Goal: Task Accomplishment & Management: Use online tool/utility

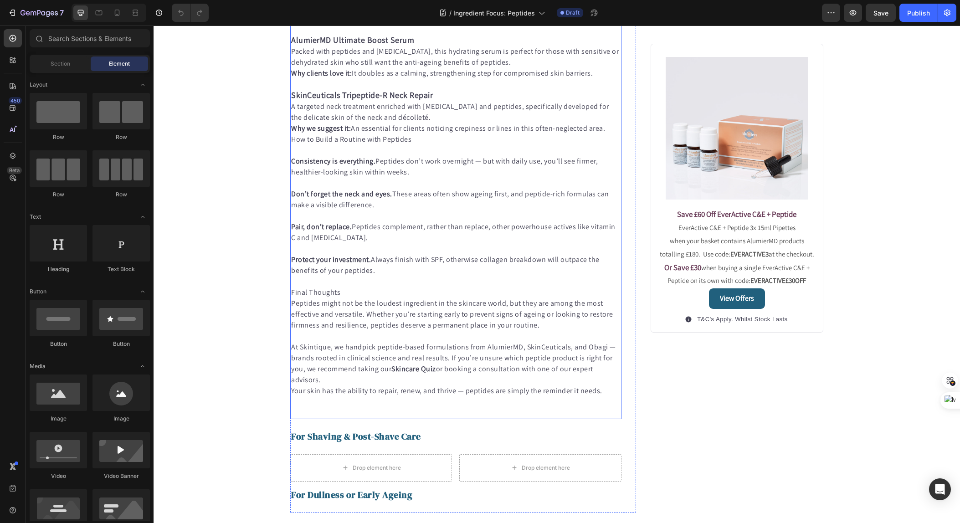
scroll to position [697, 0]
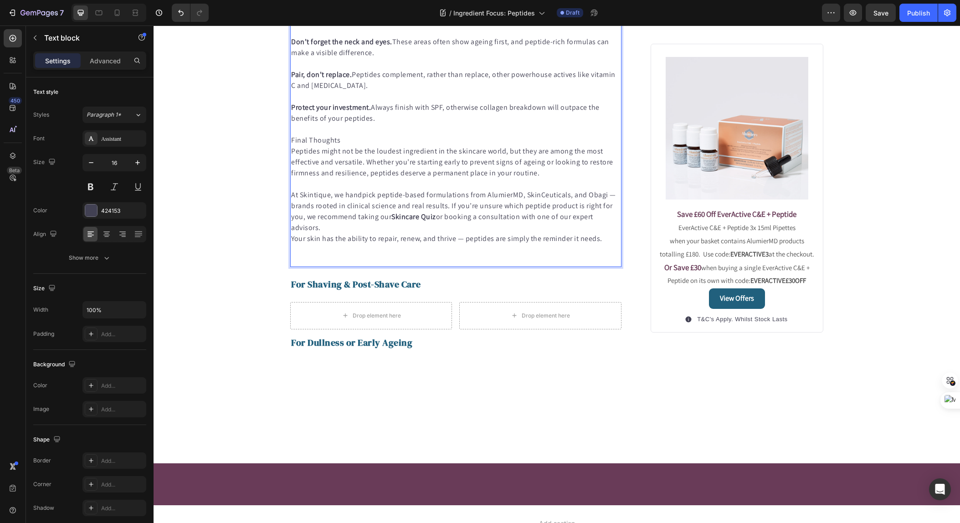
scroll to position [855, 0]
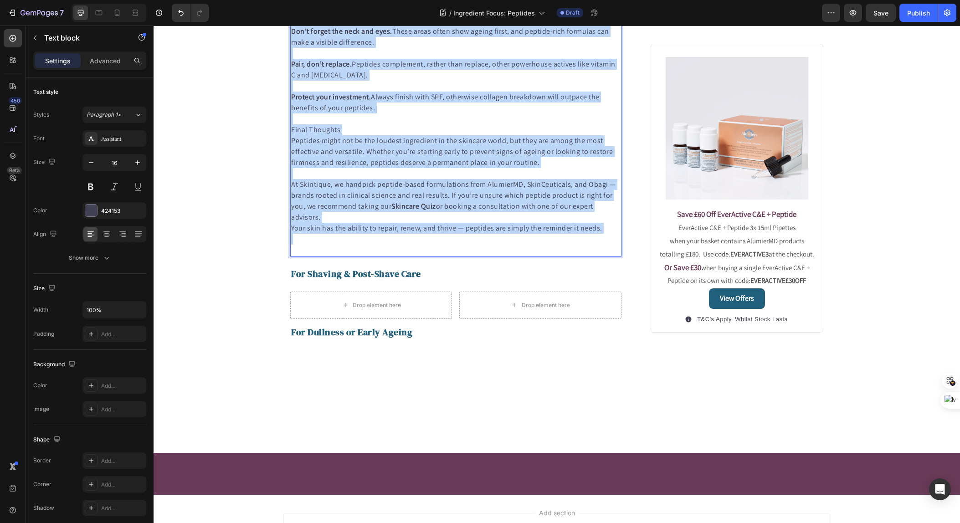
scroll to position [982, 0]
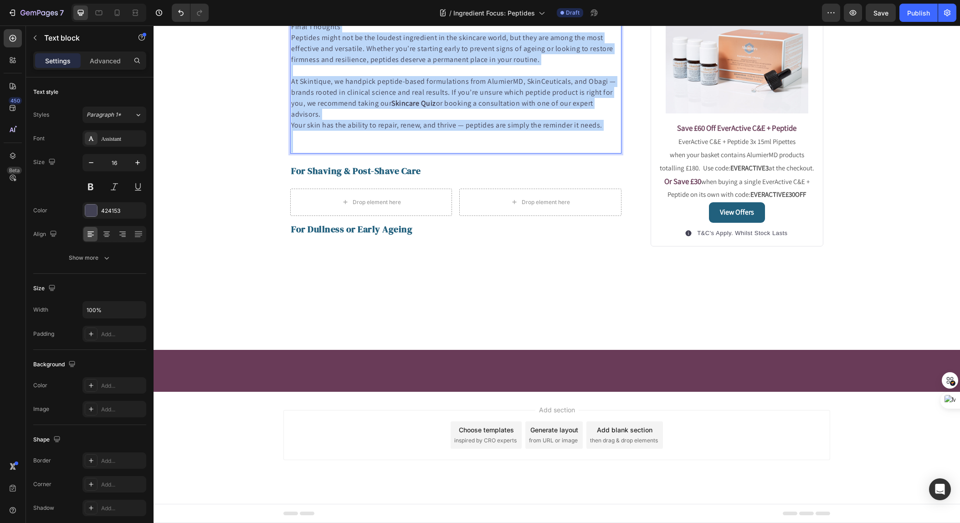
drag, startPoint x: 405, startPoint y: 266, endPoint x: 574, endPoint y: 555, distance: 335.2
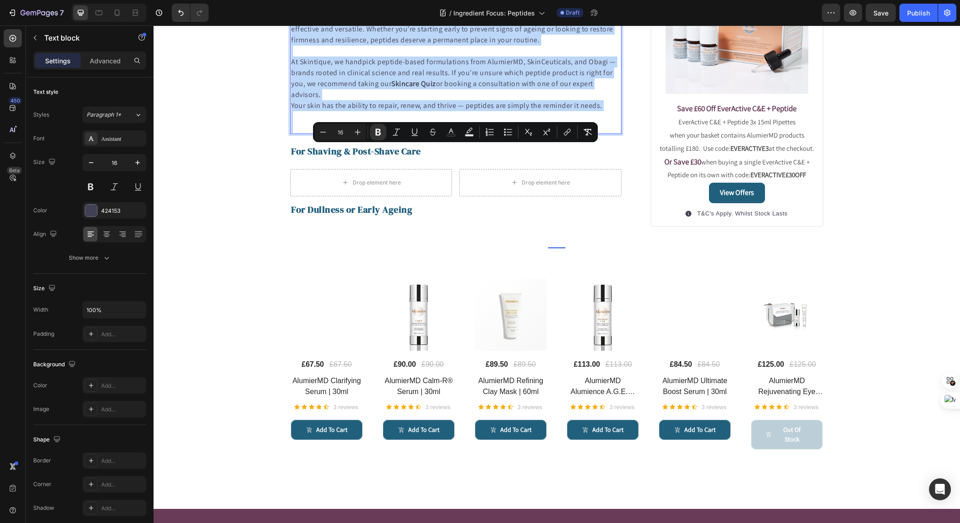
copy div "Loremipsumd si ametconsec. Adipisci eli’s doei temporinc — utl etdo magna ali, …"
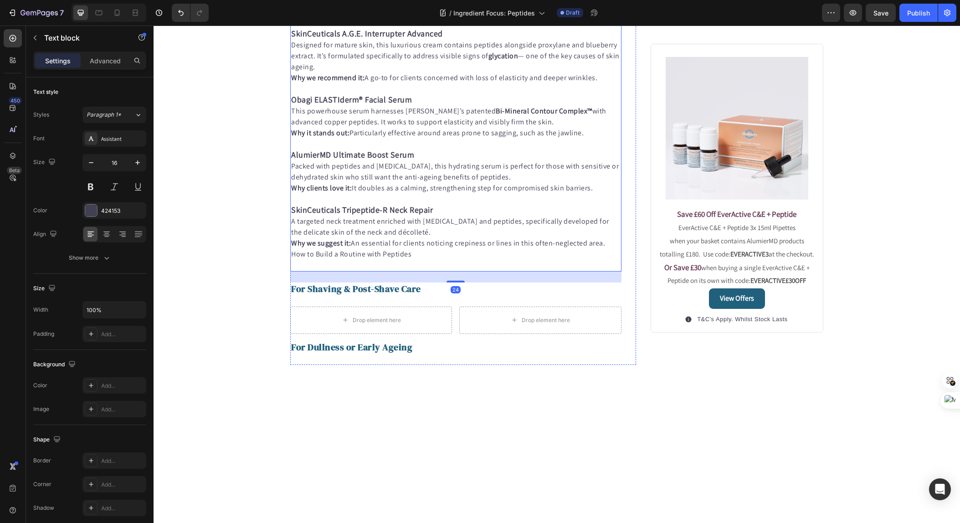
scroll to position [576, 0]
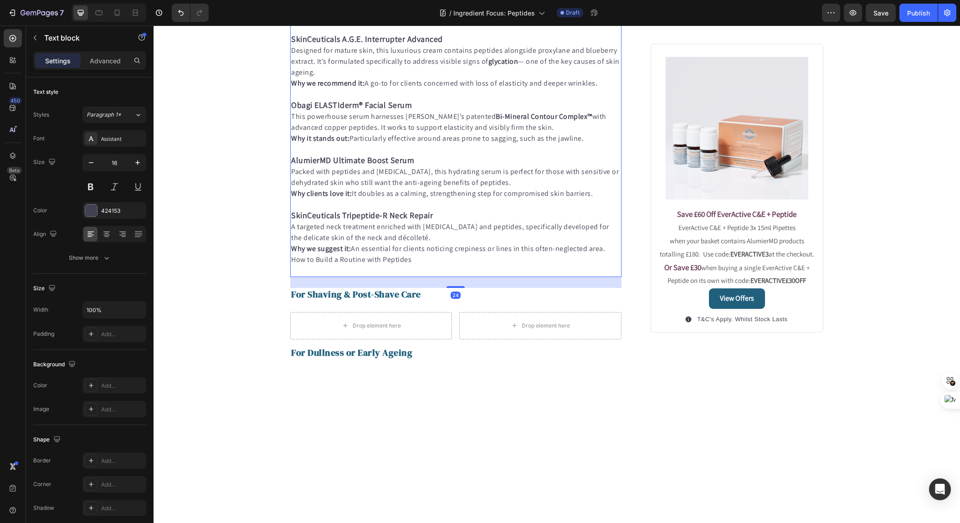
click at [517, 23] on p "Why we love it: Unlike many vitamin C serums, this one is kept fresh with uniqu…" at bounding box center [456, 12] width 330 height 22
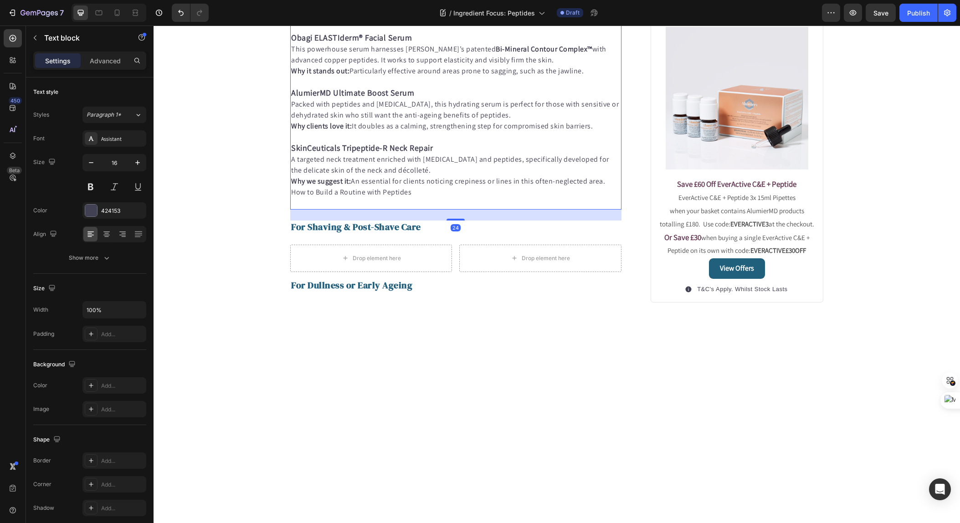
scroll to position [1047, 0]
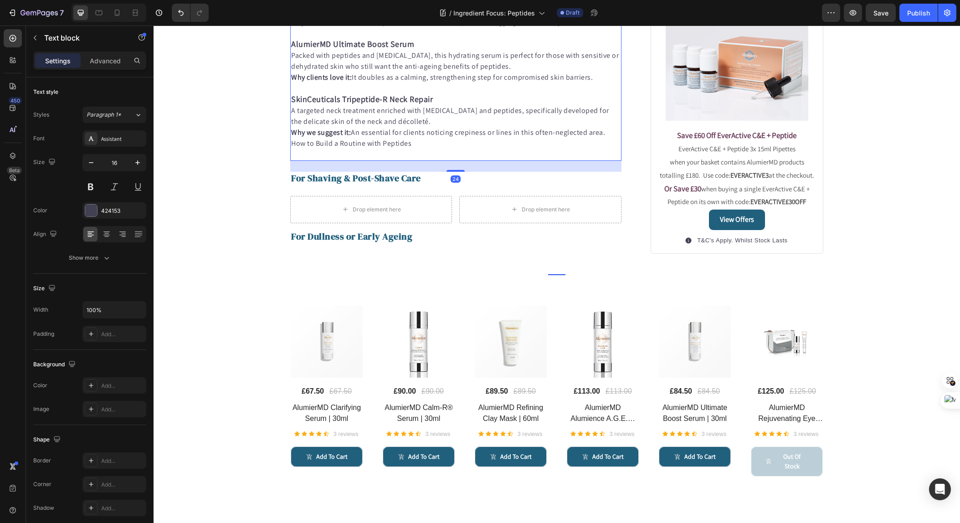
click at [434, 72] on p "Packed with peptides and [MEDICAL_DATA], this hydrating serum is perfect for th…" at bounding box center [456, 61] width 330 height 22
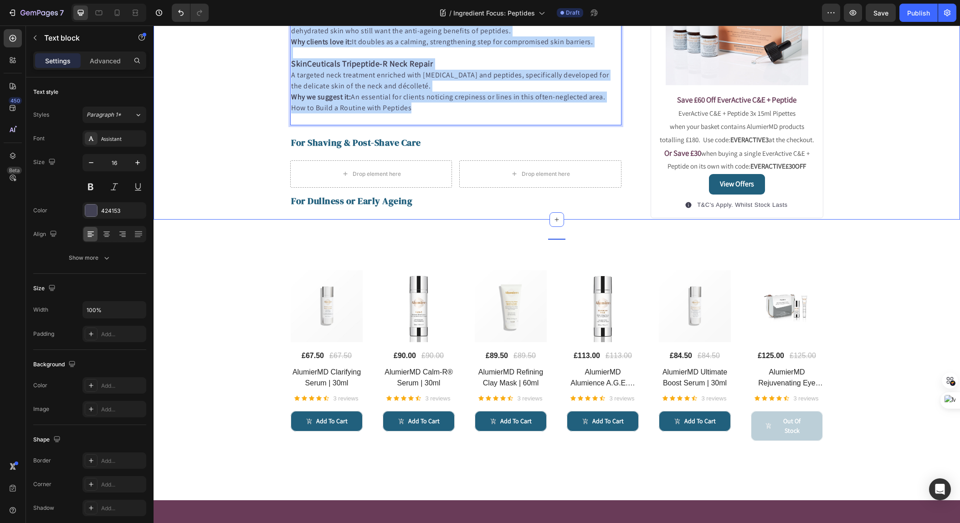
drag, startPoint x: 412, startPoint y: 383, endPoint x: 282, endPoint y: 52, distance: 356.1
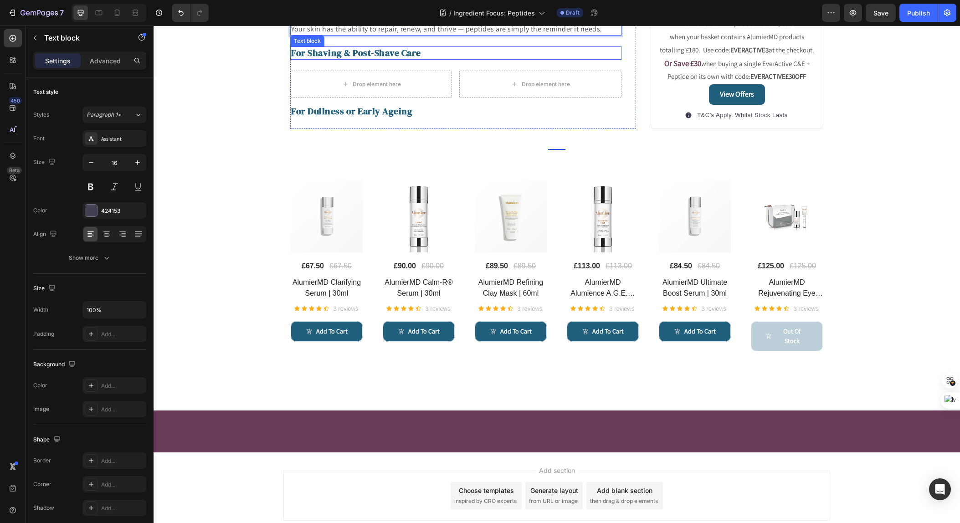
click at [360, 59] on strong "For Shaving & Post-Shave Care" at bounding box center [356, 52] width 130 height 13
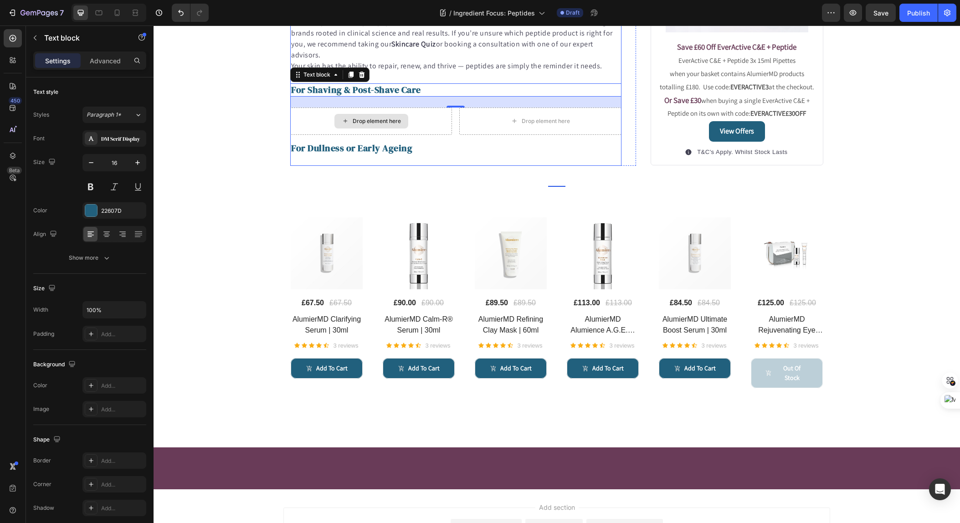
scroll to position [1047, 0]
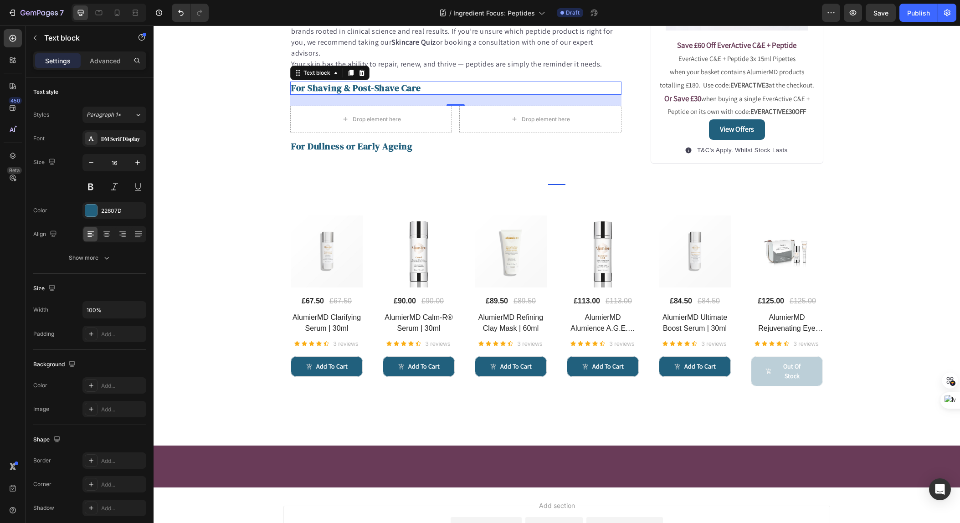
click at [374, 94] on strong "For Shaving & Post-Shave Care" at bounding box center [356, 88] width 130 height 13
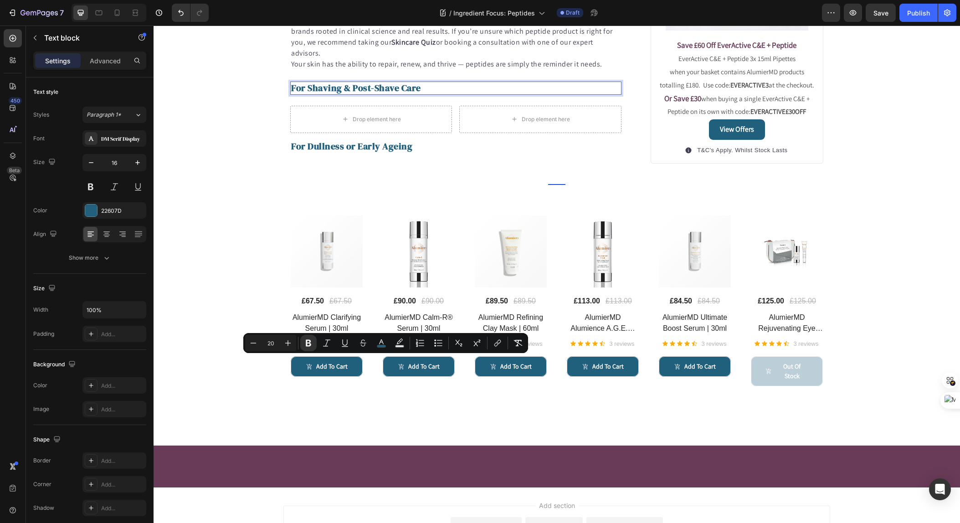
click at [416, 94] on strong "For Shaving & Post-Shave Care" at bounding box center [356, 88] width 130 height 13
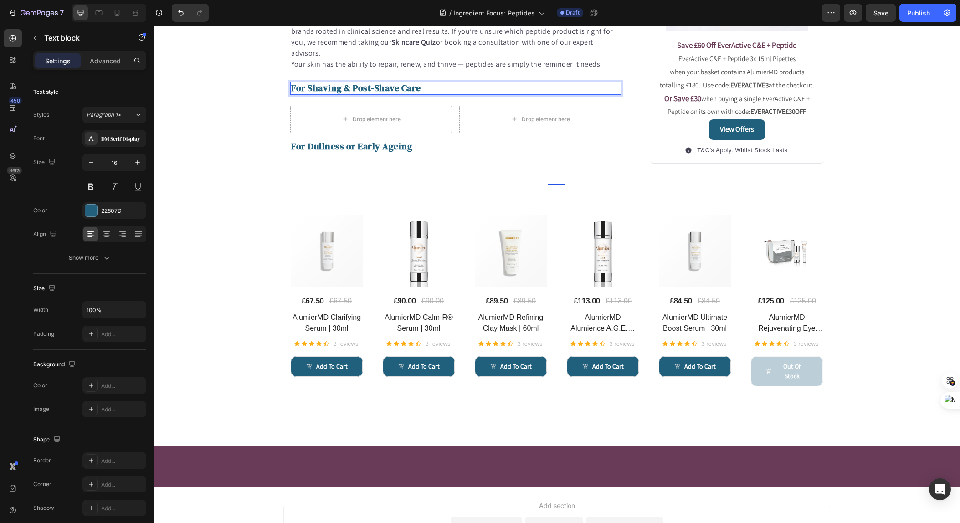
scroll to position [1046, 0]
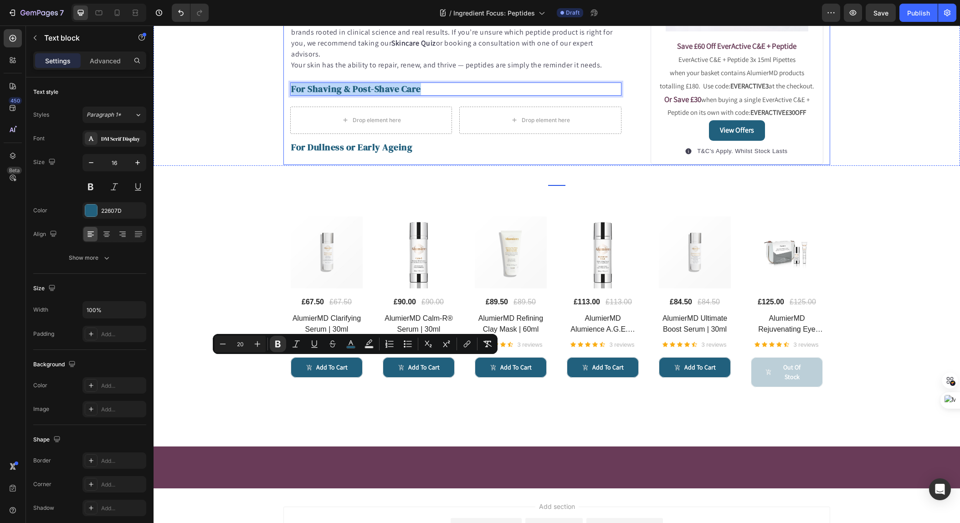
drag, startPoint x: 424, startPoint y: 364, endPoint x: 289, endPoint y: 363, distance: 134.9
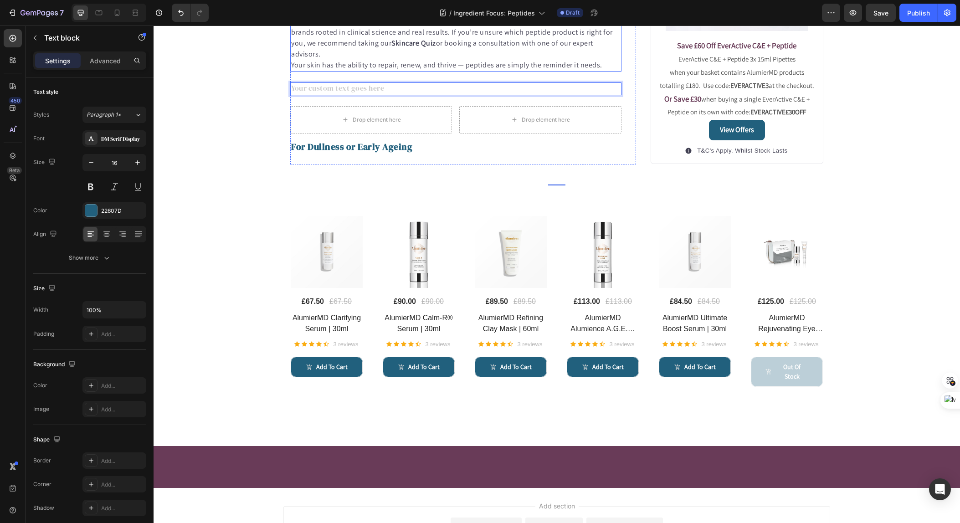
click at [446, 60] on p "At Skintique, we handpick peptide-based formulations from AlumierMD, SkinCeutic…" at bounding box center [456, 38] width 330 height 44
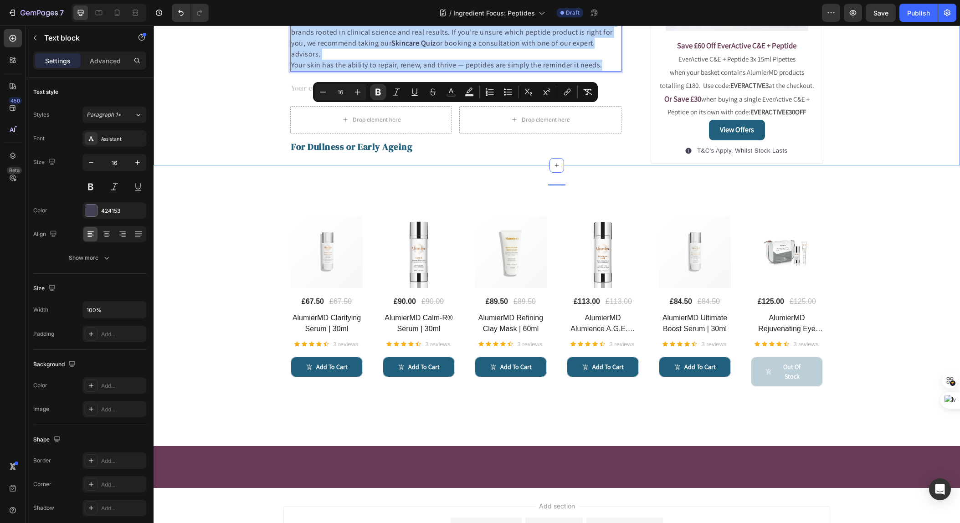
drag, startPoint x: 603, startPoint y: 340, endPoint x: 282, endPoint y: 112, distance: 394.1
copy div "Loremipsumd si ametconsec. Adipisci eli’s doei temporinc — utl etdo magna ali, …"
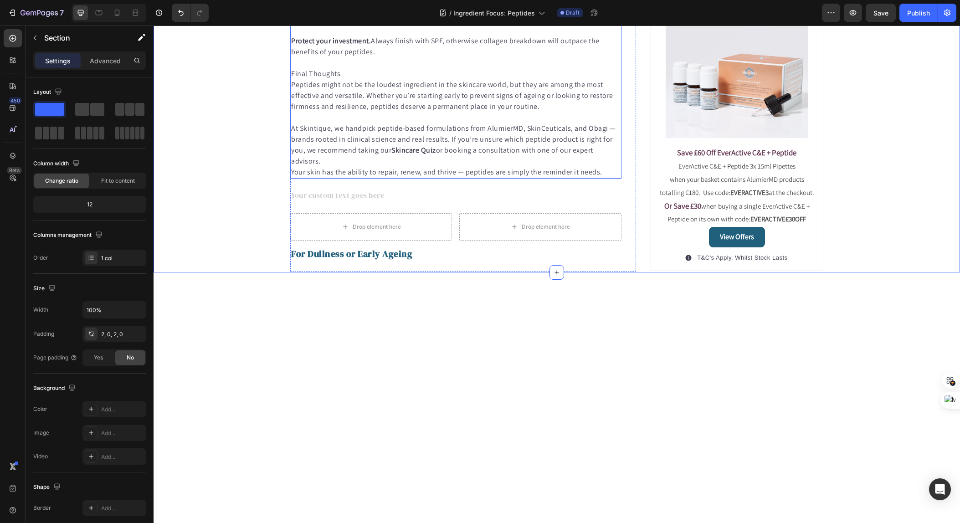
scroll to position [940, 0]
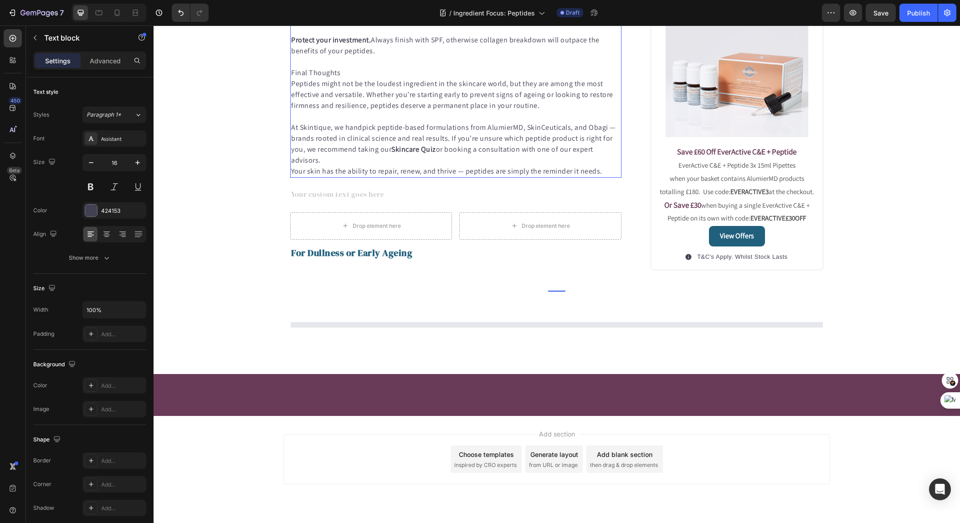
click at [341, 57] on p "Protect your investment. Always finish with SPF, otherwise collagen breakdown w…" at bounding box center [456, 46] width 330 height 22
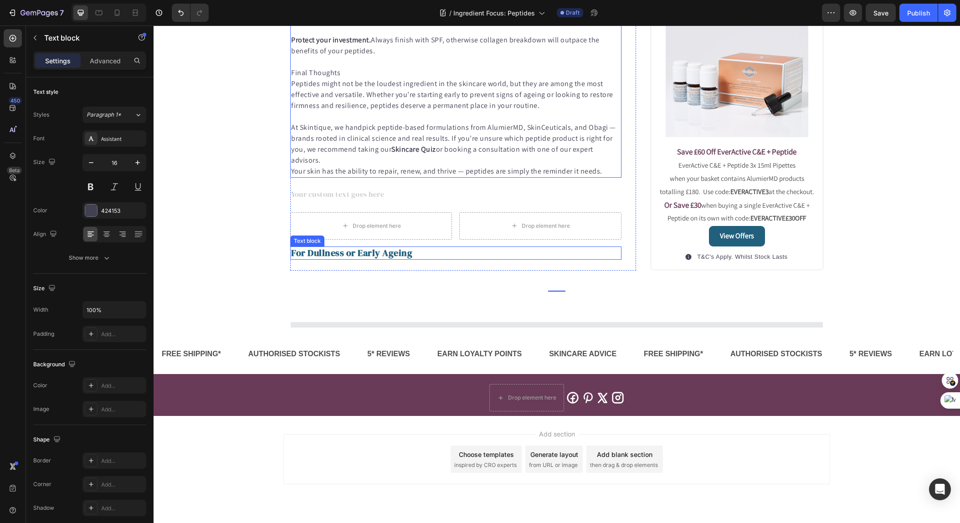
scroll to position [1197, 0]
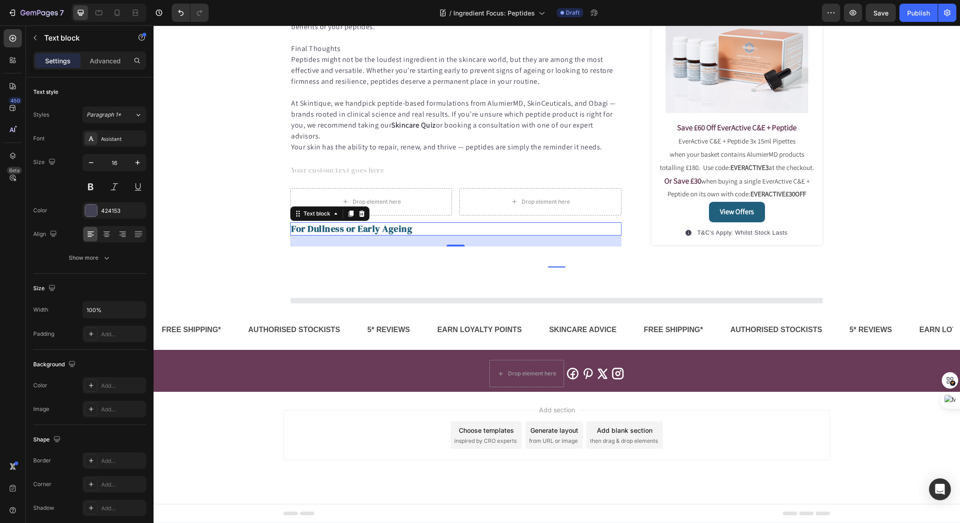
click at [338, 235] on strong "or Dullness or Early Ageing" at bounding box center [354, 228] width 117 height 13
click at [390, 235] on strong "or Dullness or Early Ageing" at bounding box center [354, 228] width 117 height 13
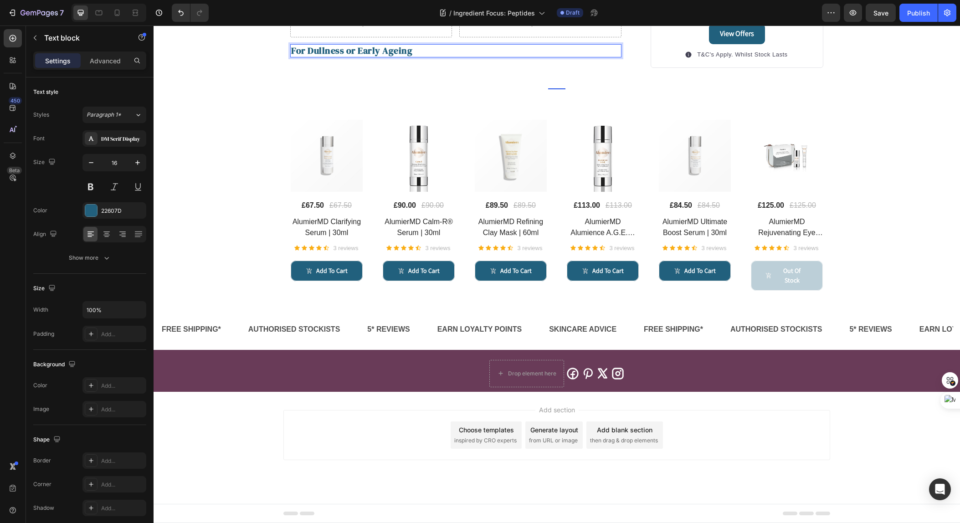
drag, startPoint x: 297, startPoint y: 273, endPoint x: 407, endPoint y: 276, distance: 110.3
click at [297, 57] on p "F or Dullness or Early Ageing" at bounding box center [456, 50] width 330 height 11
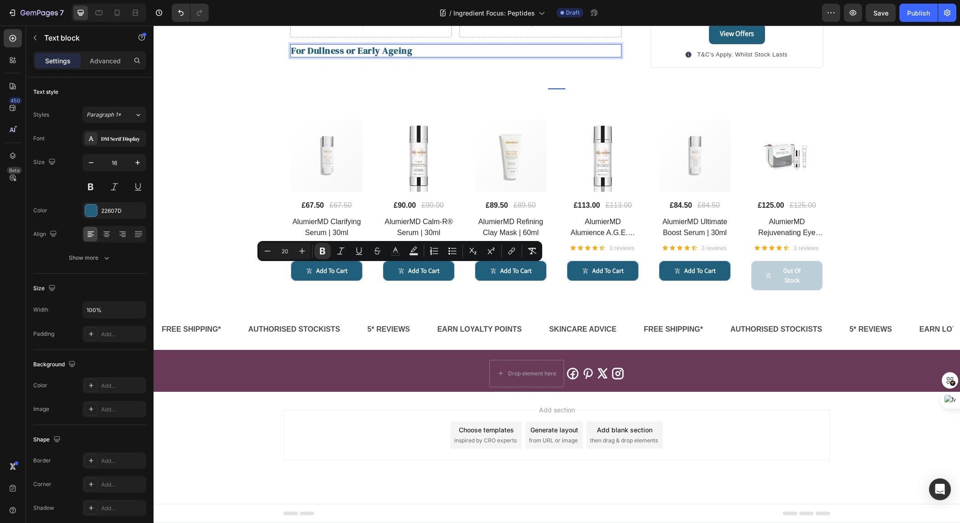
drag, startPoint x: 410, startPoint y: 273, endPoint x: 397, endPoint y: 274, distance: 13.2
click at [397, 57] on p "F or Dullness or Early Ageing" at bounding box center [456, 50] width 330 height 11
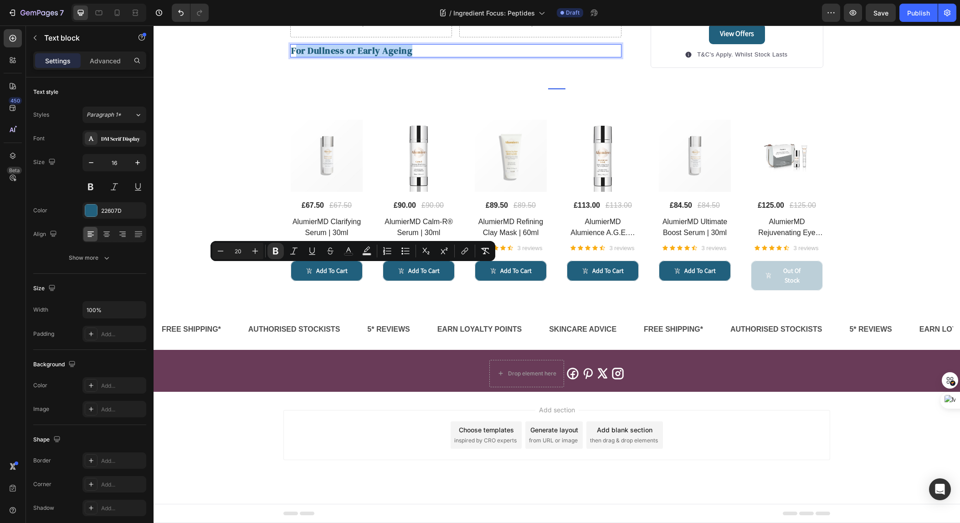
drag, startPoint x: 413, startPoint y: 273, endPoint x: 296, endPoint y: 275, distance: 116.7
click at [296, 57] on p "F or Dullness or Early Ageing" at bounding box center [456, 50] width 330 height 11
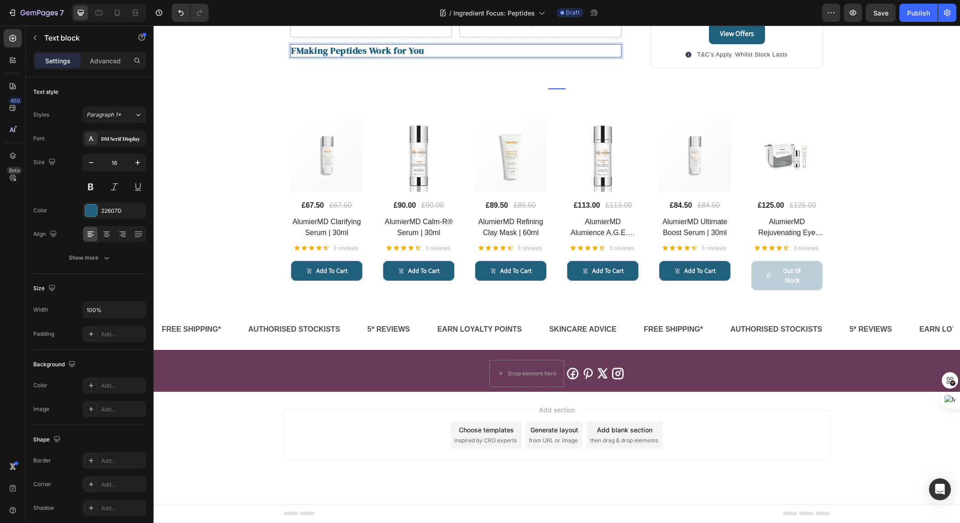
click at [297, 57] on strong "FMaking Peptides Work for You" at bounding box center [357, 50] width 133 height 13
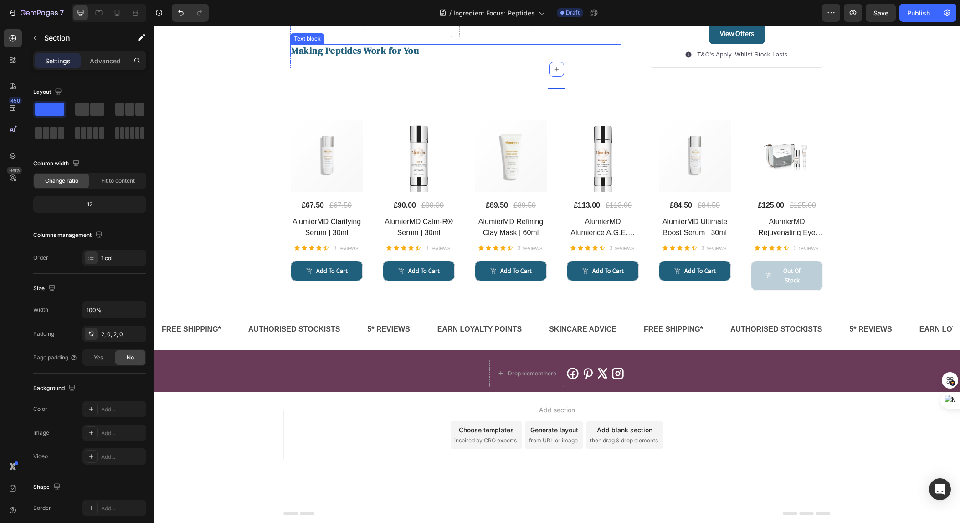
click at [331, 57] on strong "Making Peptides Work for You" at bounding box center [355, 50] width 128 height 13
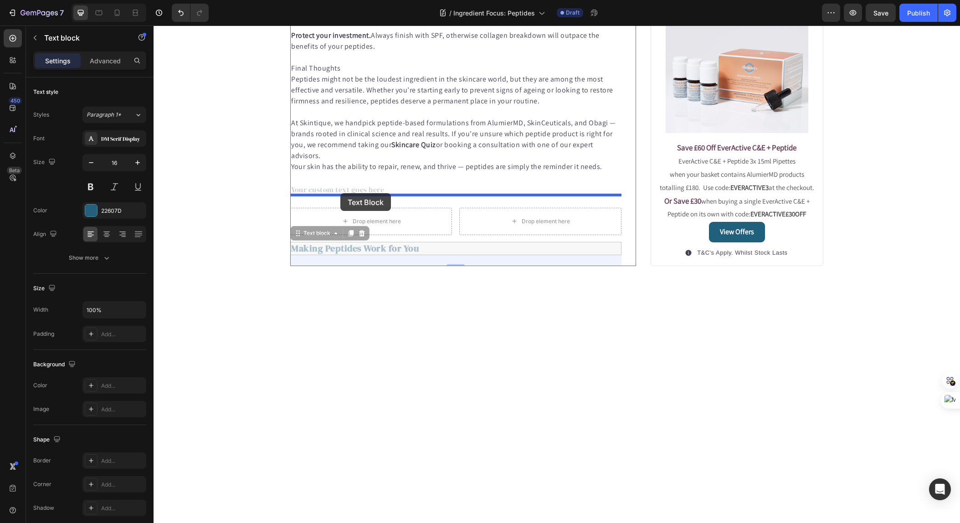
drag, startPoint x: 299, startPoint y: 259, endPoint x: 340, endPoint y: 193, distance: 77.4
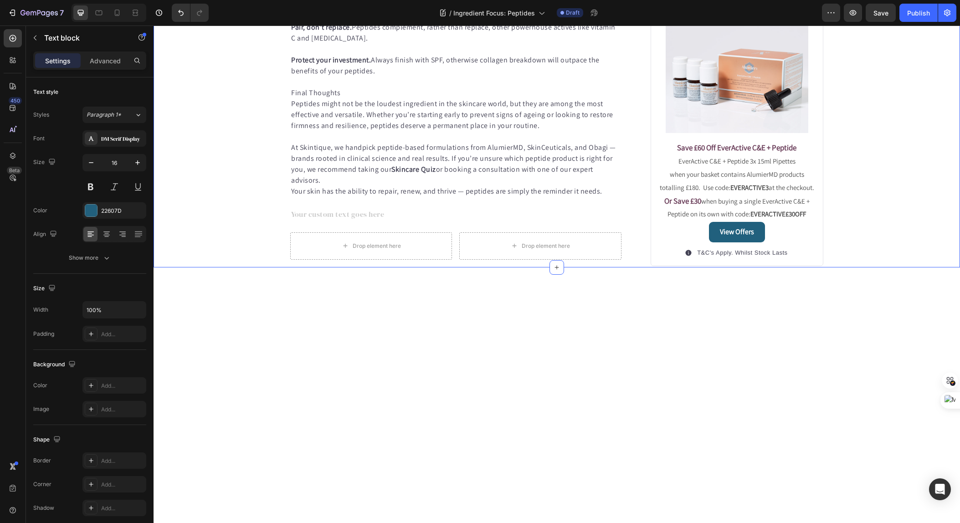
scroll to position [958, 0]
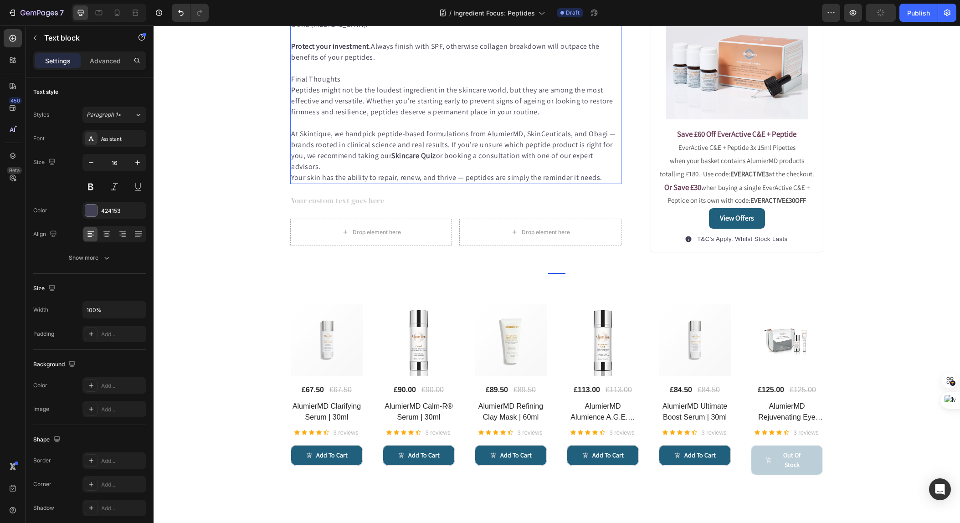
scroll to position [965, 0]
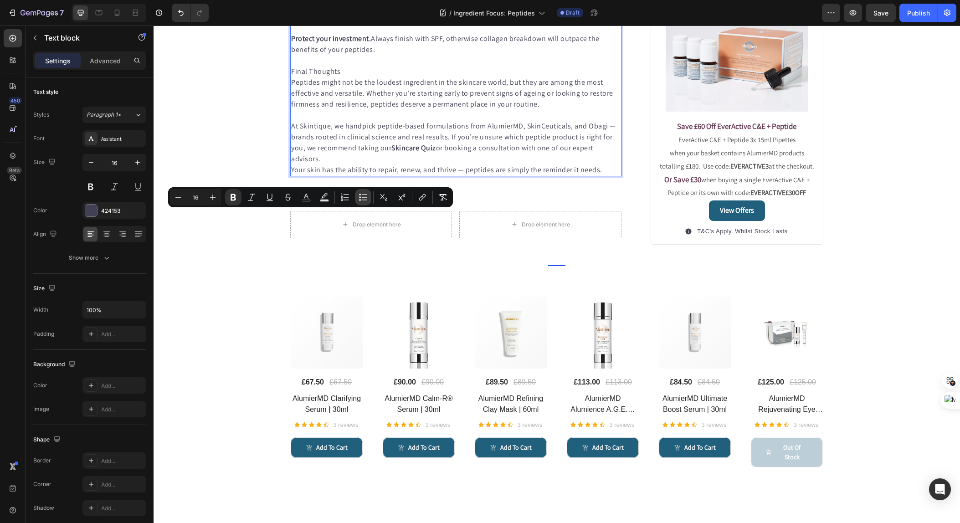
click at [363, 198] on icon "Editor contextual toolbar" at bounding box center [363, 197] width 9 height 9
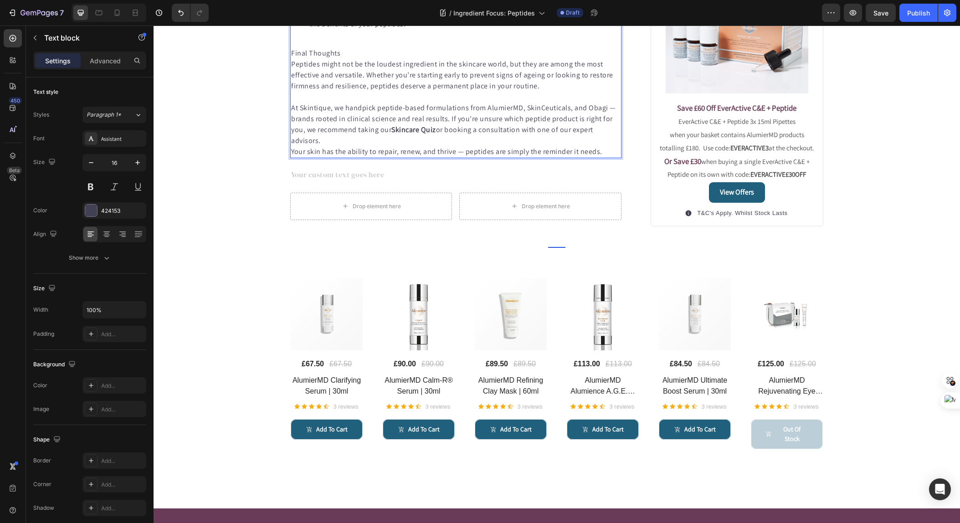
click at [342, 59] on p "Final Thoughts" at bounding box center [456, 53] width 330 height 11
drag, startPoint x: 343, startPoint y: 330, endPoint x: 282, endPoint y: 329, distance: 60.6
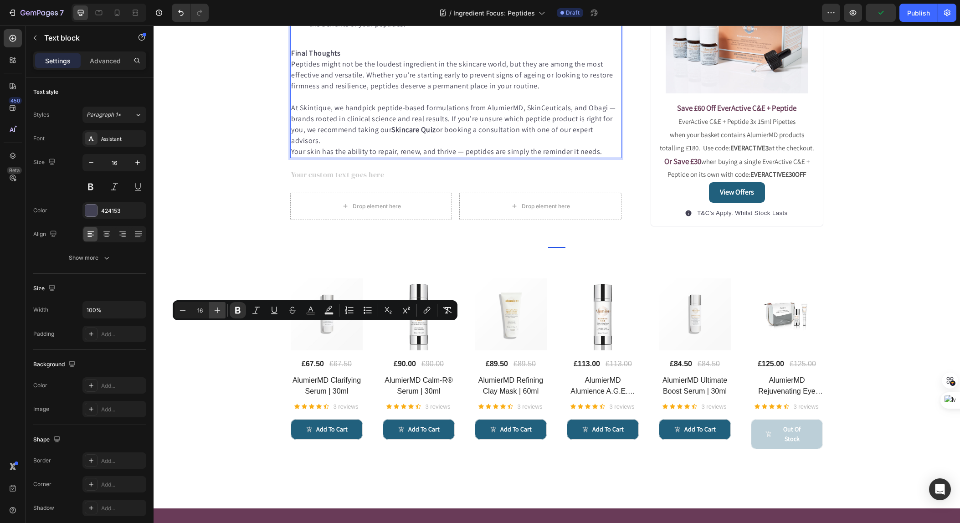
click at [221, 314] on icon "Editor contextual toolbar" at bounding box center [217, 310] width 9 height 9
type input "18"
click at [356, 59] on p "Final Thoughts" at bounding box center [456, 53] width 330 height 11
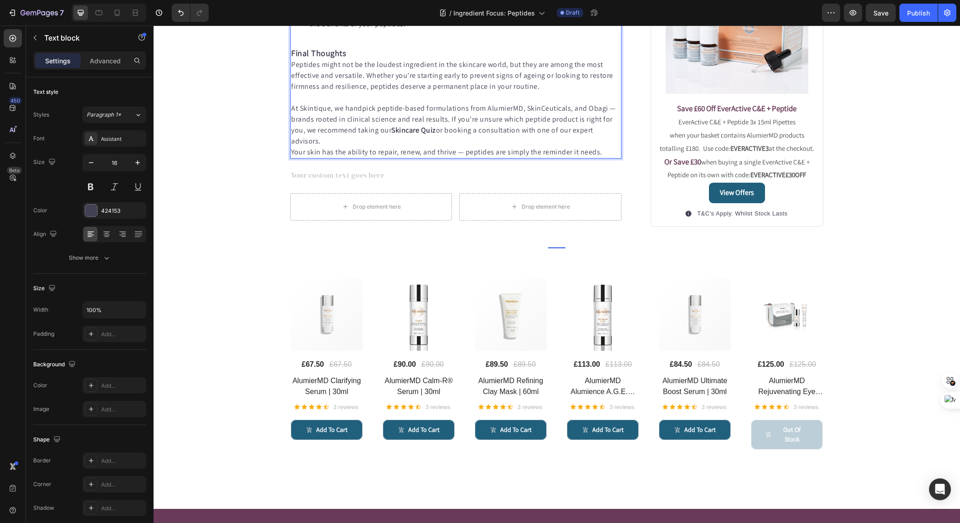
click at [336, 147] on p "At Skintique, we handpick peptide-based formulations from AlumierMD, SkinCeutic…" at bounding box center [456, 125] width 330 height 44
click at [380, 158] on p "Your skin has the ability to repair, renew, and thrive — peptides are simply th…" at bounding box center [456, 152] width 330 height 11
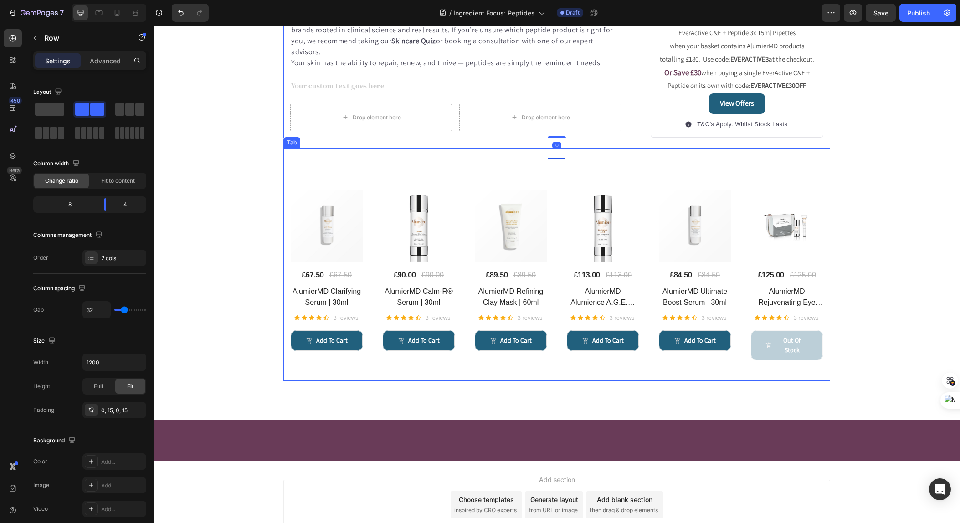
scroll to position [1073, 0]
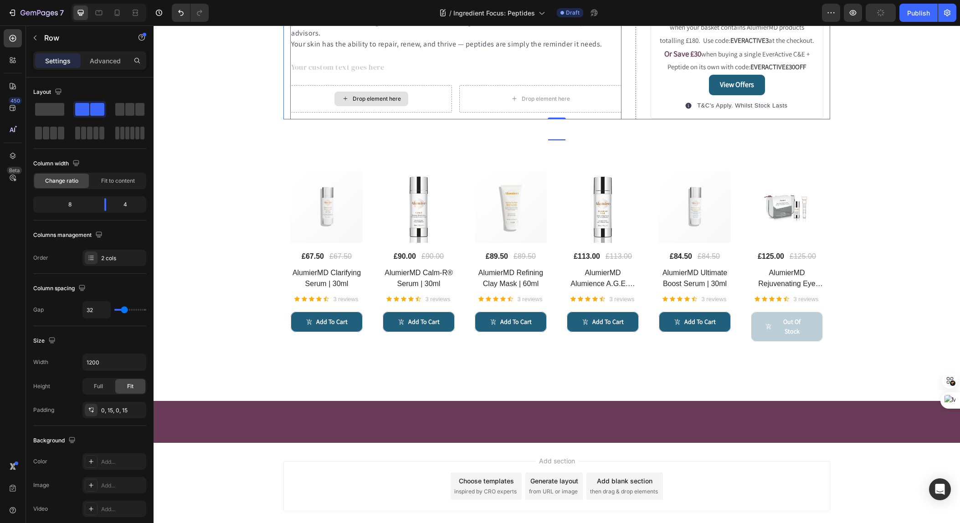
click at [443, 113] on div "Drop element here" at bounding box center [371, 98] width 162 height 27
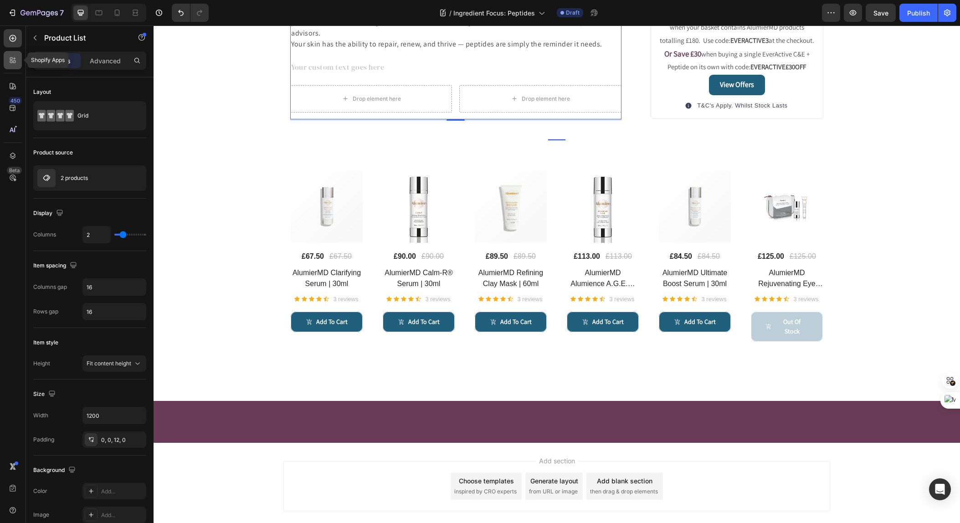
click at [15, 62] on icon at bounding box center [14, 62] width 3 height 3
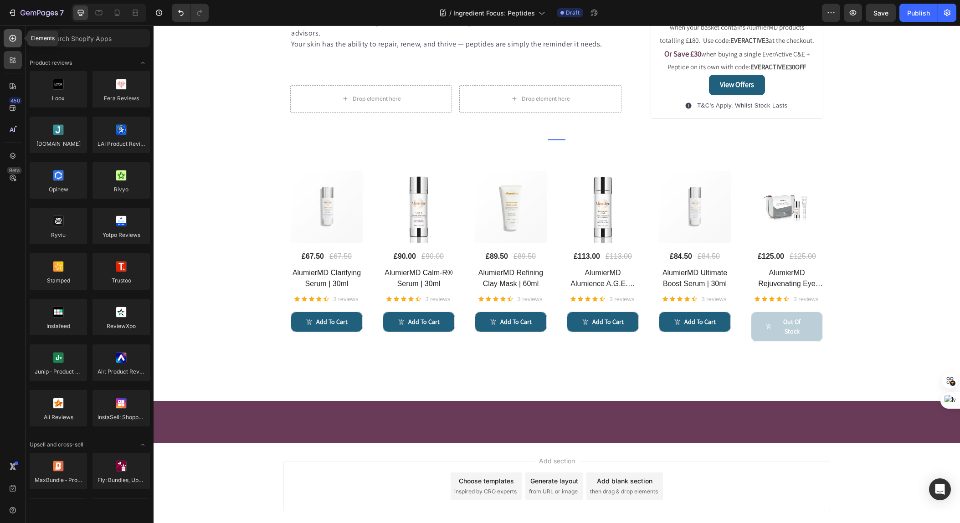
click at [16, 43] on div at bounding box center [13, 38] width 18 height 18
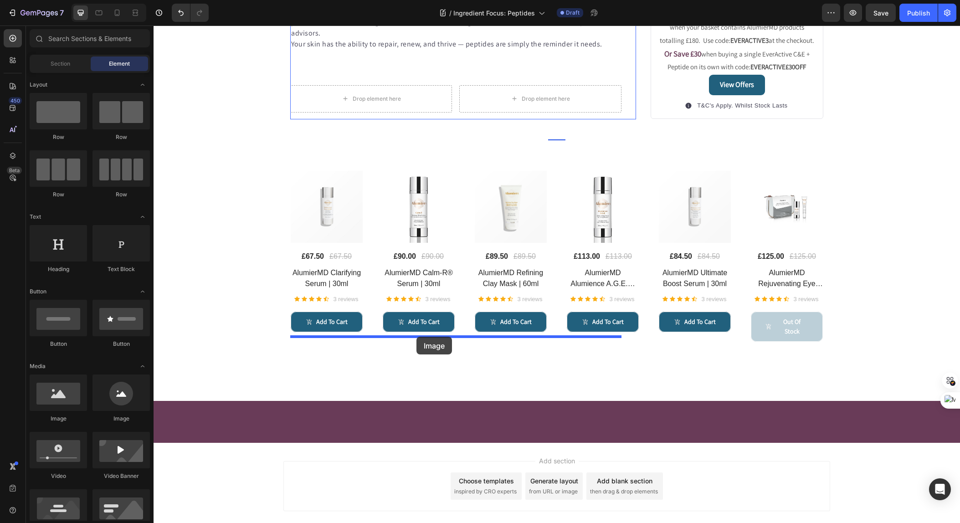
drag, startPoint x: 292, startPoint y: 381, endPoint x: 417, endPoint y: 337, distance: 131.9
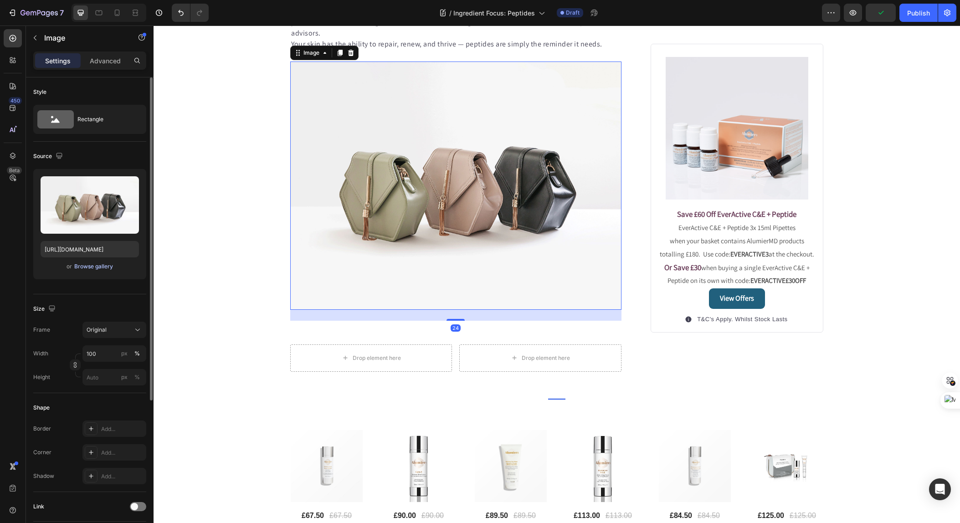
click at [87, 269] on div "Browse gallery" at bounding box center [93, 267] width 39 height 8
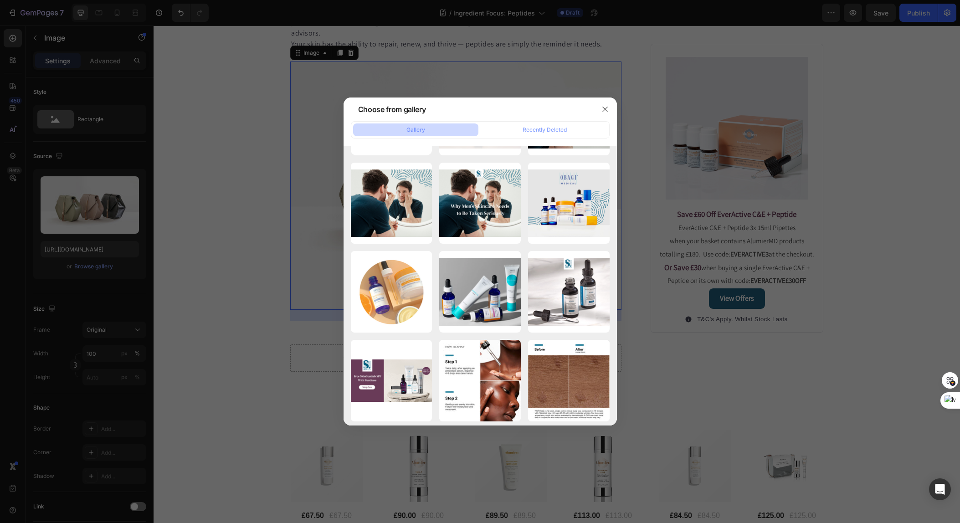
scroll to position [0, 0]
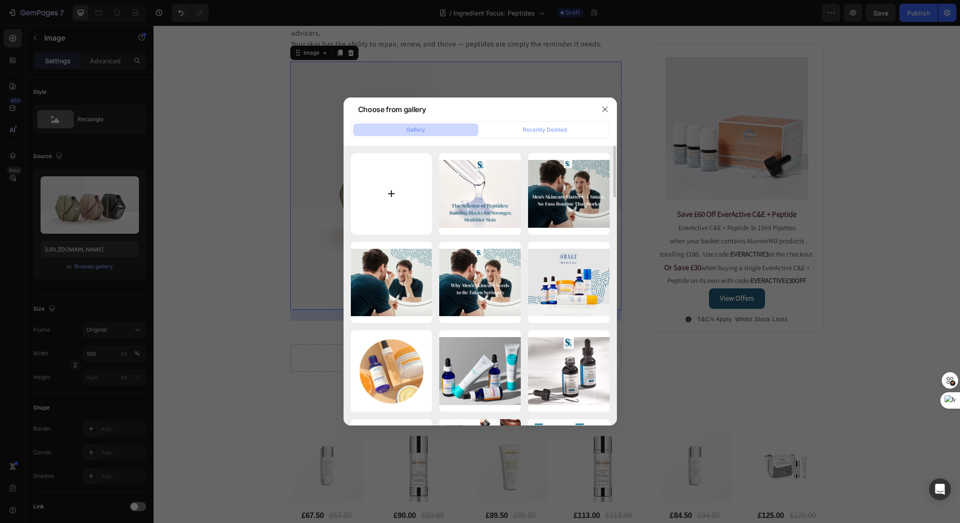
click at [399, 182] on input "file" at bounding box center [392, 194] width 82 height 82
type input "C:\fakepath\f6fe3110-dc4d-44bc-951d-fe9bbdf954de.png"
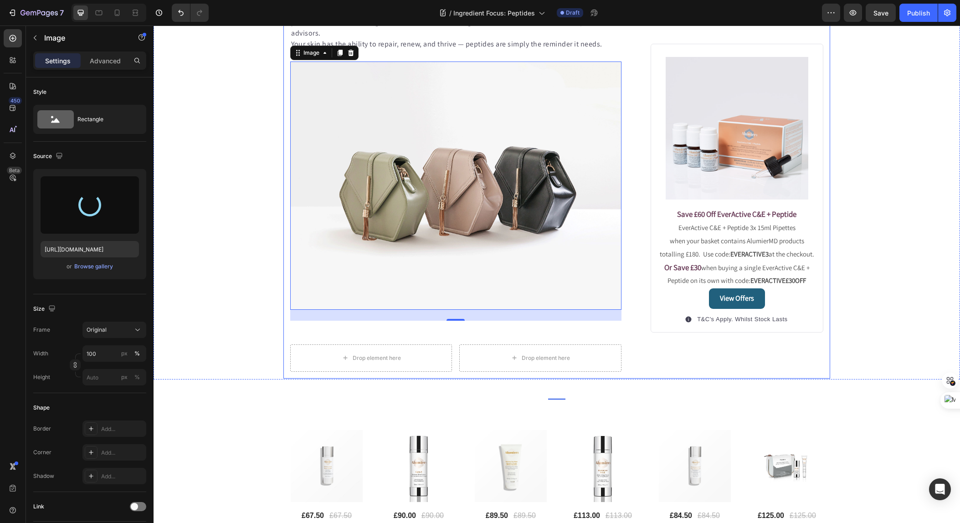
type input "[URL][DOMAIN_NAME]"
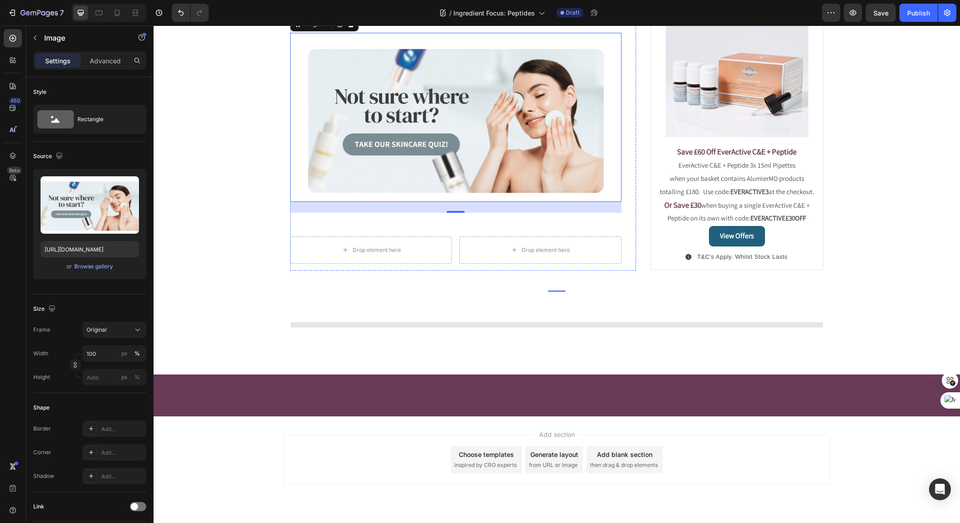
scroll to position [1273, 0]
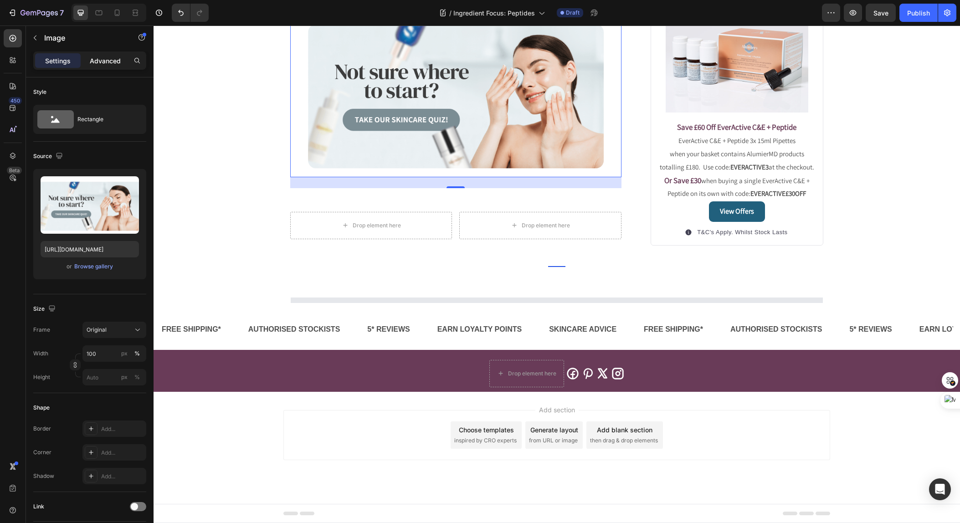
click at [99, 59] on p "Advanced" at bounding box center [105, 61] width 31 height 10
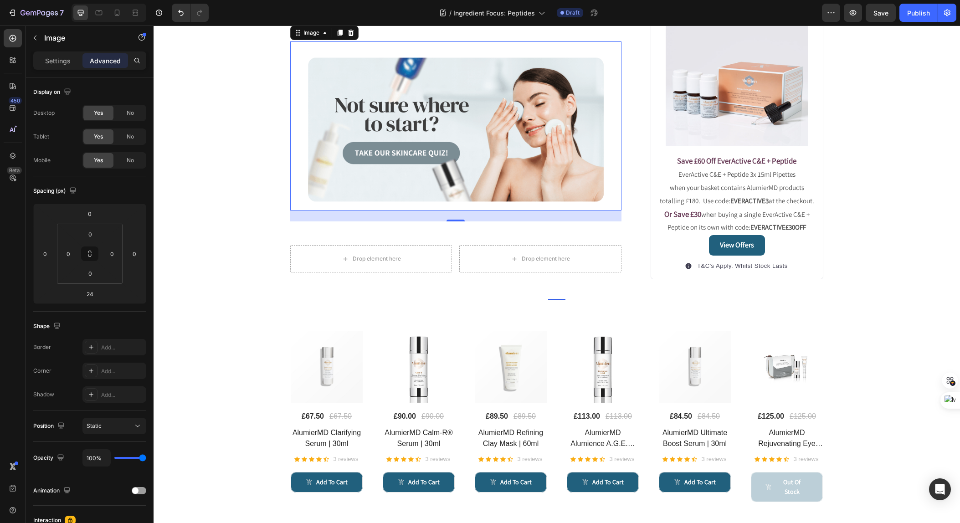
click at [457, 211] on img at bounding box center [455, 125] width 331 height 169
click at [57, 63] on p "Settings" at bounding box center [58, 61] width 26 height 10
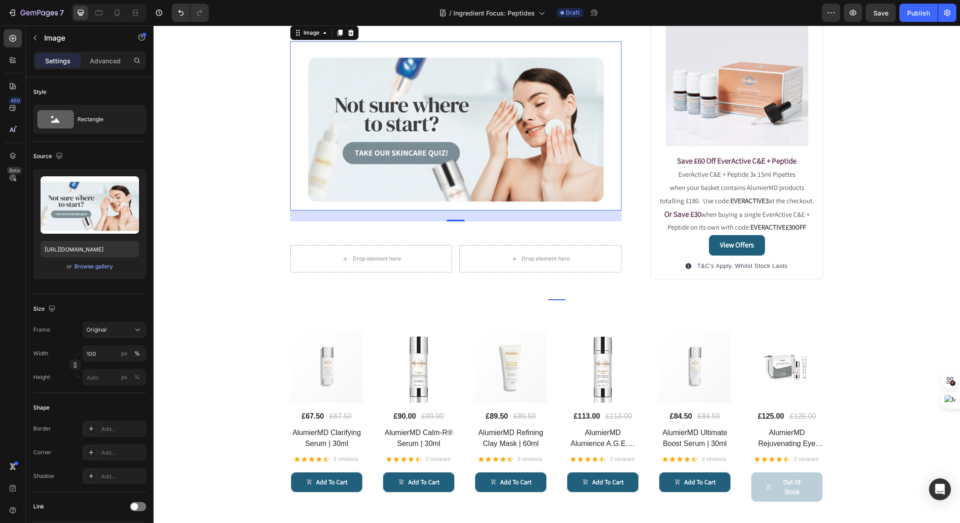
scroll to position [1401, 0]
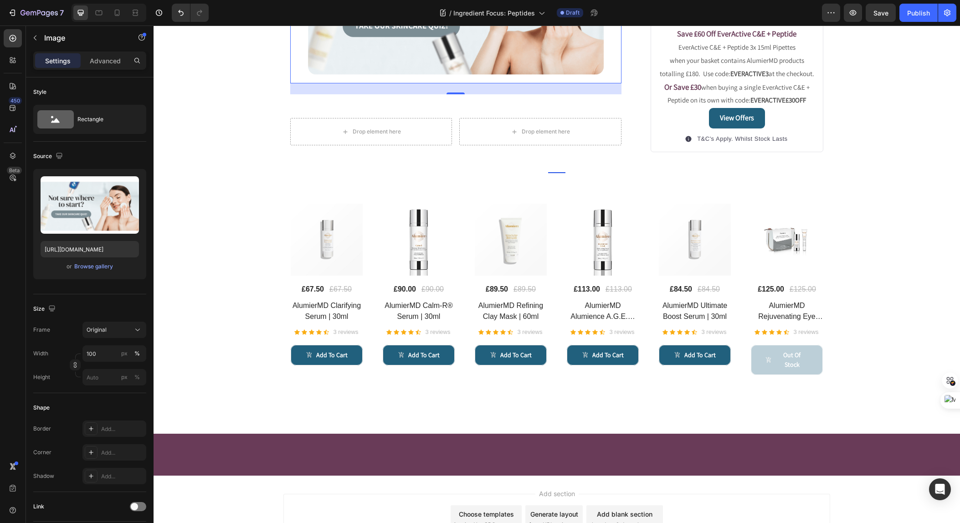
click at [62, 60] on p "Settings" at bounding box center [58, 61] width 26 height 10
click at [90, 268] on div "Browse gallery" at bounding box center [93, 267] width 39 height 8
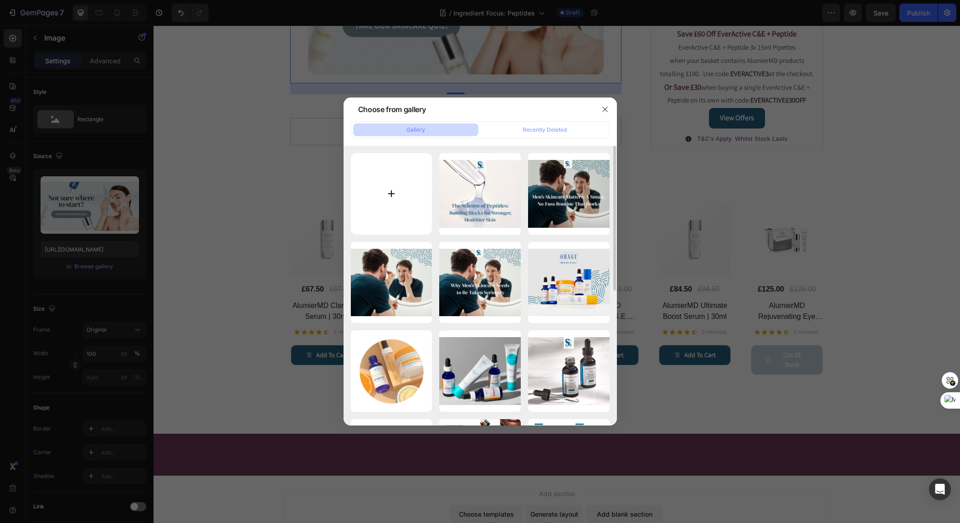
click at [398, 196] on input "file" at bounding box center [392, 194] width 82 height 82
type input "C:\fakepath\e5909da8-a11a-472f-b8c4-46ef66f4987f.png"
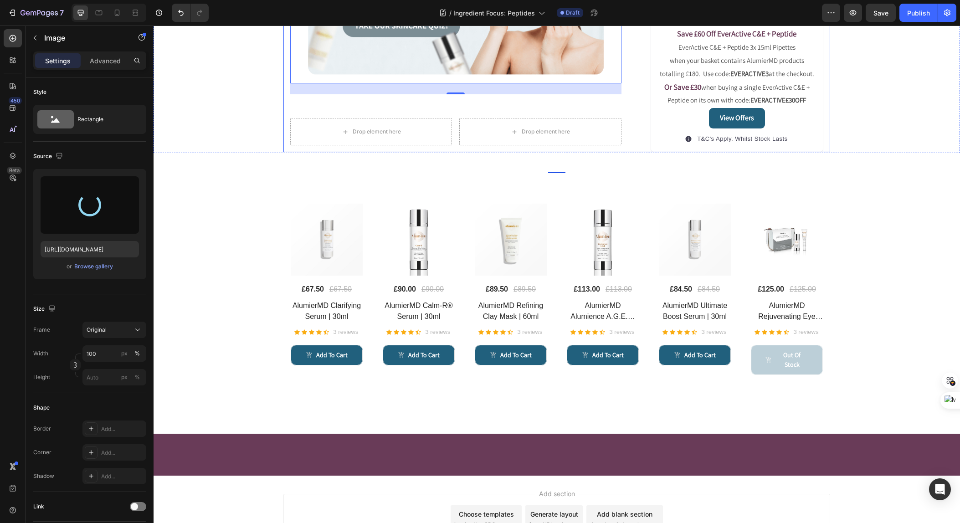
type input "[URL][DOMAIN_NAME]"
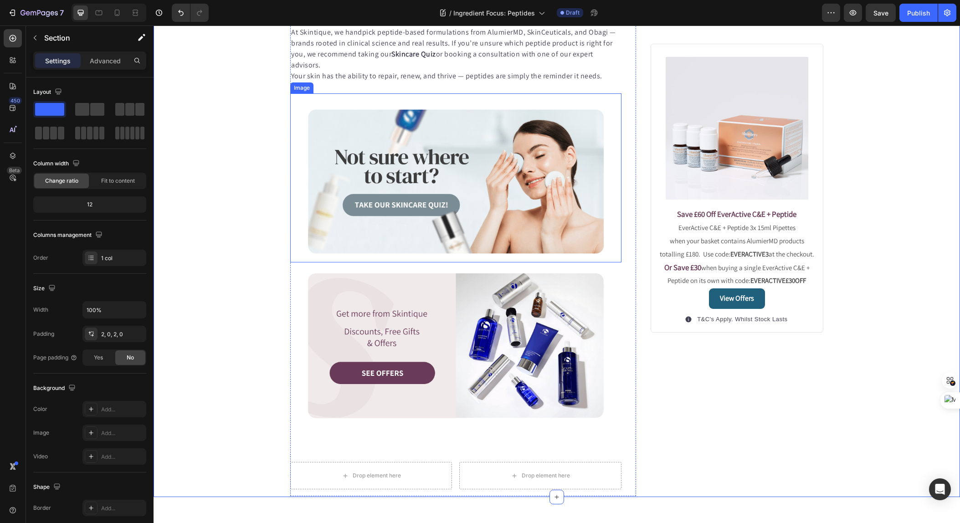
scroll to position [1044, 0]
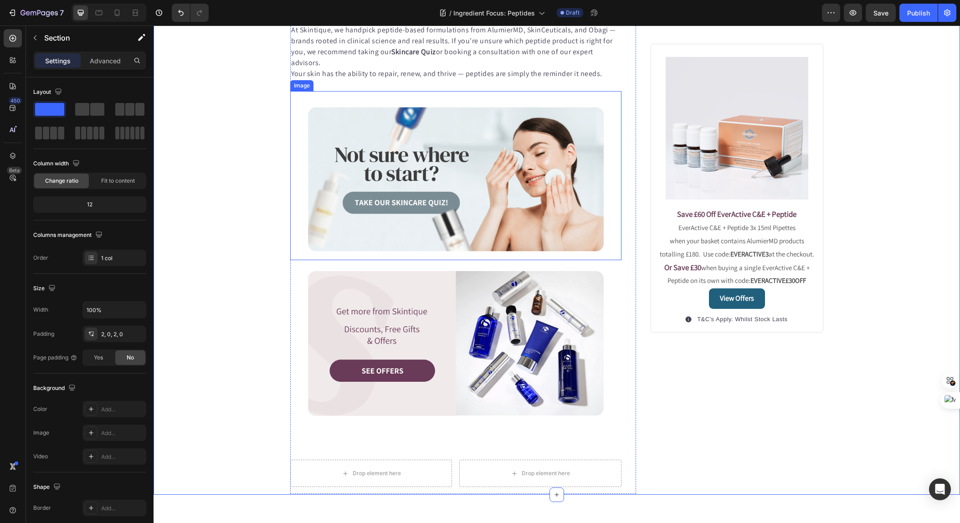
click at [575, 260] on img at bounding box center [455, 175] width 331 height 169
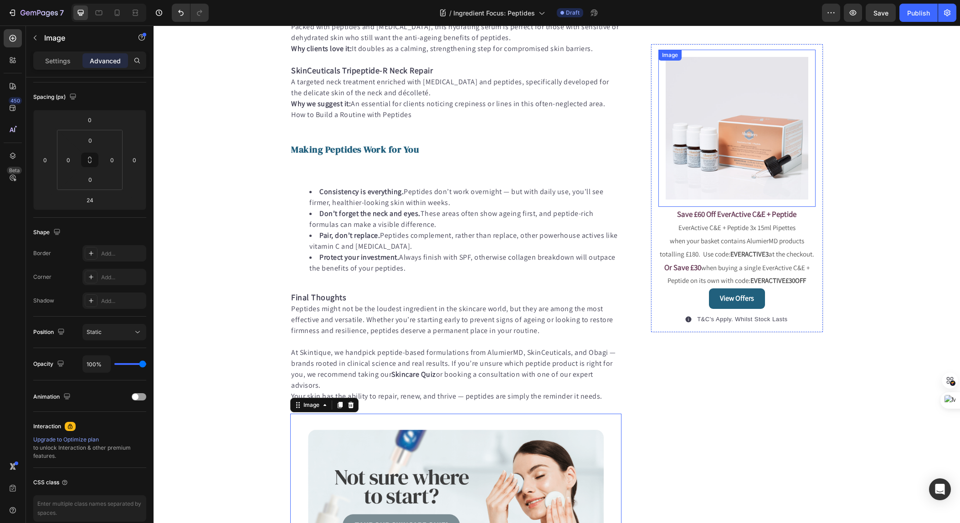
scroll to position [700, 0]
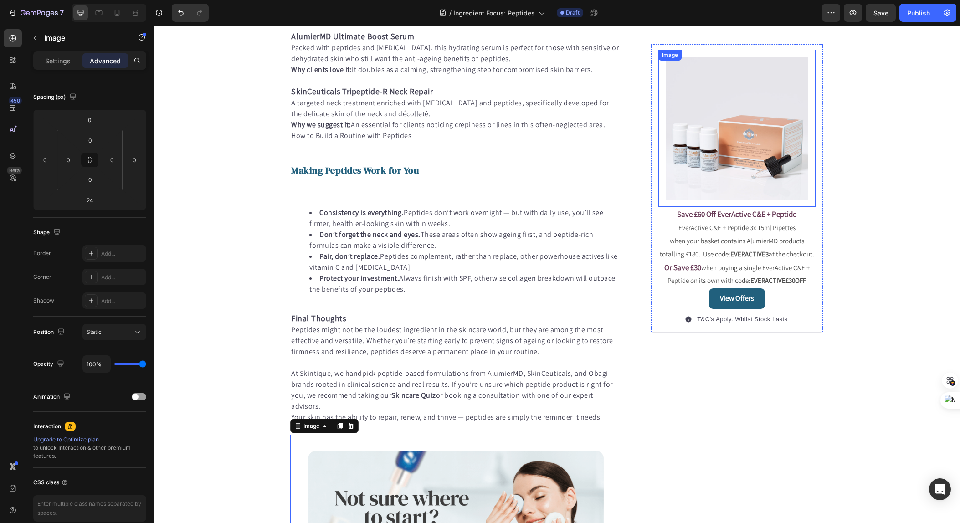
click at [710, 160] on img at bounding box center [737, 128] width 143 height 143
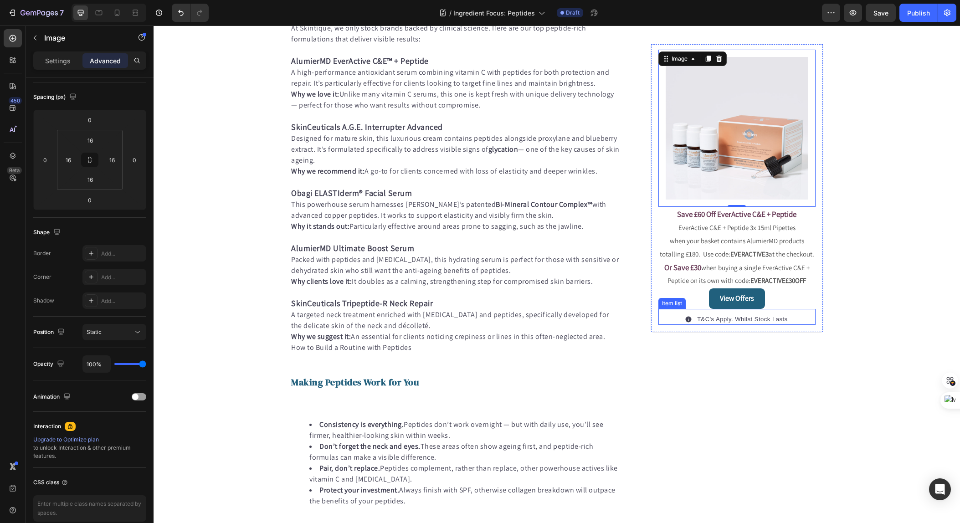
scroll to position [485, 0]
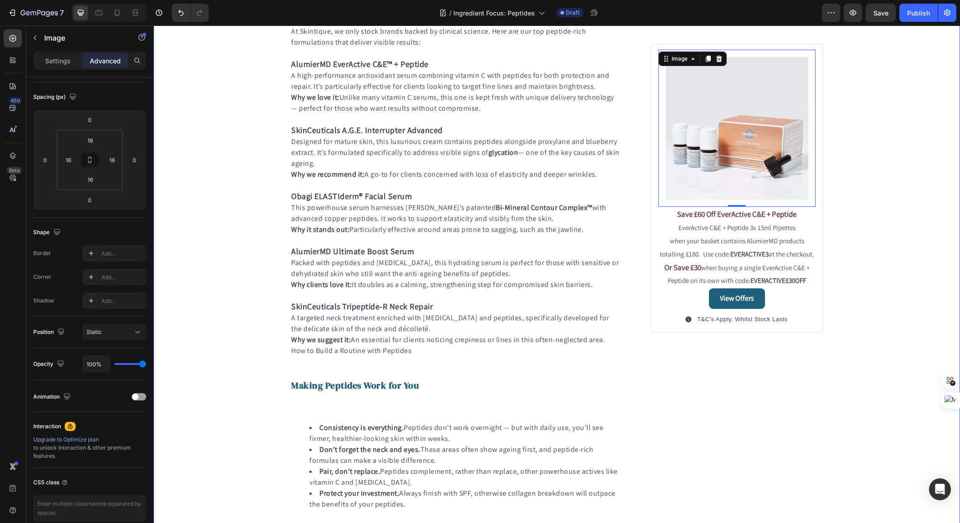
drag, startPoint x: 882, startPoint y: 313, endPoint x: 868, endPoint y: 301, distance: 17.8
click at [881, 313] on div "Published: [DATE], 18h [DATE] Text block Image Peptides in Skincare - The Unsun…" at bounding box center [557, 321] width 807 height 1464
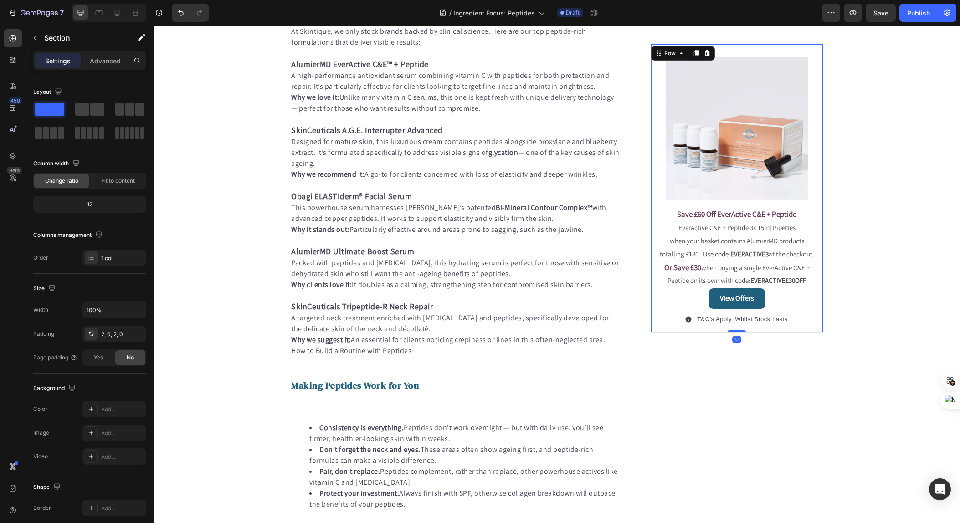
click at [817, 80] on div "Image Save £60 Off EverActive C&E + Peptide EverActive C&E + Peptide 3x 15ml Pi…" at bounding box center [737, 188] width 173 height 289
click at [695, 53] on icon at bounding box center [696, 53] width 5 height 6
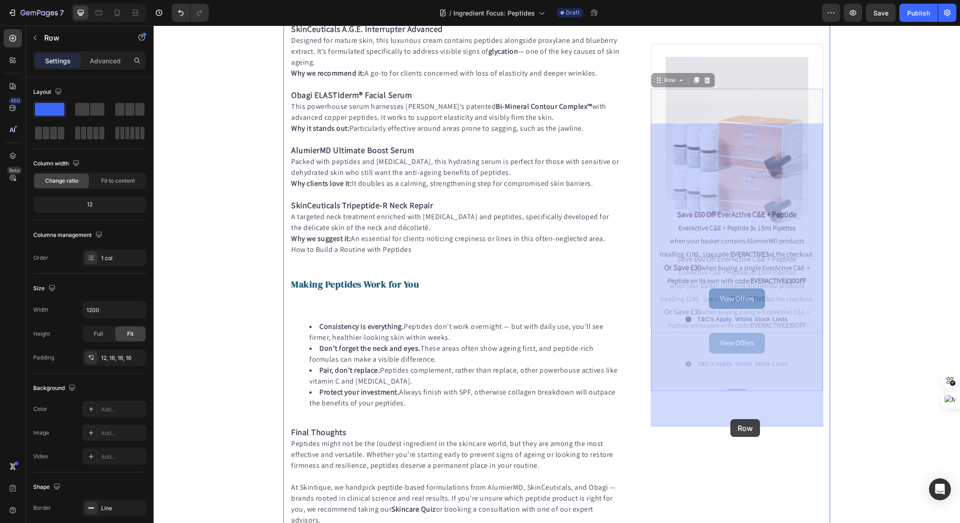
scroll to position [580, 0]
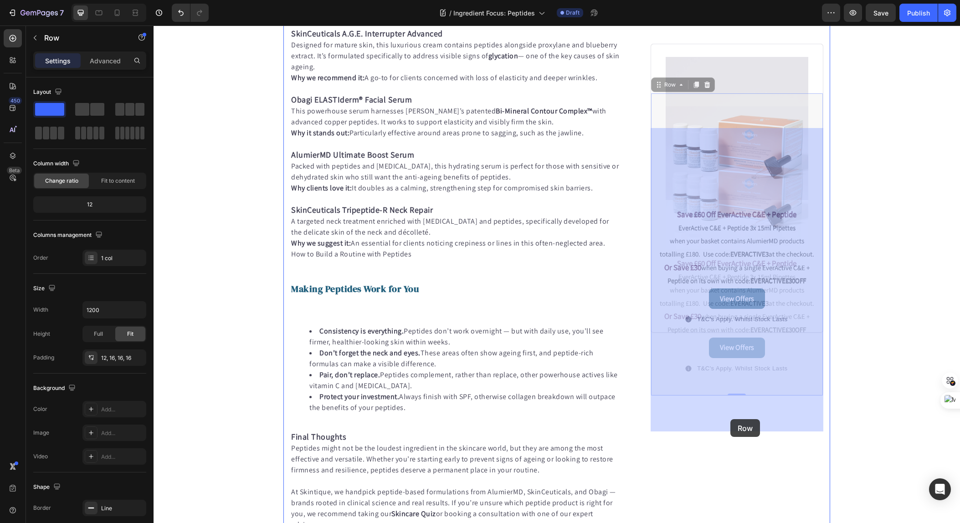
drag, startPoint x: 659, startPoint y: 115, endPoint x: 731, endPoint y: 419, distance: 312.8
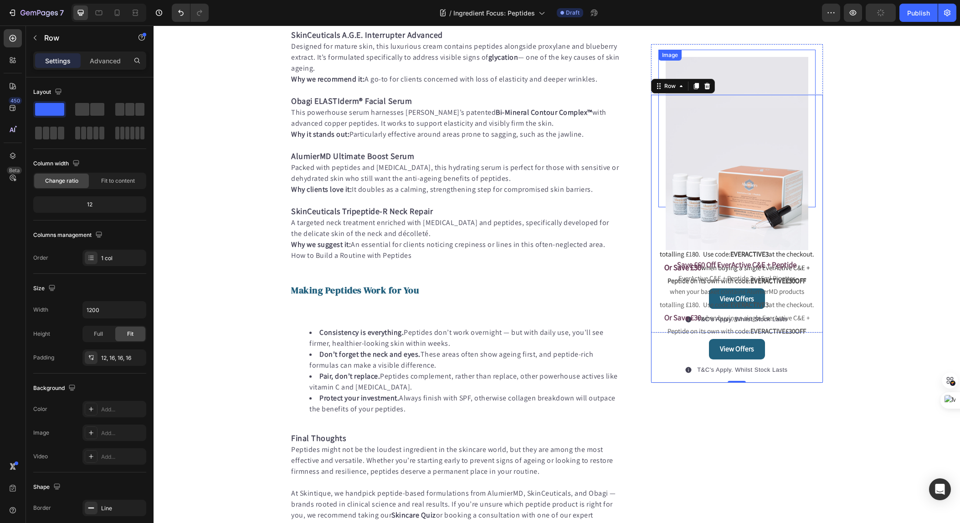
click at [703, 86] on img at bounding box center [737, 128] width 143 height 143
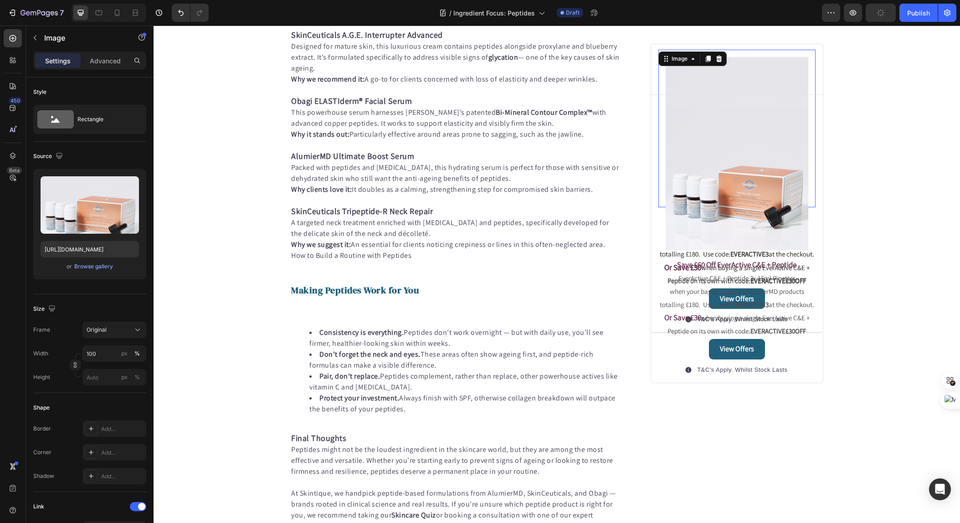
scroll to position [582, 0]
click at [876, 159] on div "Published: [DATE], 18h [DATE] Text block Image Peptides in Skincare - The Unsun…" at bounding box center [557, 224] width 807 height 1464
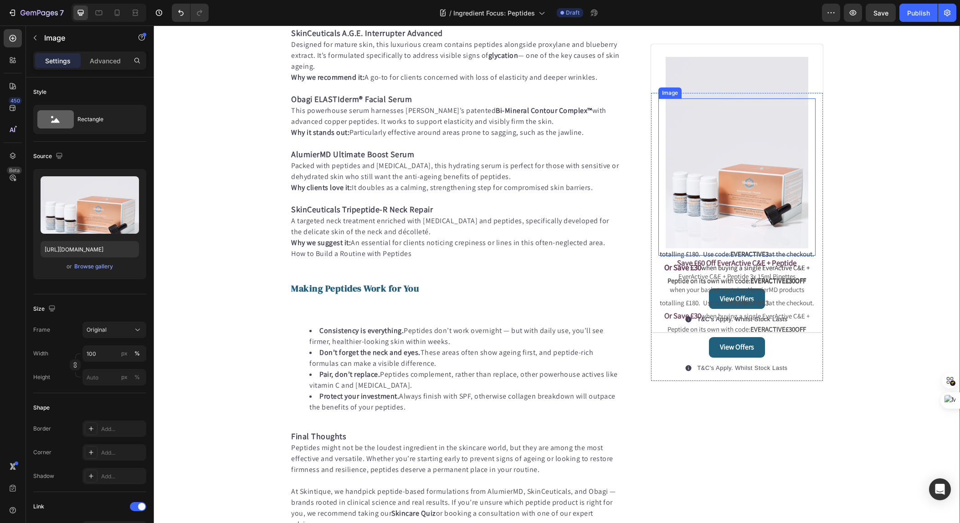
click at [762, 170] on img at bounding box center [737, 177] width 143 height 143
click at [717, 93] on icon at bounding box center [719, 90] width 6 height 6
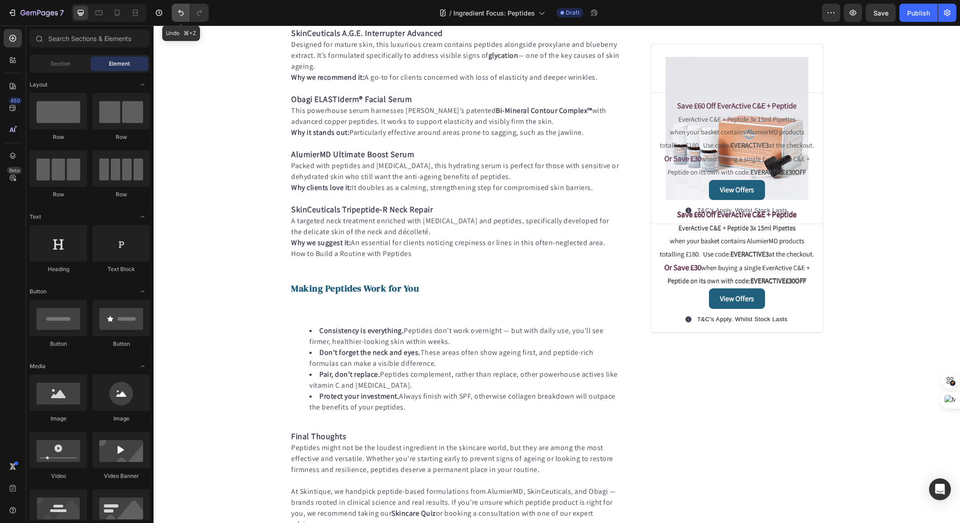
click at [178, 15] on icon "Undo/Redo" at bounding box center [180, 12] width 9 height 9
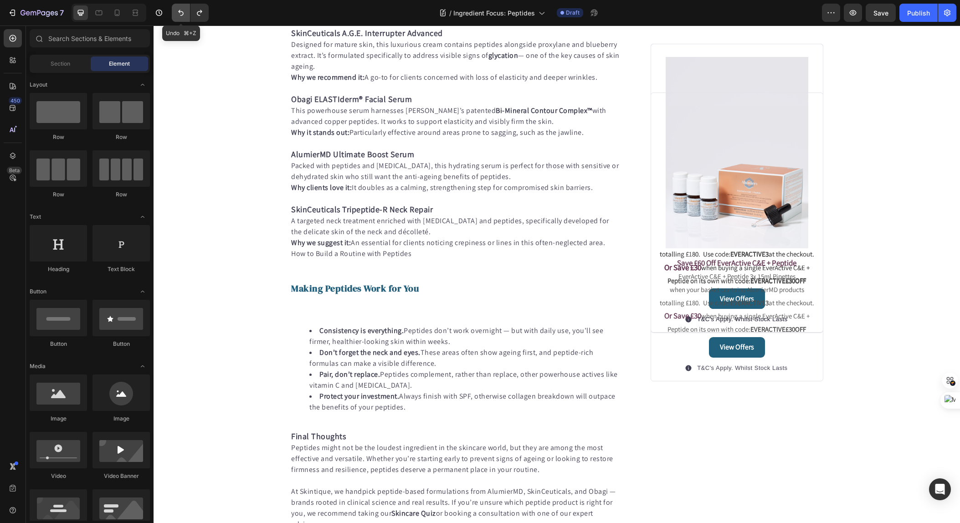
click at [178, 15] on icon "Undo/Redo" at bounding box center [180, 12] width 9 height 9
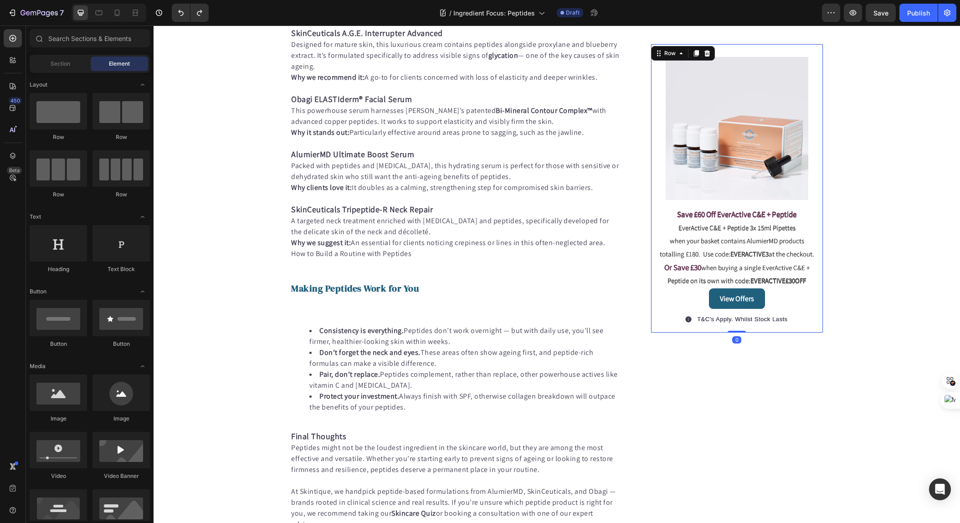
click at [817, 92] on div "Image Save £60 Off EverActive C&E + Peptide EverActive C&E + Peptide 3x 15ml Pi…" at bounding box center [737, 188] width 173 height 289
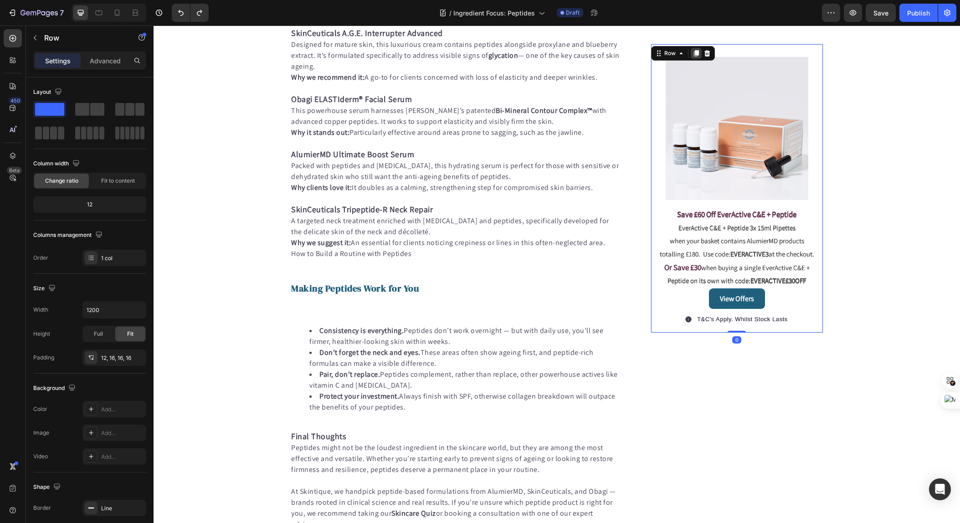
click at [694, 52] on icon at bounding box center [696, 53] width 5 height 6
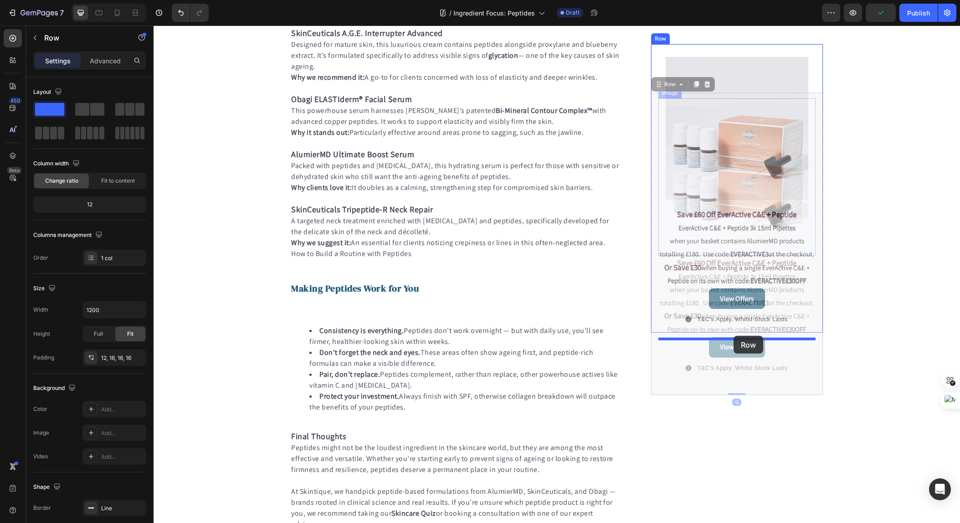
drag, startPoint x: 657, startPoint y: 112, endPoint x: 734, endPoint y: 336, distance: 237.0
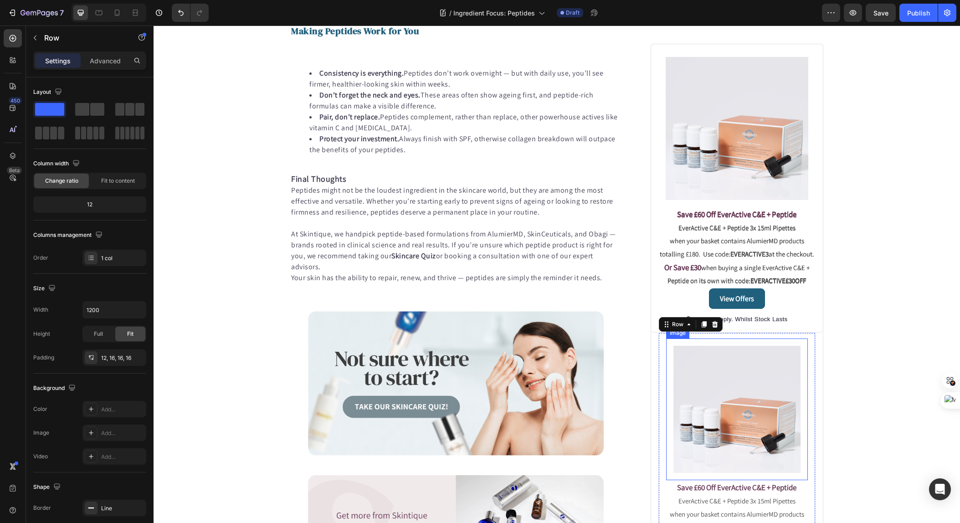
scroll to position [911, 0]
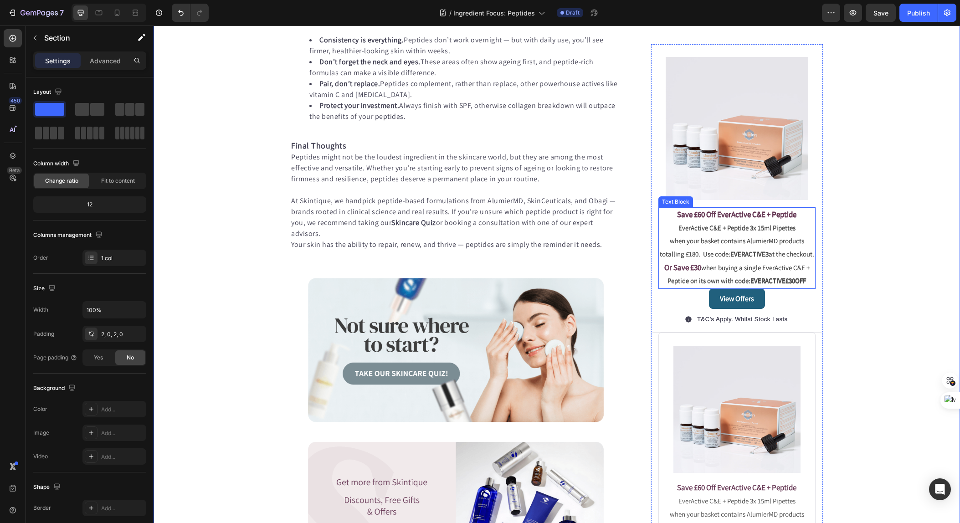
scroll to position [828, 0]
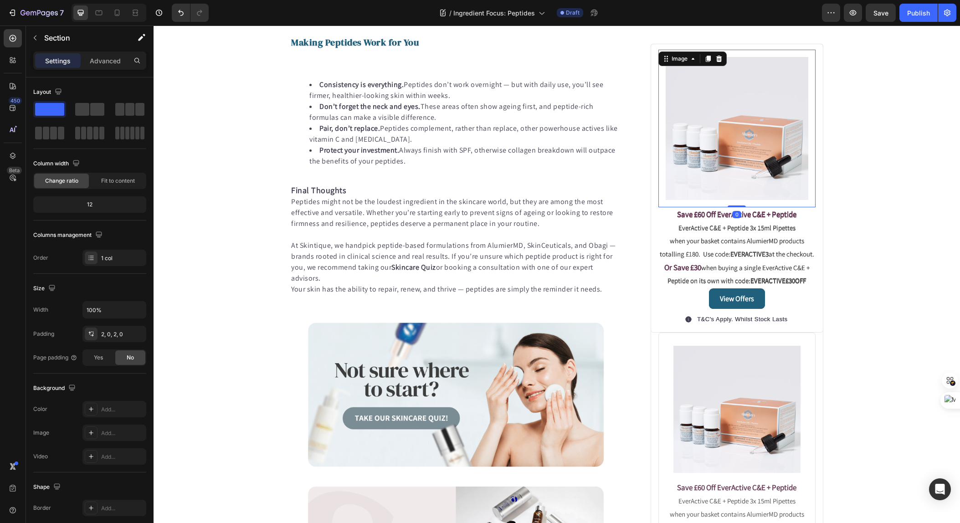
click at [720, 140] on img at bounding box center [737, 128] width 143 height 143
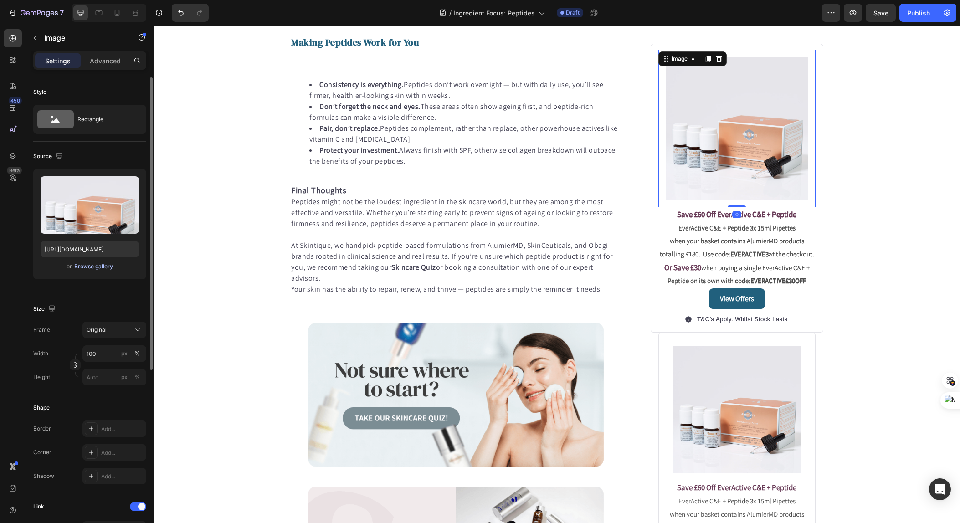
click at [87, 268] on div "Browse gallery" at bounding box center [93, 267] width 39 height 8
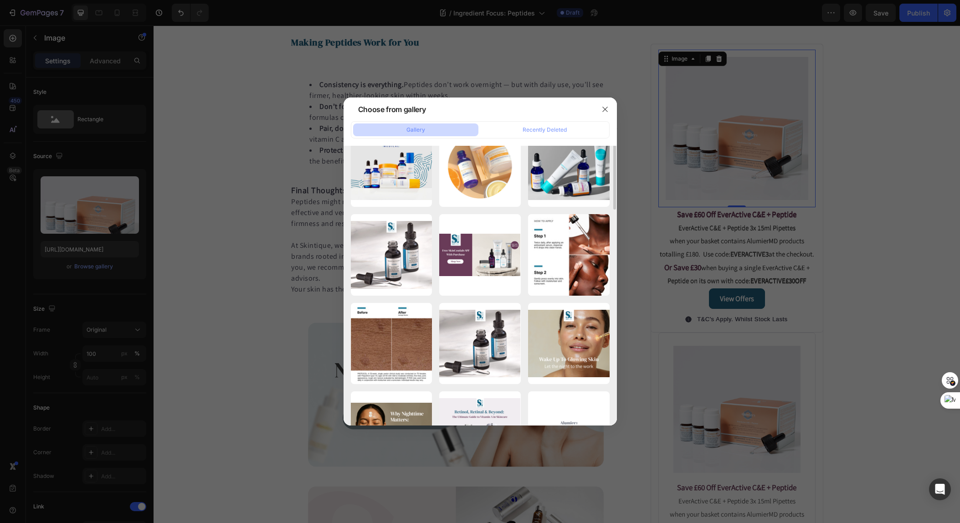
scroll to position [0, 0]
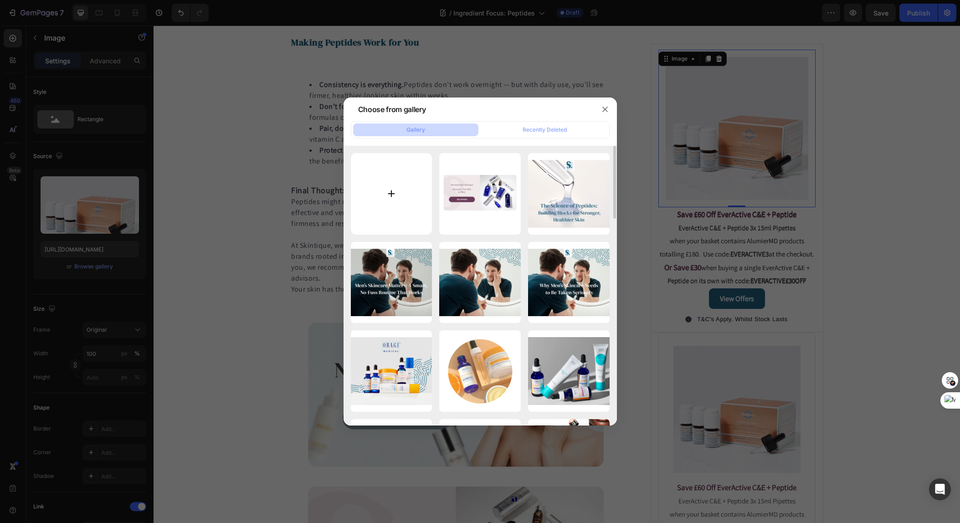
click at [392, 197] on input "file" at bounding box center [392, 194] width 82 height 82
type input "C:\fakepath\self care.jpg"
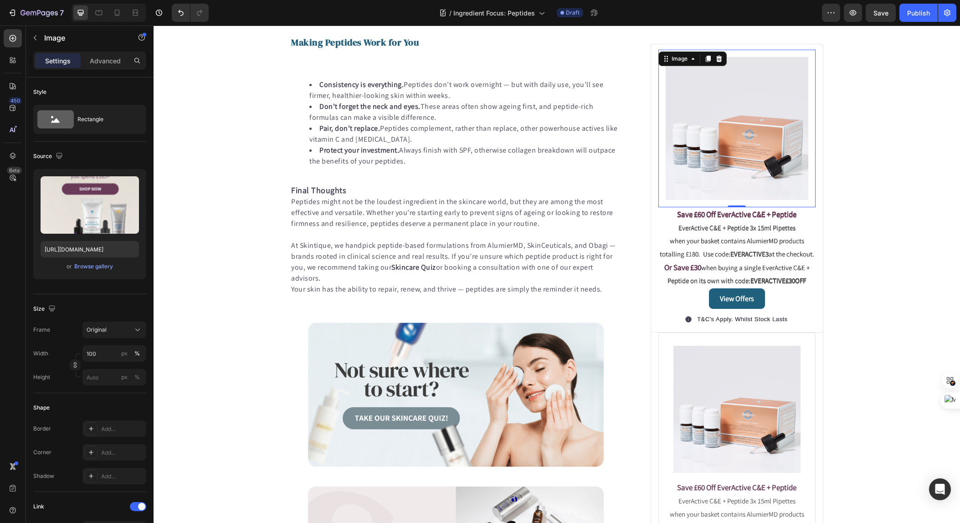
type input "[URL][DOMAIN_NAME]"
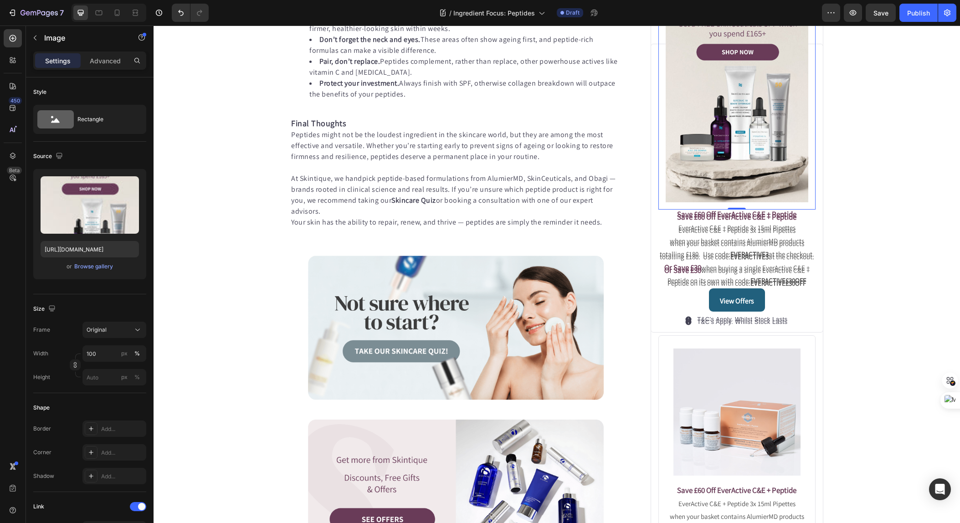
scroll to position [902, 0]
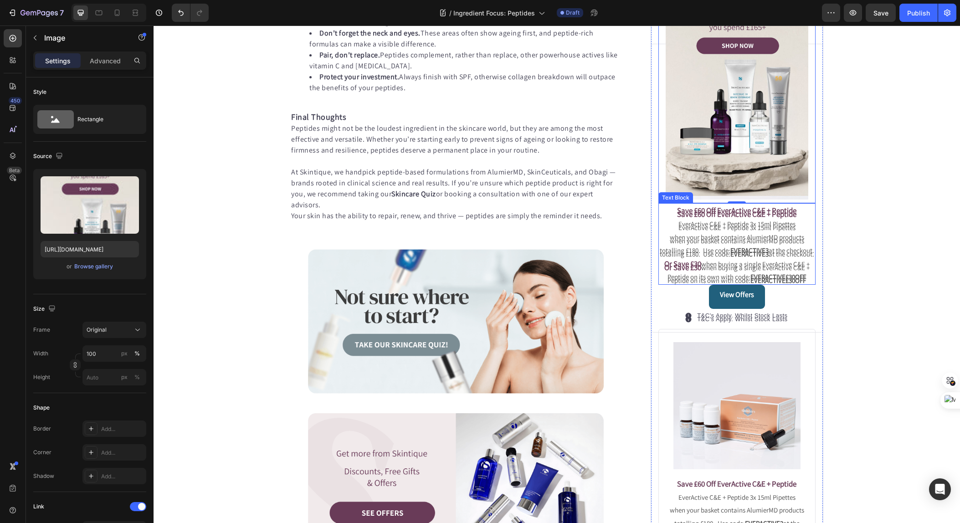
click at [733, 231] on p "EverActive C&E + Peptide 3x 15ml Pipettes" at bounding box center [737, 224] width 155 height 13
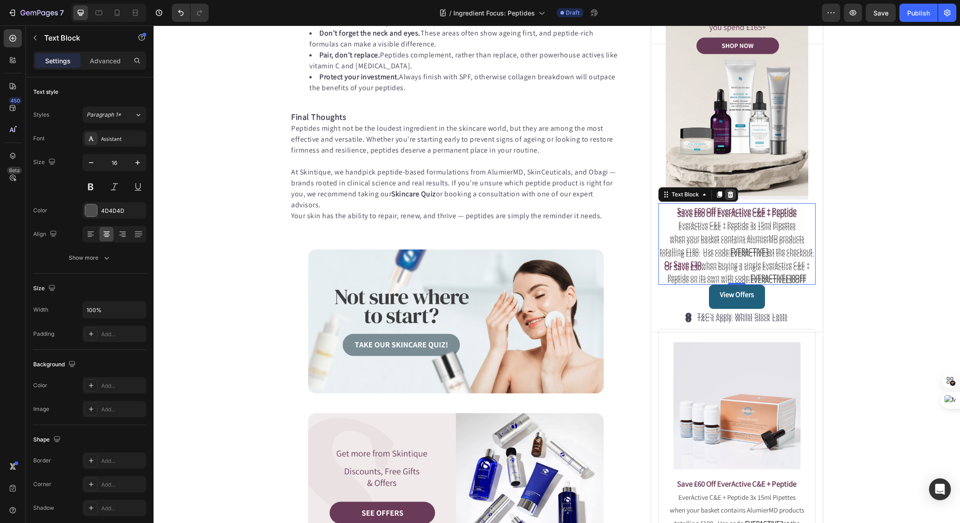
click at [730, 198] on icon at bounding box center [730, 194] width 6 height 6
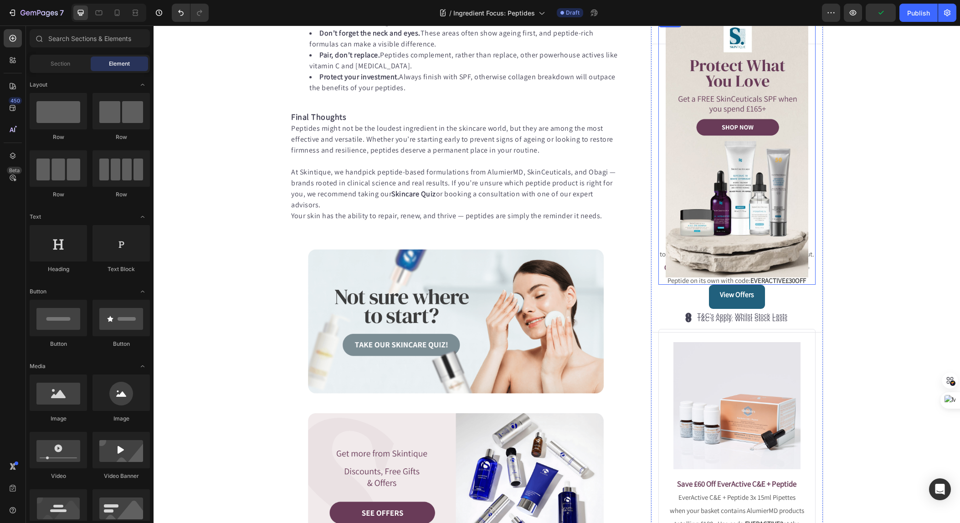
click at [757, 285] on div "Image" at bounding box center [737, 150] width 157 height 268
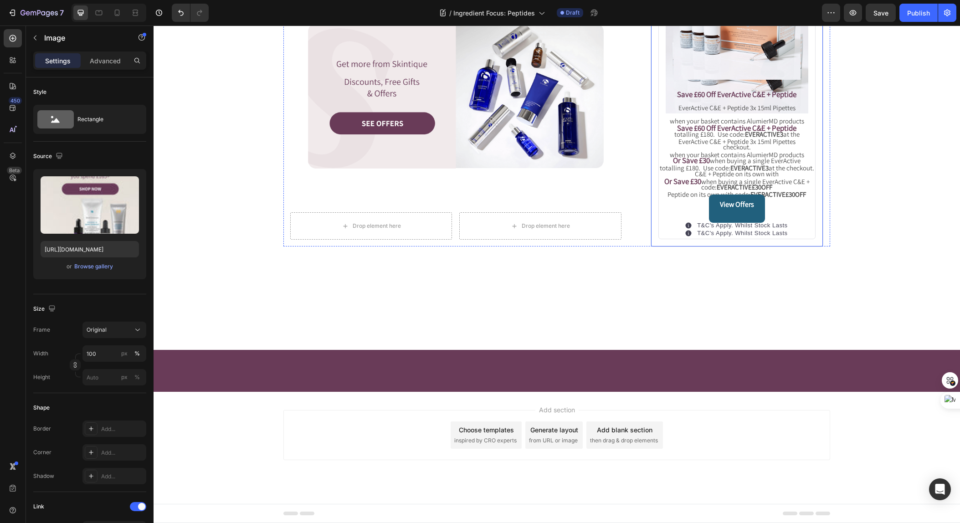
scroll to position [1175, 0]
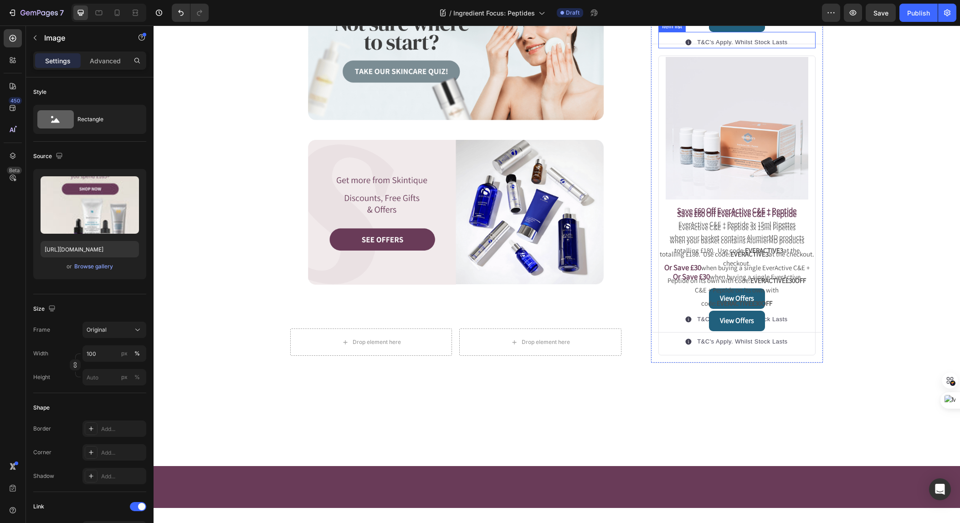
click at [777, 47] on p "T&C's Apply. Whilst Stock Lasts" at bounding box center [742, 42] width 90 height 9
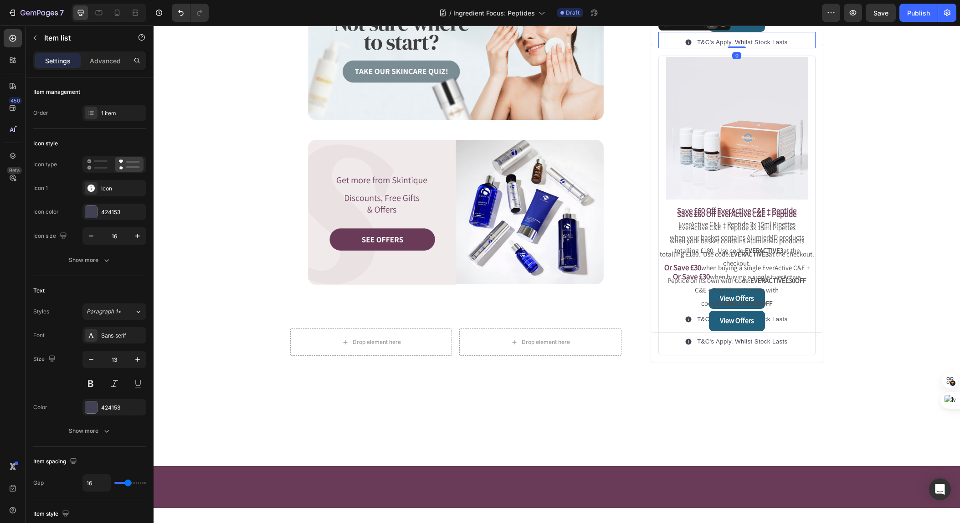
click at [712, 26] on icon at bounding box center [712, 23] width 5 height 6
click at [726, 27] on icon at bounding box center [723, 23] width 7 height 7
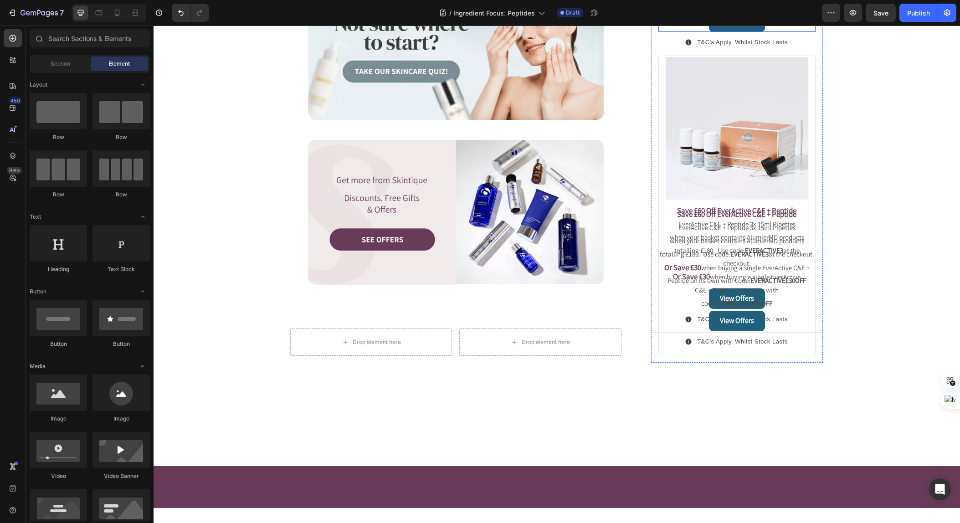
click at [787, 32] on div "View Offers Button" at bounding box center [737, 21] width 157 height 21
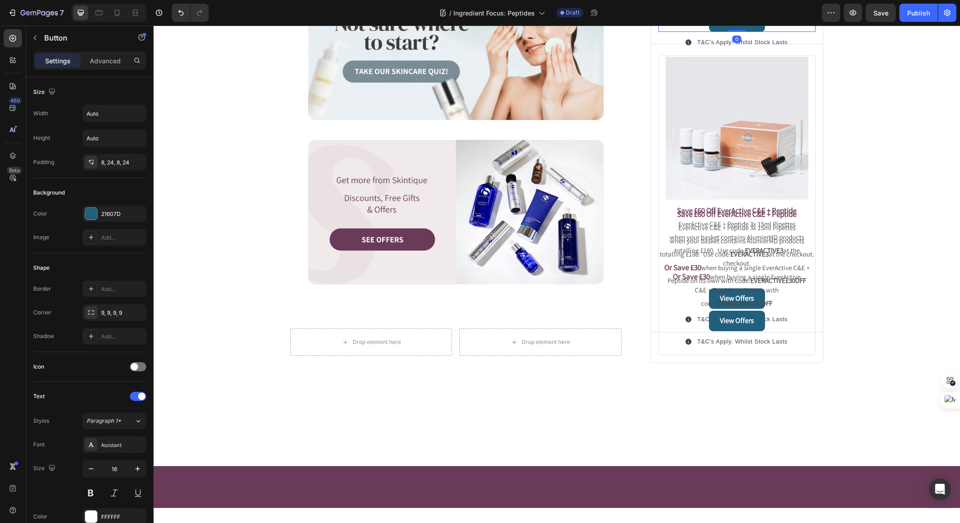
click at [720, 6] on icon at bounding box center [720, 3] width 6 height 6
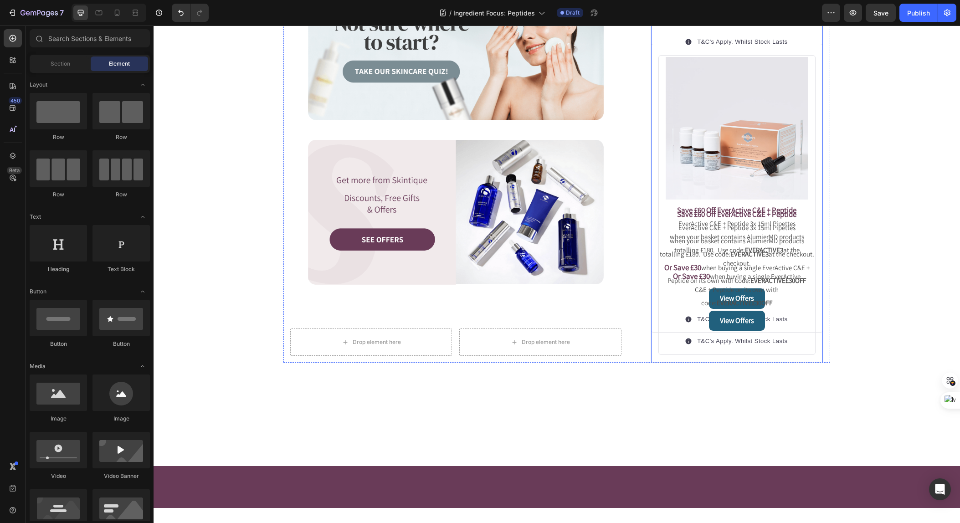
scroll to position [1234, 0]
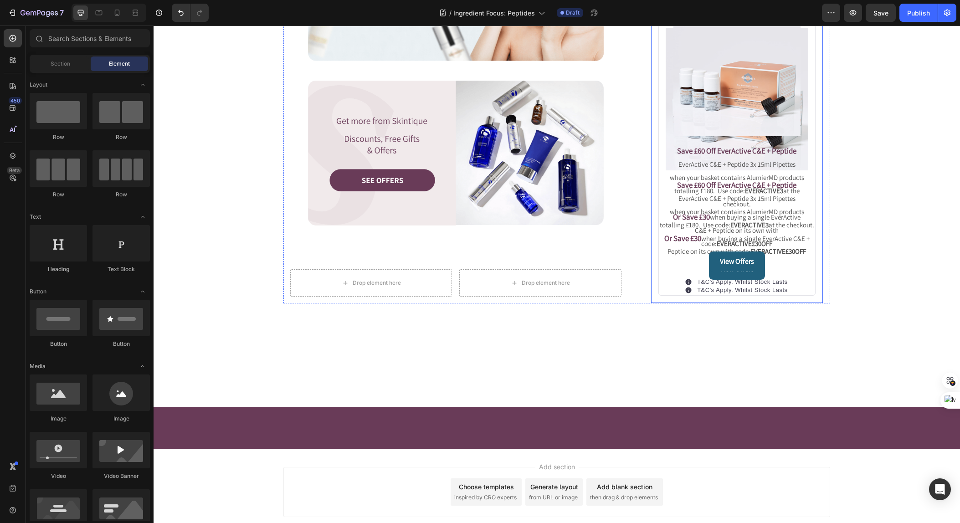
click at [772, 136] on img at bounding box center [737, 72] width 127 height 127
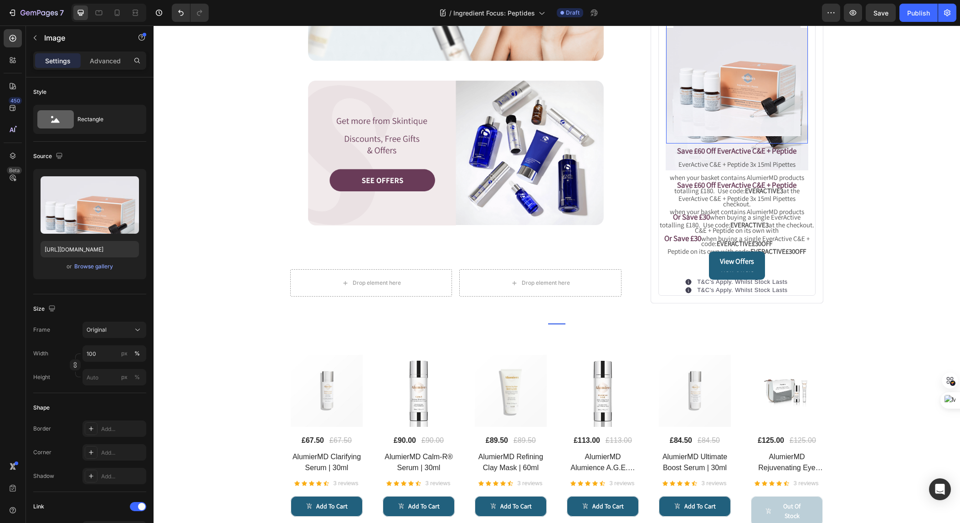
click at [768, 136] on img at bounding box center [737, 72] width 127 height 127
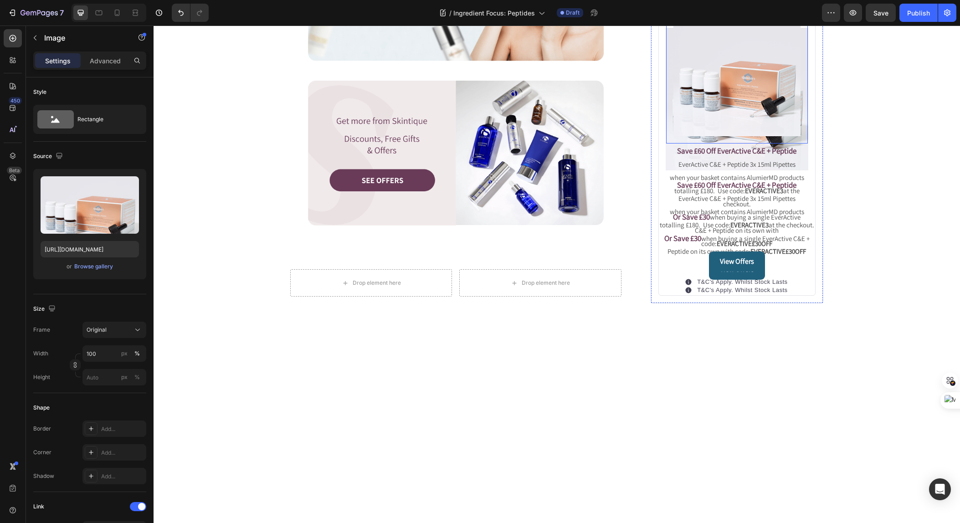
scroll to position [1182, 0]
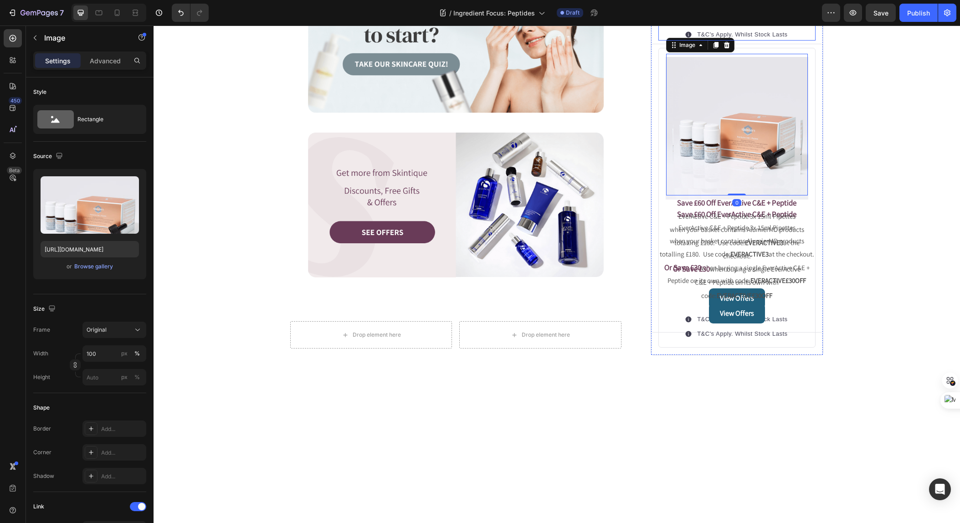
click at [780, 40] on p "T&C's Apply. Whilst Stock Lasts" at bounding box center [742, 35] width 90 height 9
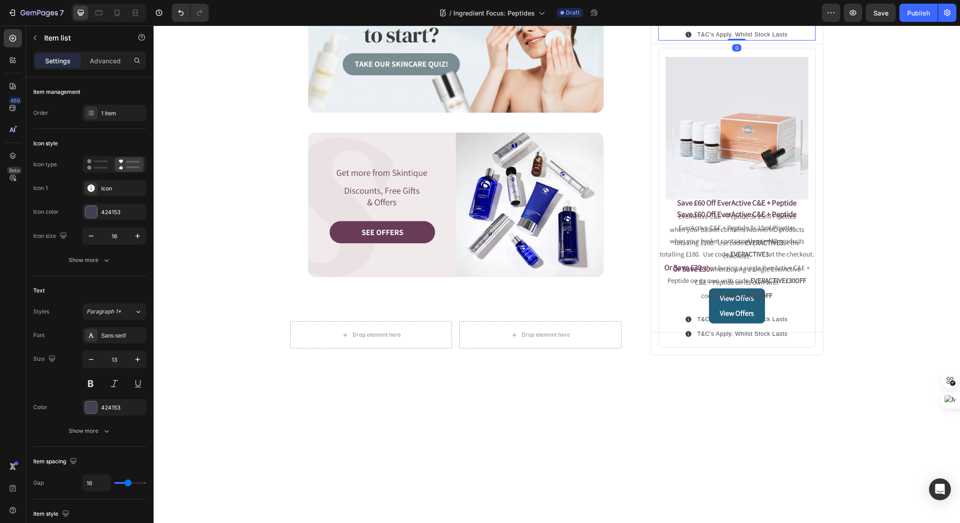
click at [726, 20] on icon at bounding box center [723, 15] width 7 height 7
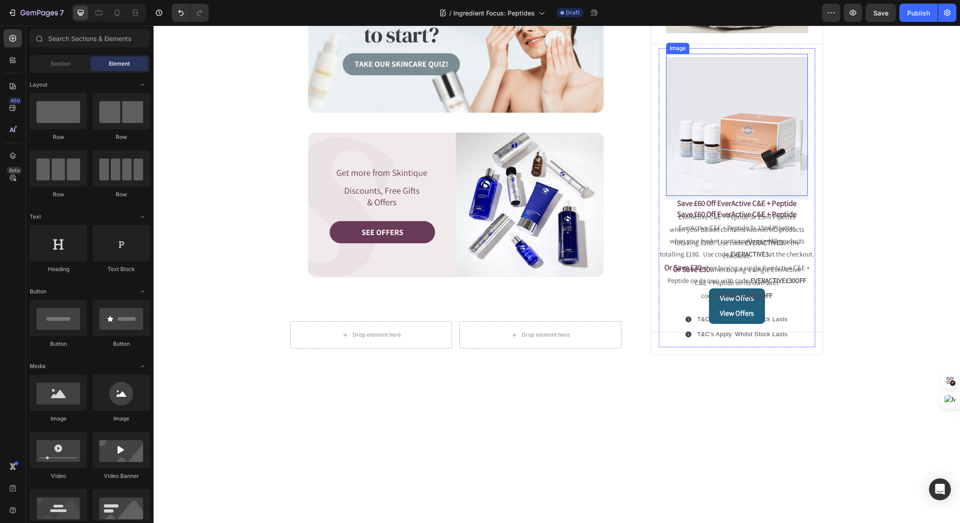
click at [771, 196] on div "Image" at bounding box center [737, 125] width 142 height 142
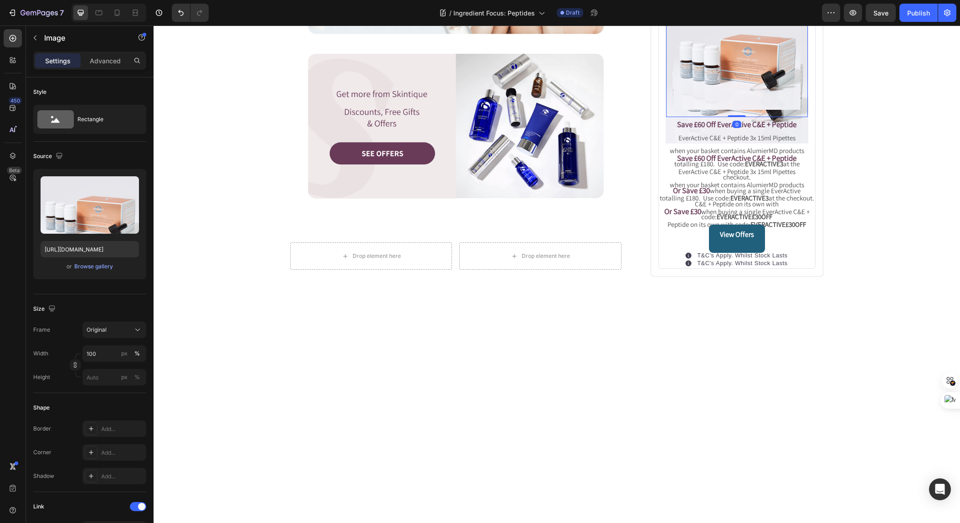
scroll to position [1289, 0]
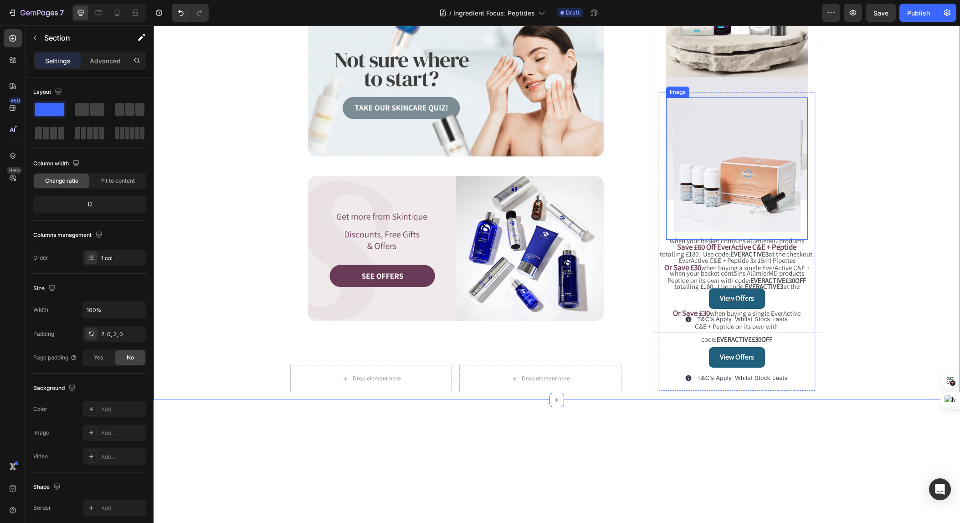
scroll to position [1180, 0]
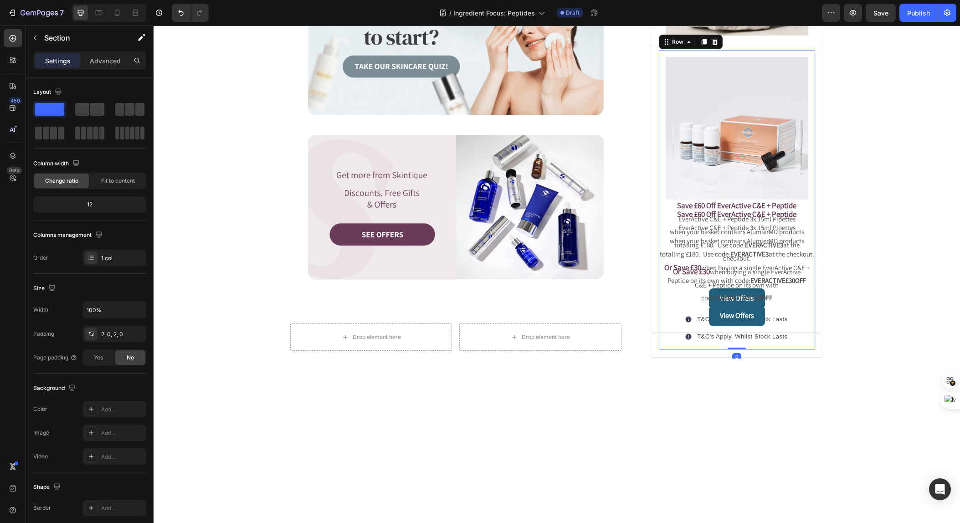
click at [810, 350] on div "Image Save £60 Off EverActive C&E + Peptide EverActive C&E + Peptide 3x 15ml Pi…" at bounding box center [737, 200] width 157 height 300
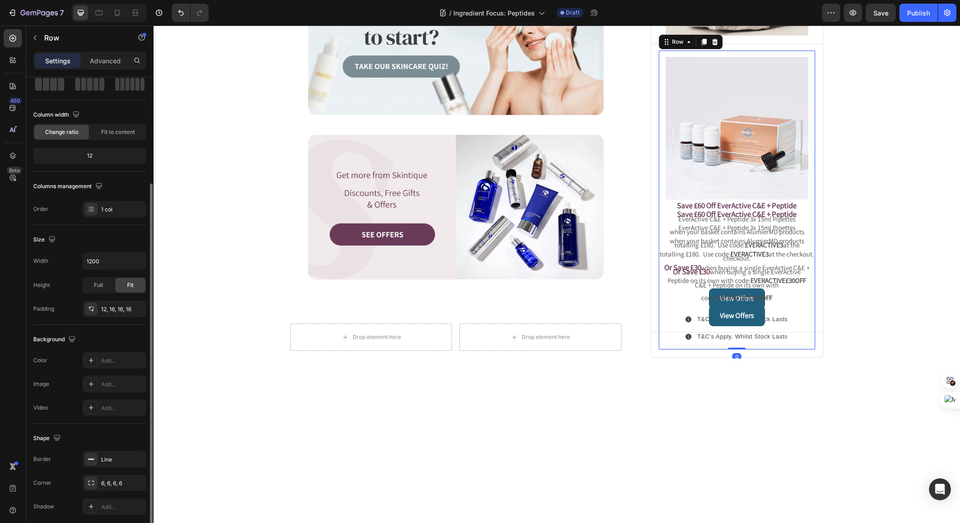
scroll to position [84, 0]
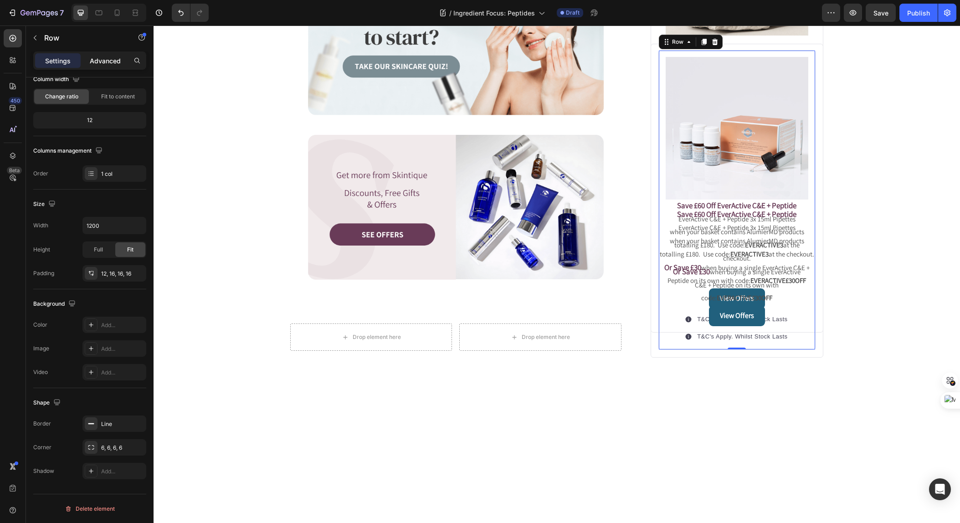
click at [103, 58] on p "Advanced" at bounding box center [105, 61] width 31 height 10
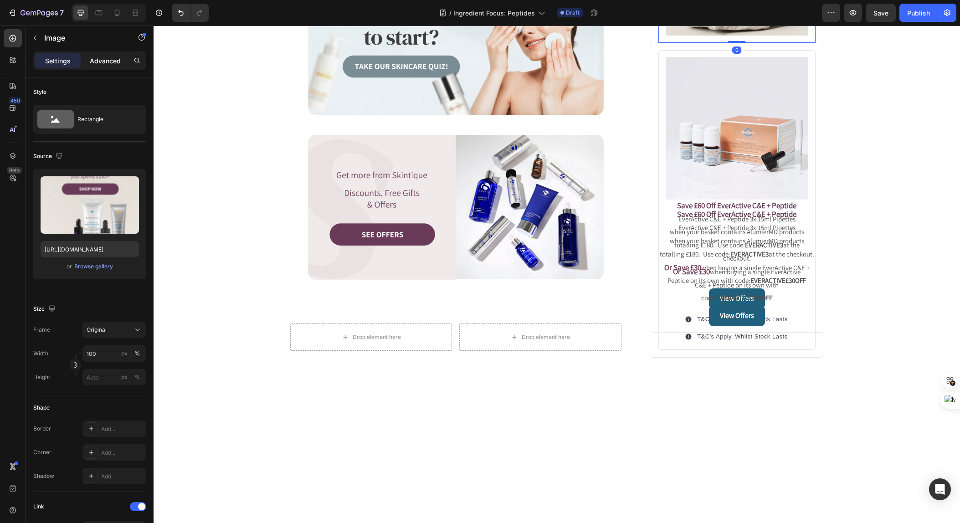
click at [115, 63] on p "Advanced" at bounding box center [105, 61] width 31 height 10
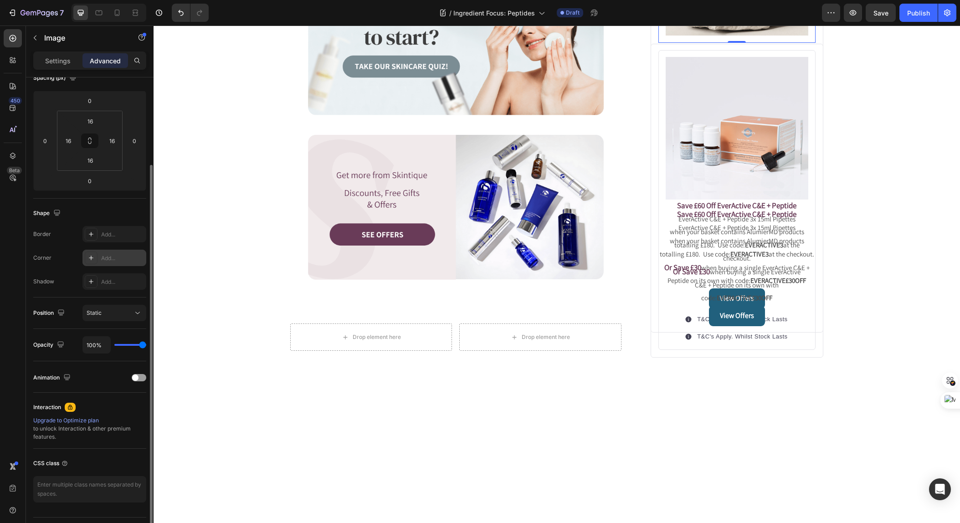
scroll to position [136, 0]
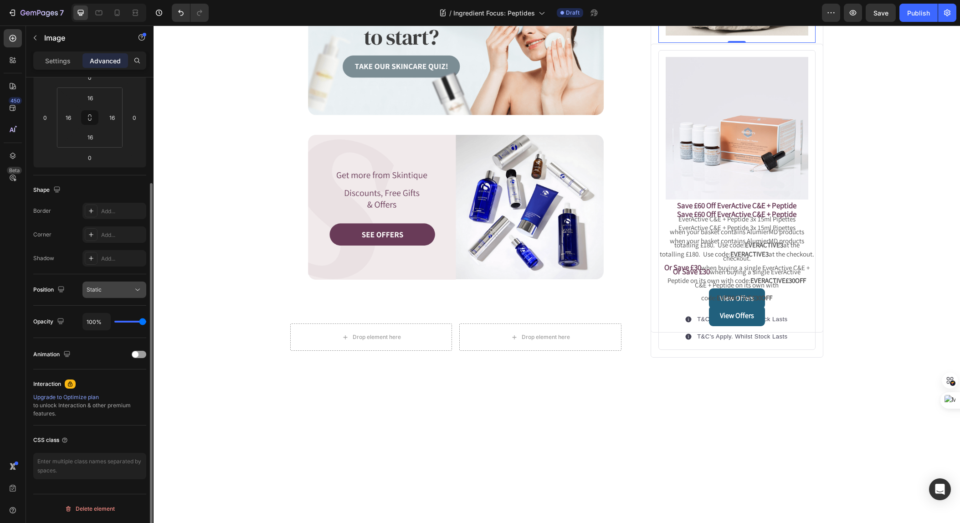
click at [119, 294] on button "Static" at bounding box center [114, 290] width 64 height 16
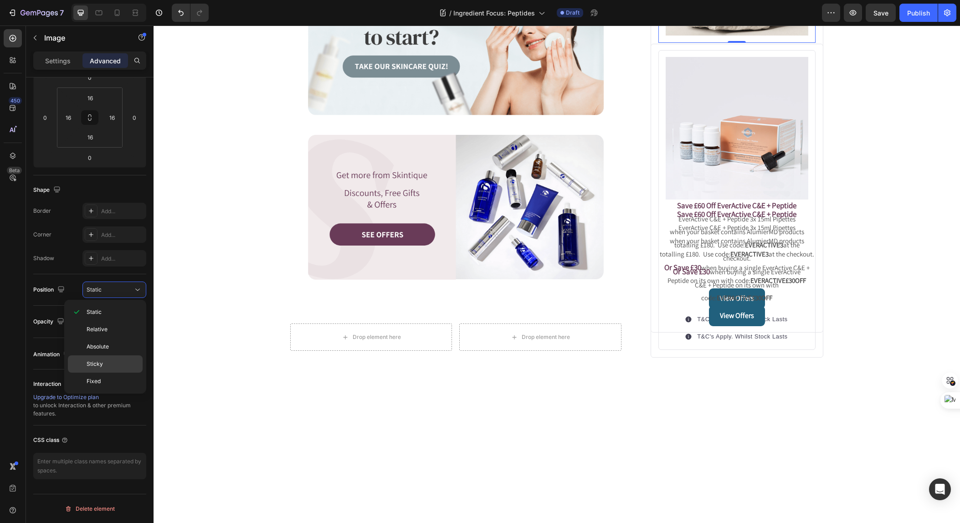
click at [104, 366] on p "Sticky" at bounding box center [113, 364] width 52 height 8
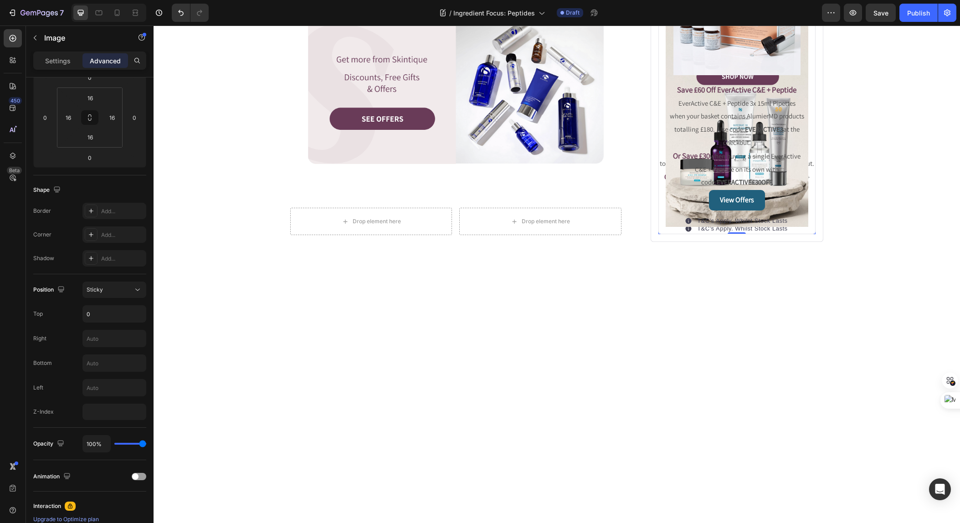
scroll to position [972, 0]
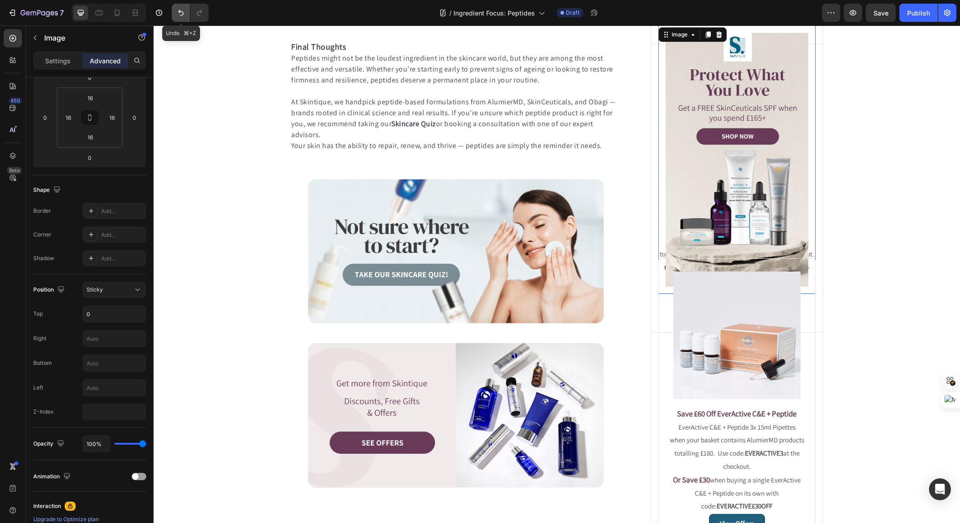
click at [177, 12] on icon "Undo/Redo" at bounding box center [180, 12] width 9 height 9
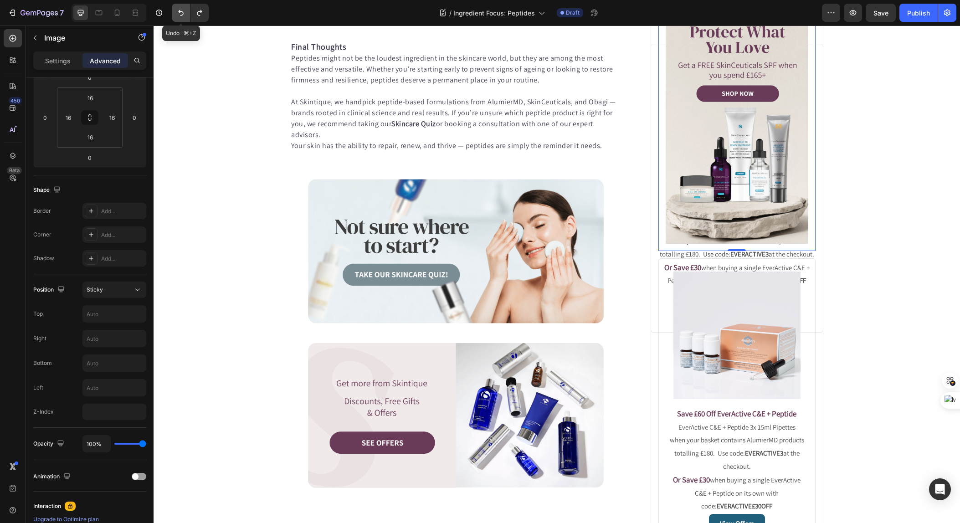
click at [178, 12] on icon "Undo/Redo" at bounding box center [180, 12] width 9 height 9
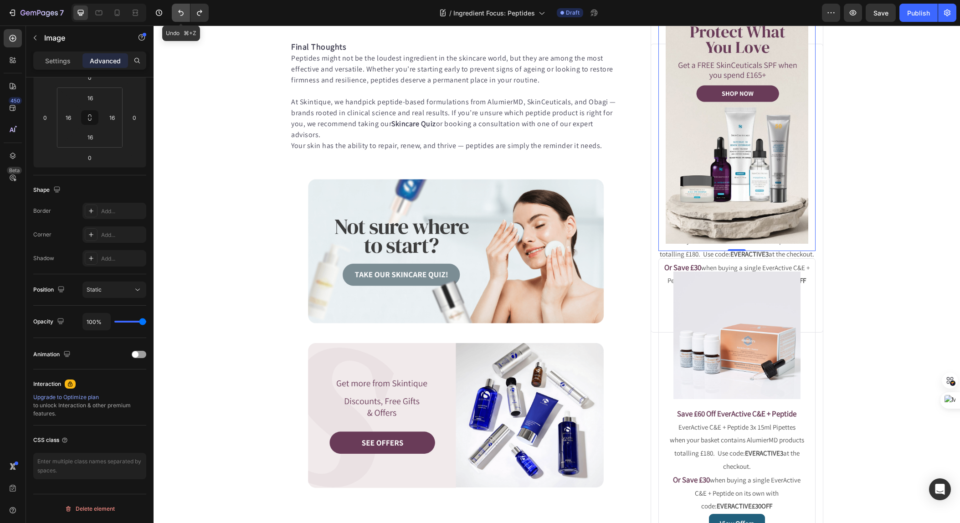
click at [178, 12] on icon "Undo/Redo" at bounding box center [180, 12] width 9 height 9
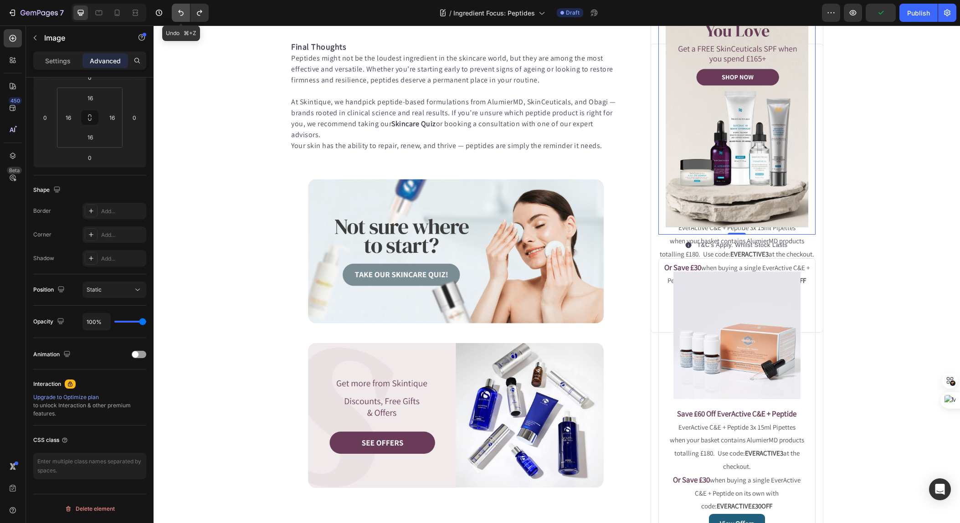
click at [178, 12] on icon "Undo/Redo" at bounding box center [180, 12] width 9 height 9
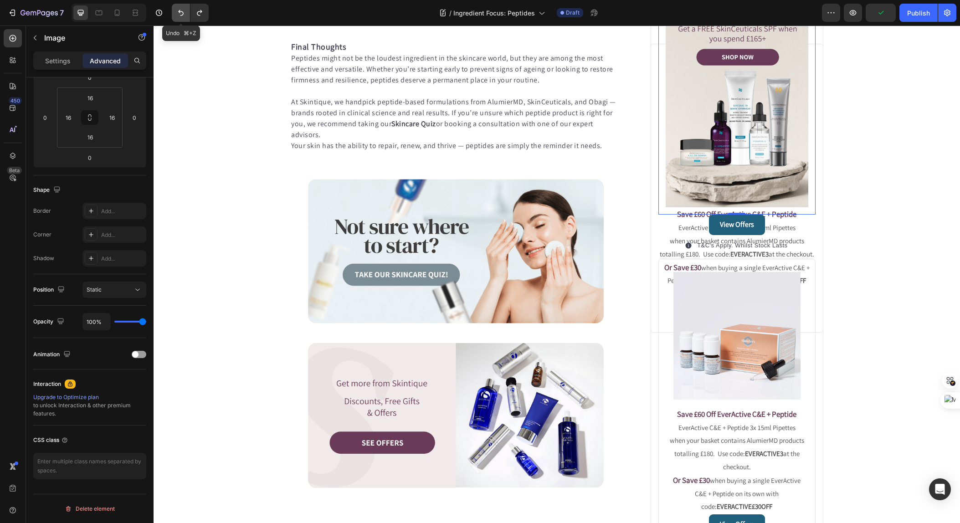
click at [178, 12] on icon "Undo/Redo" at bounding box center [180, 12] width 9 height 9
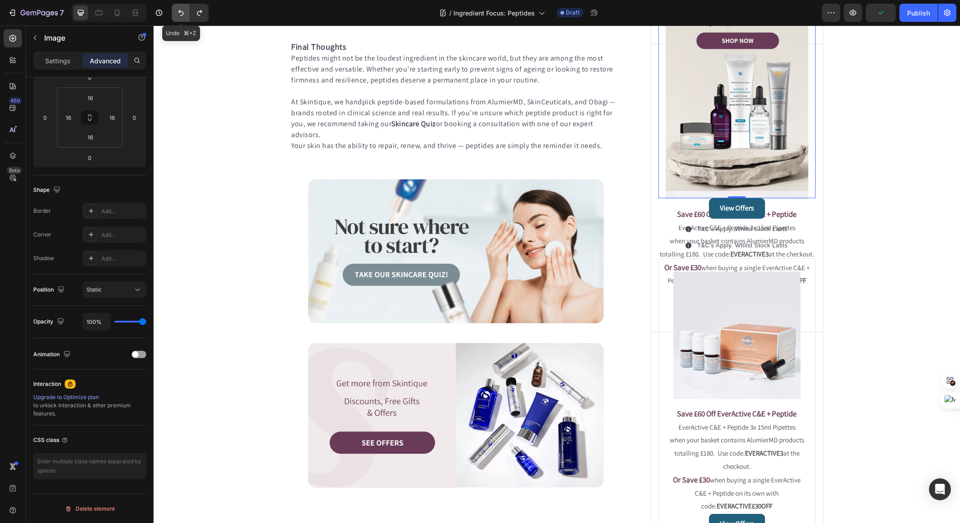
click at [178, 12] on icon "Undo/Redo" at bounding box center [180, 12] width 9 height 9
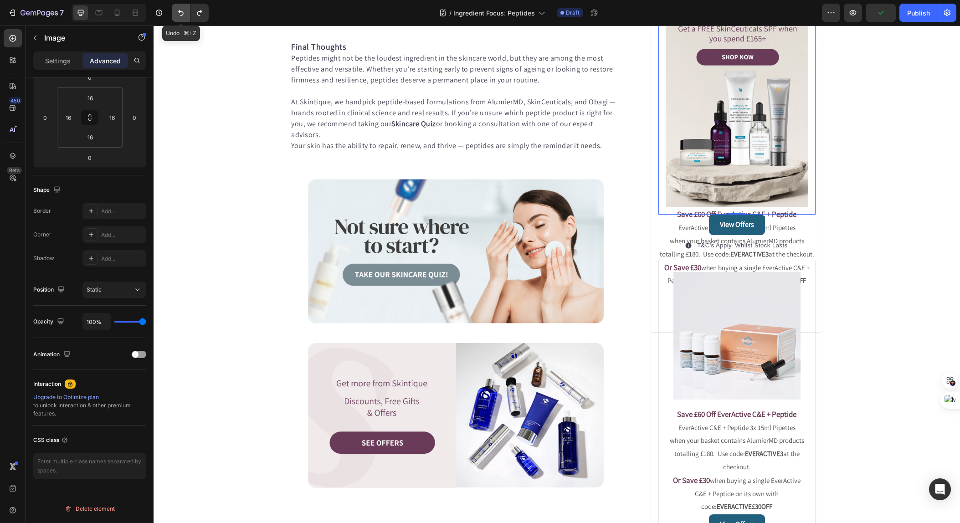
click at [178, 12] on icon "Undo/Redo" at bounding box center [180, 12] width 9 height 9
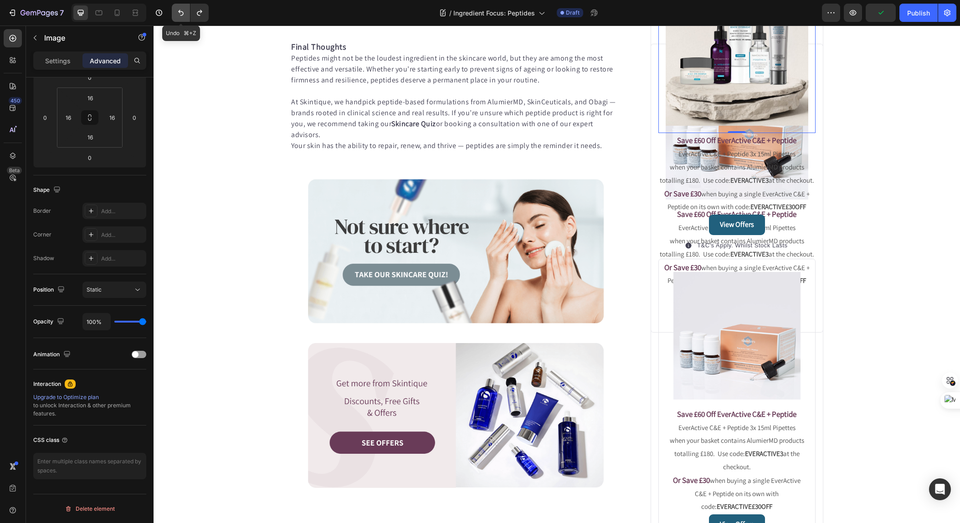
click at [178, 12] on icon "Undo/Redo" at bounding box center [180, 12] width 9 height 9
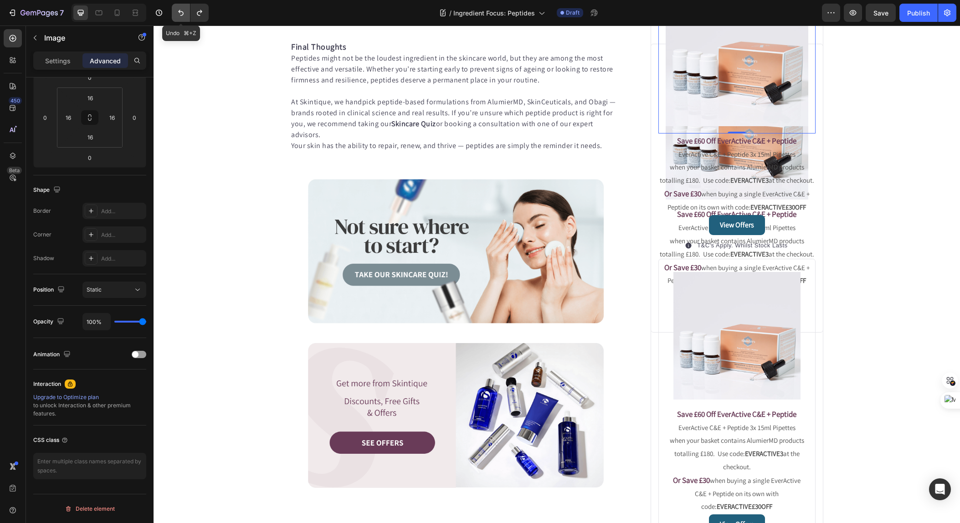
click at [178, 12] on icon "Undo/Redo" at bounding box center [180, 12] width 9 height 9
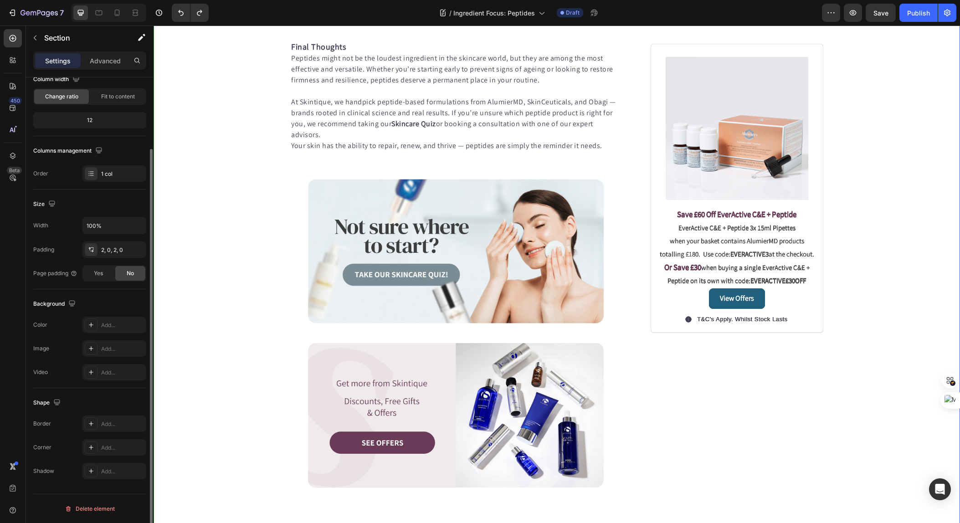
scroll to position [0, 0]
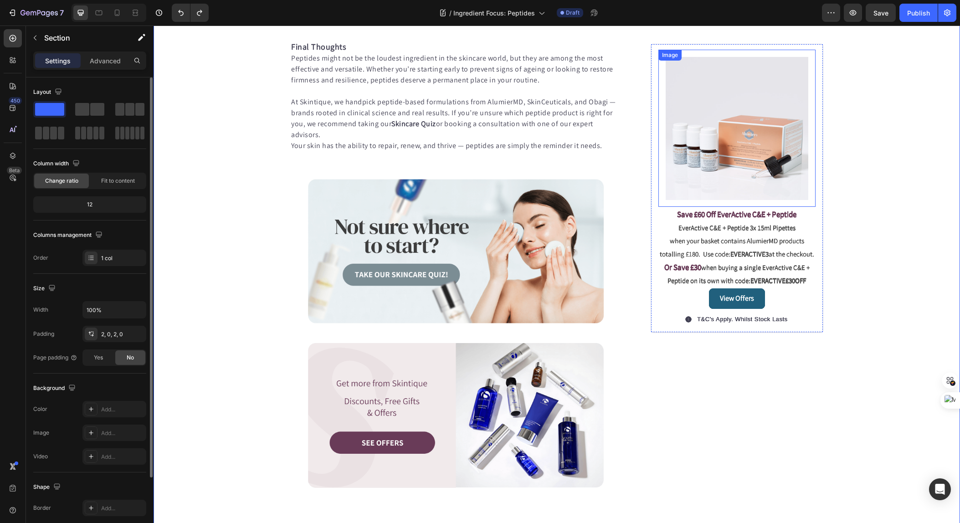
click at [731, 144] on img at bounding box center [737, 128] width 143 height 143
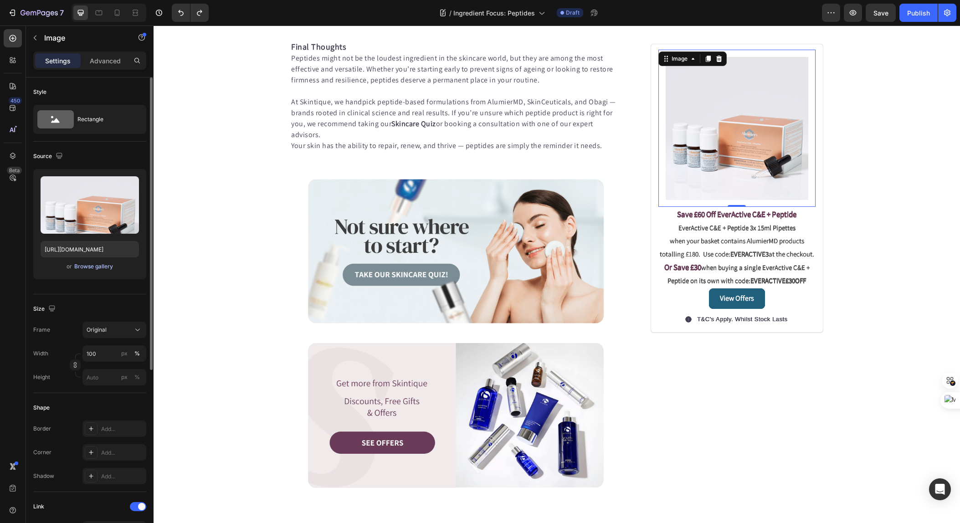
click at [102, 265] on div "Browse gallery" at bounding box center [93, 267] width 39 height 8
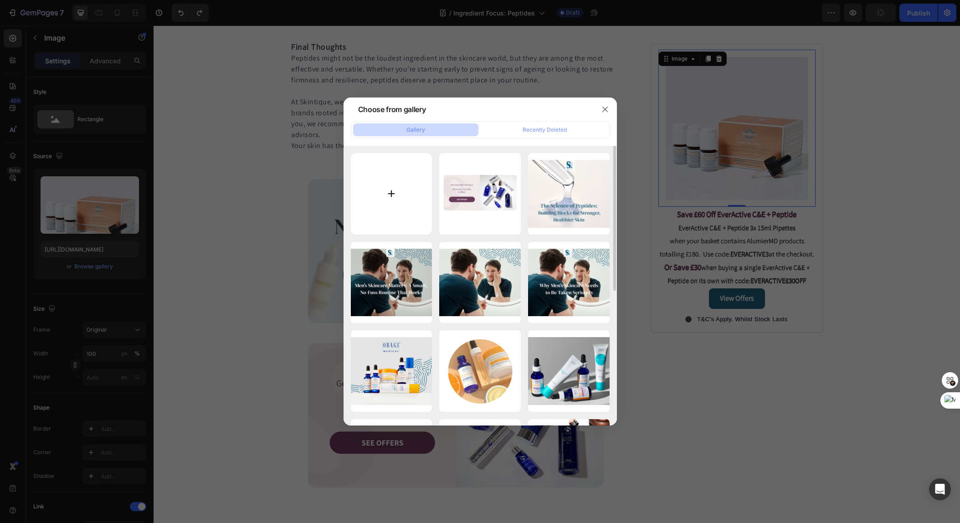
click at [400, 191] on input "file" at bounding box center [392, 194] width 82 height 82
type input "C:\fakepath\self care.jpg"
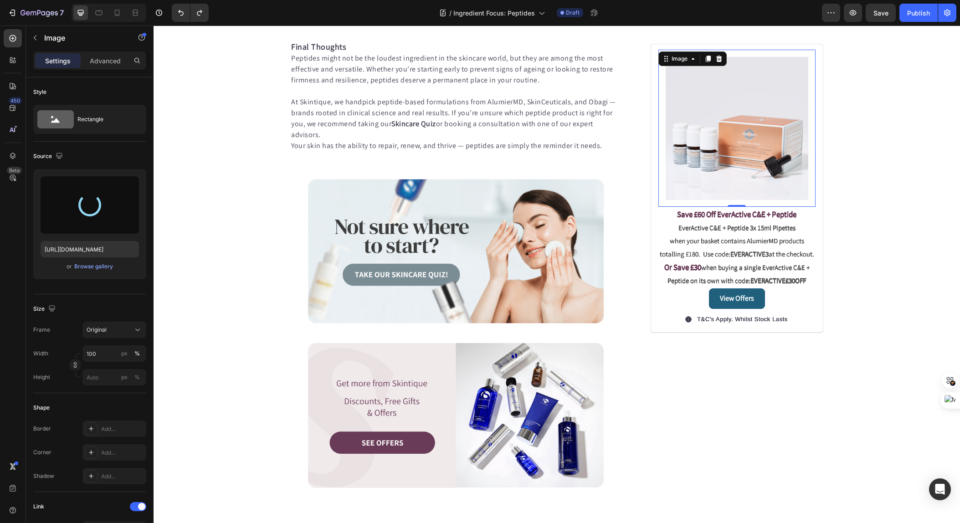
type input "[URL][DOMAIN_NAME]"
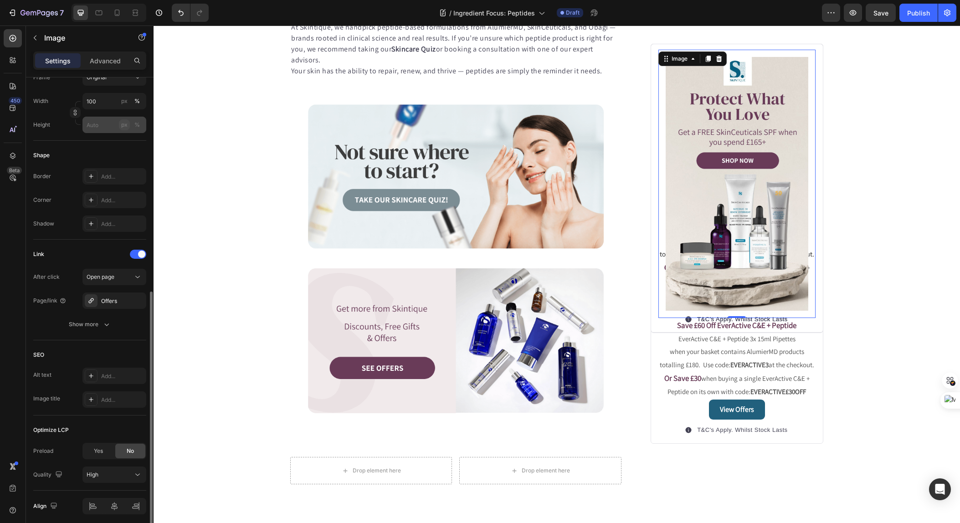
scroll to position [288, 0]
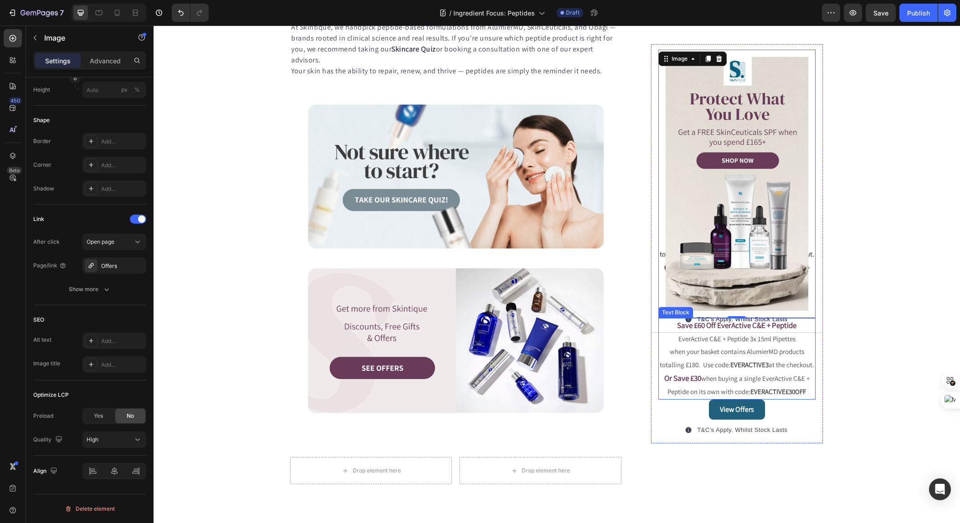
click at [741, 330] on p "Save £60 Off EverActive C&E + Peptide" at bounding box center [737, 326] width 155 height 14
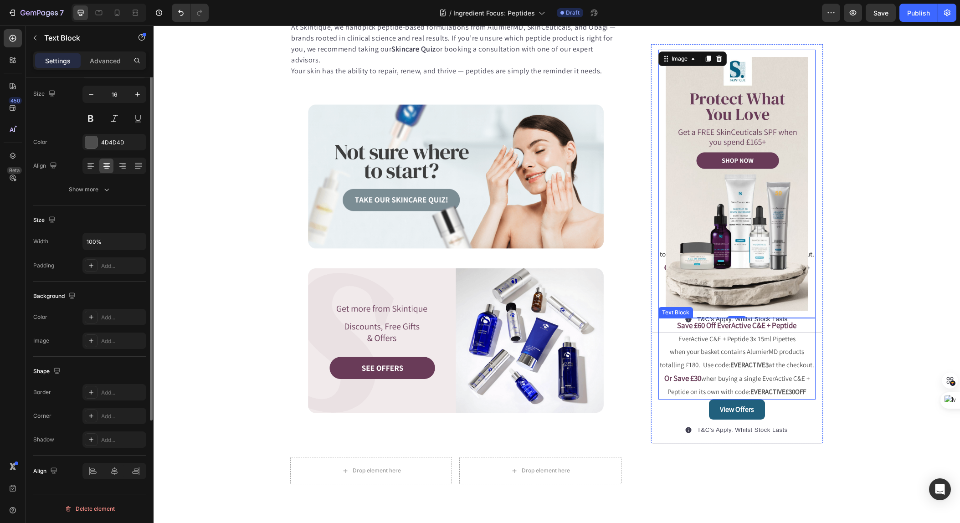
scroll to position [0, 0]
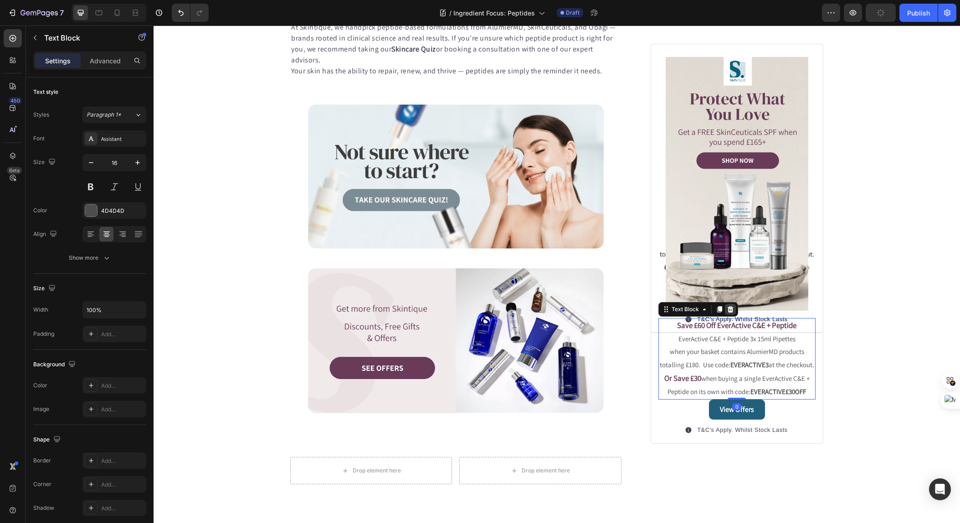
click at [731, 310] on icon at bounding box center [730, 309] width 7 height 7
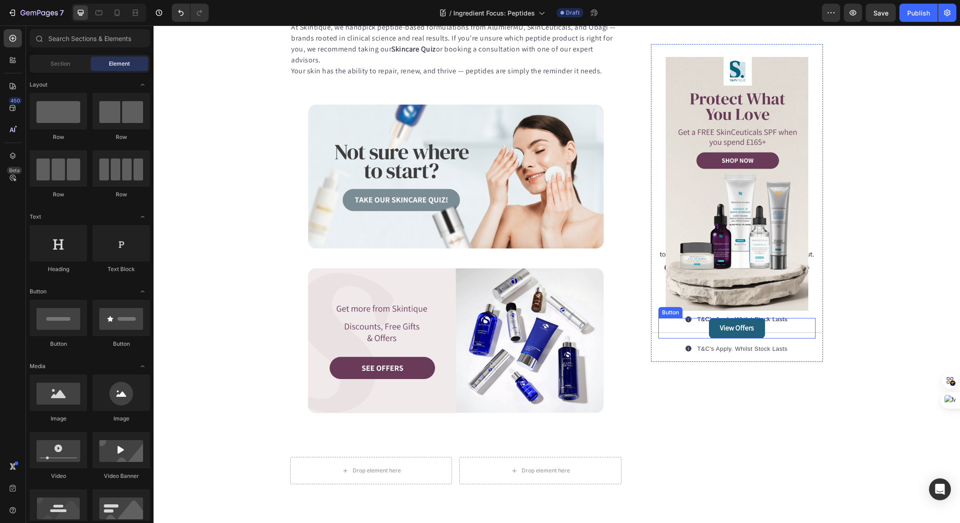
click at [775, 325] on div "View Offers Button" at bounding box center [737, 328] width 157 height 21
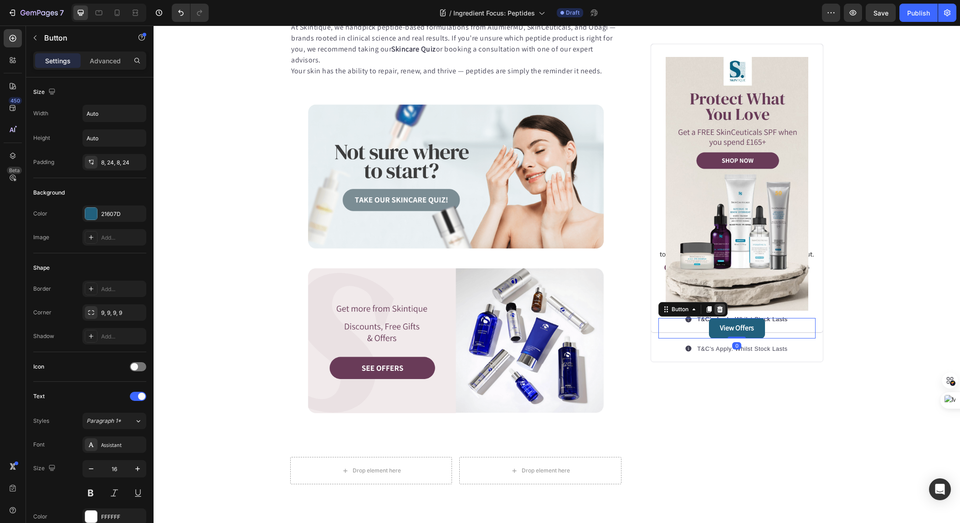
click at [720, 309] on icon at bounding box center [720, 309] width 7 height 7
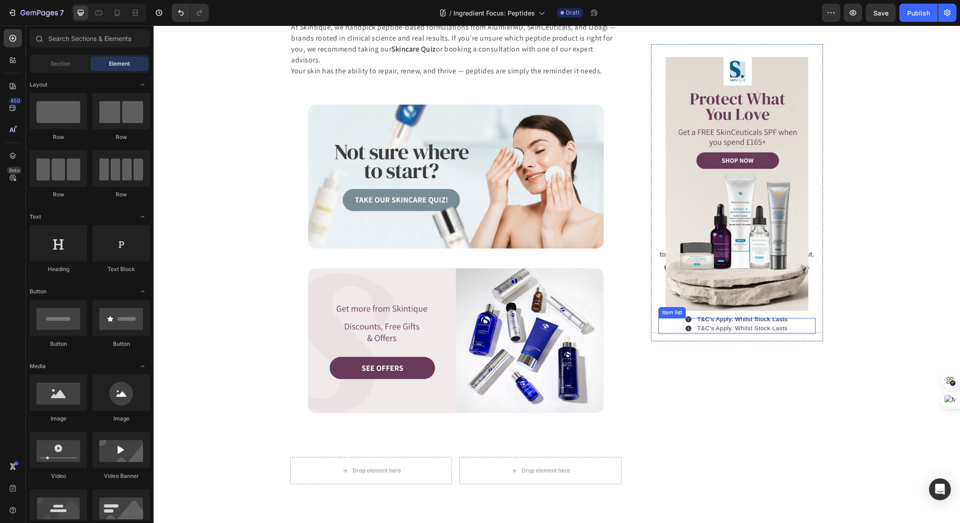
click at [797, 328] on div "T&C's Apply. Whilst Stock Lasts" at bounding box center [737, 326] width 157 height 16
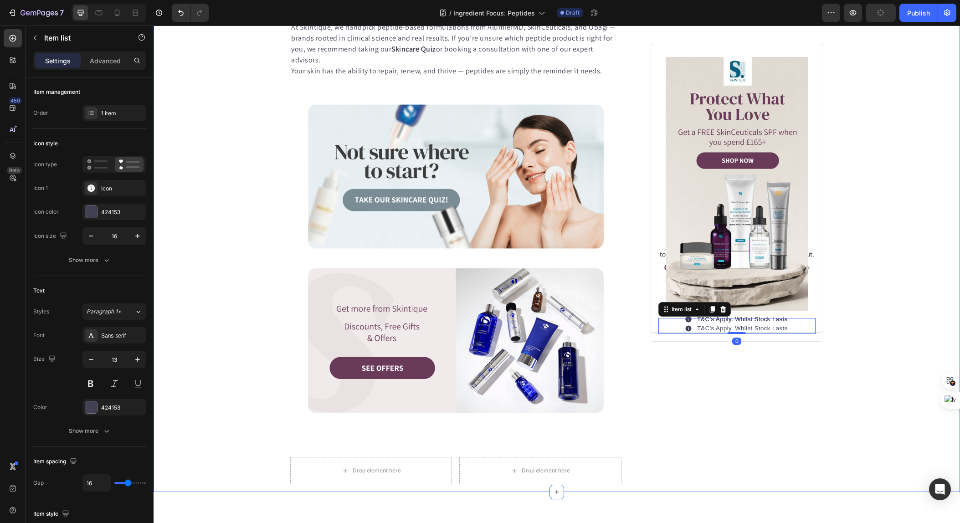
drag, startPoint x: 849, startPoint y: 262, endPoint x: 801, endPoint y: 276, distance: 49.5
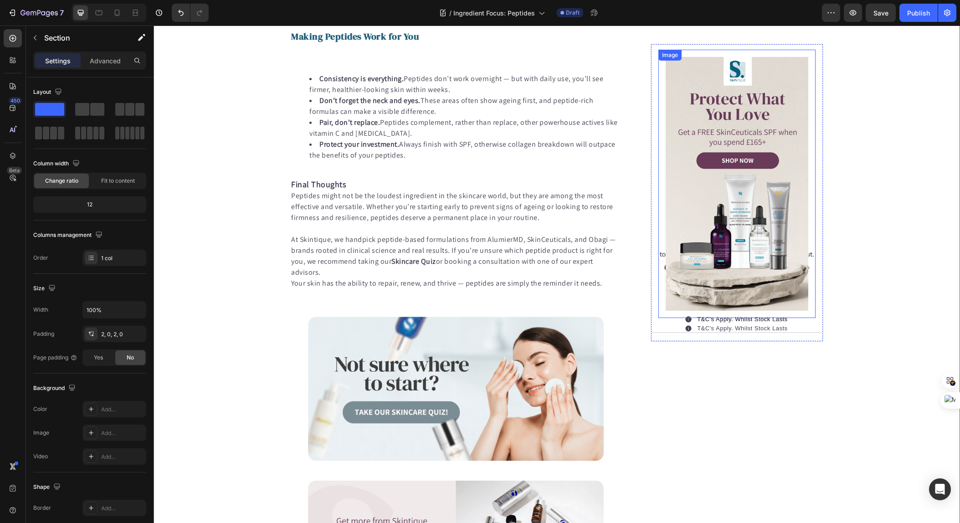
scroll to position [837, 0]
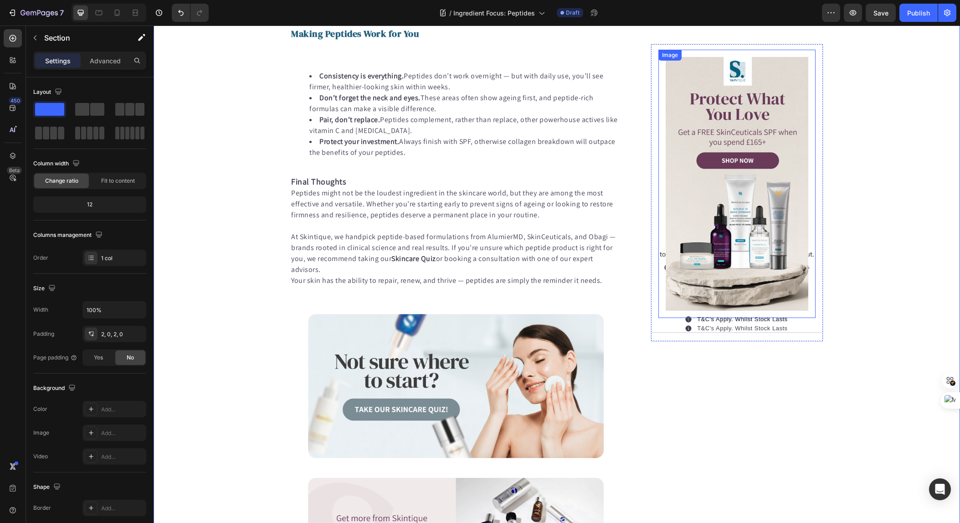
click at [755, 266] on img at bounding box center [737, 184] width 143 height 254
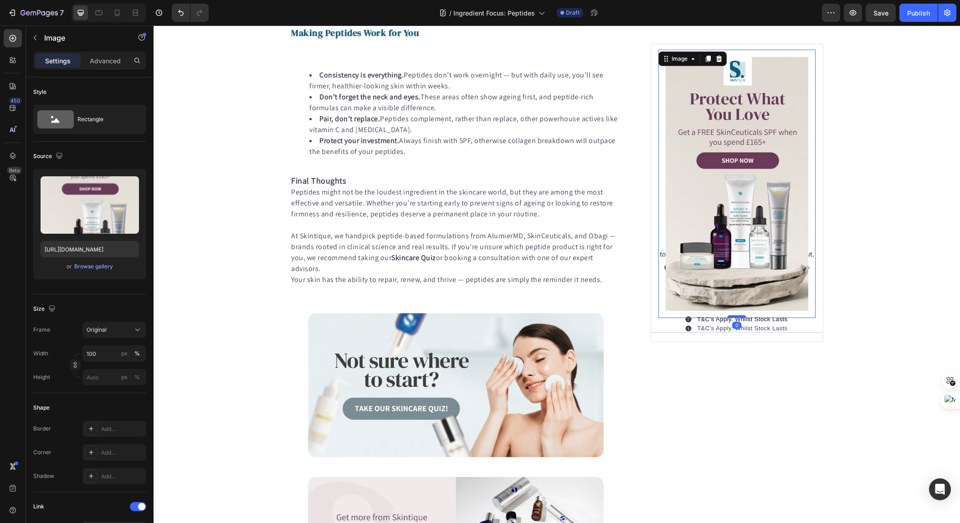
drag, startPoint x: 735, startPoint y: 318, endPoint x: 742, endPoint y: 318, distance: 7.7
click at [736, 296] on div "Image 0" at bounding box center [737, 184] width 157 height 268
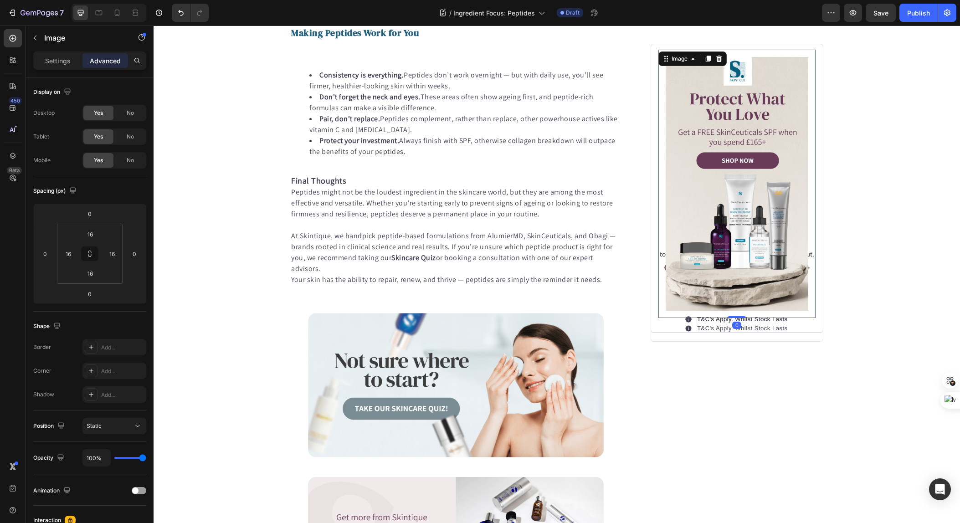
scroll to position [837, 0]
click at [754, 321] on div "T&C's Apply. Whilst Stock Lasts" at bounding box center [737, 326] width 157 height 16
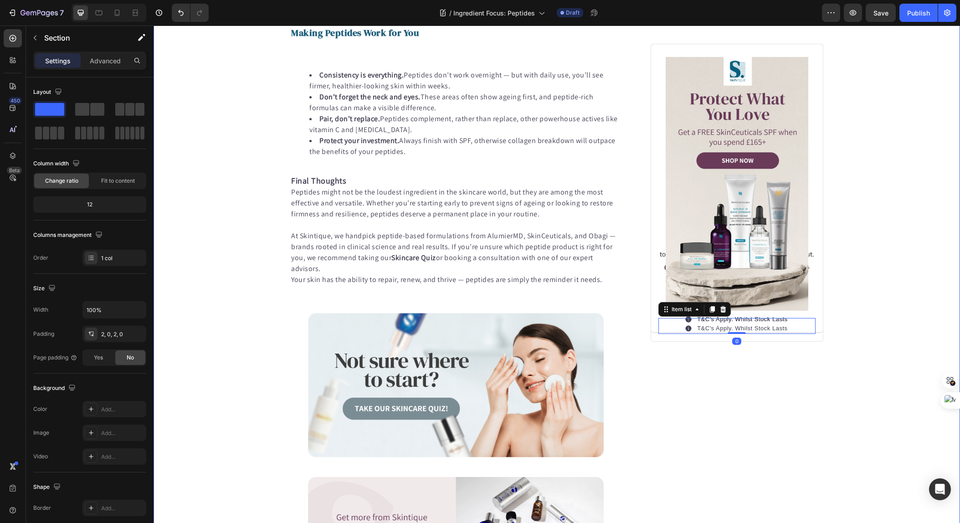
click at [679, 324] on div "T&C's Apply. Whilst Stock Lasts" at bounding box center [737, 326] width 157 height 16
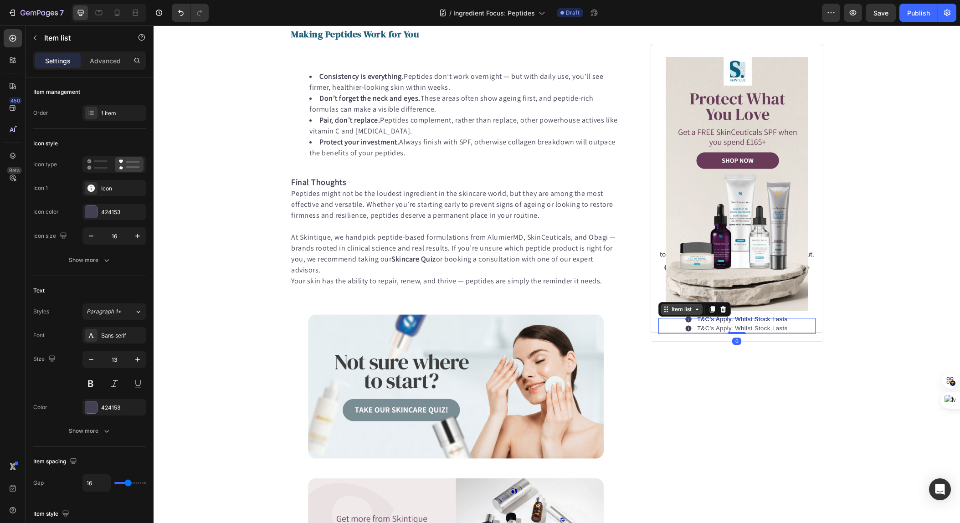
scroll to position [836, 0]
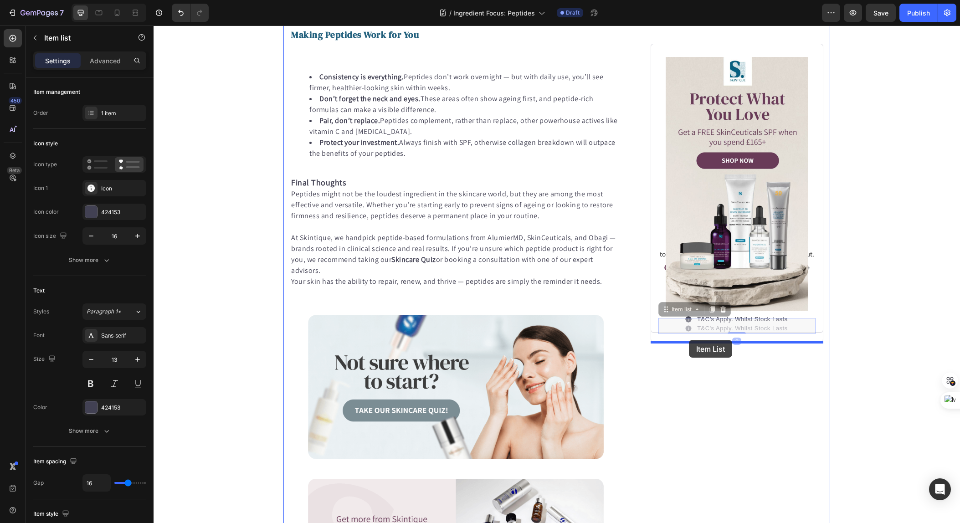
drag, startPoint x: 666, startPoint y: 312, endPoint x: 689, endPoint y: 340, distance: 36.0
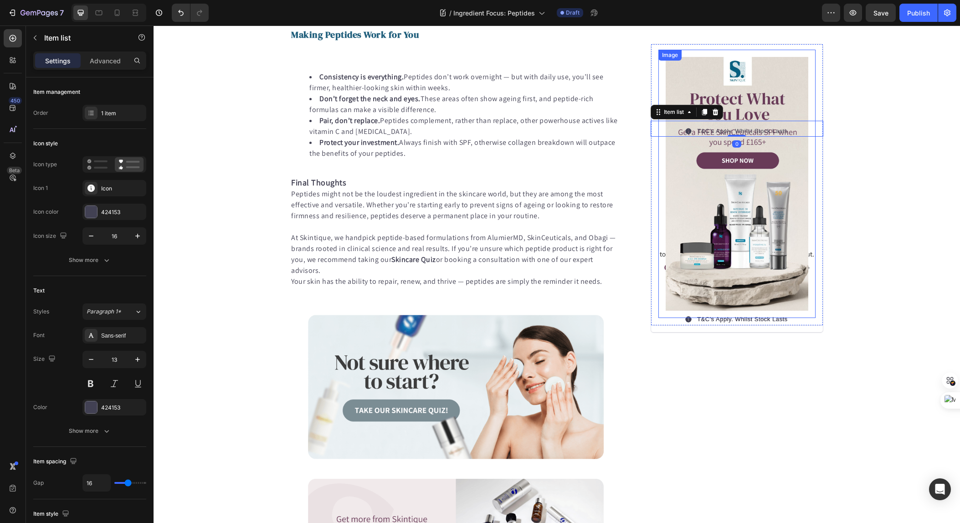
scroll to position [835, 0]
click at [715, 116] on icon at bounding box center [715, 112] width 7 height 7
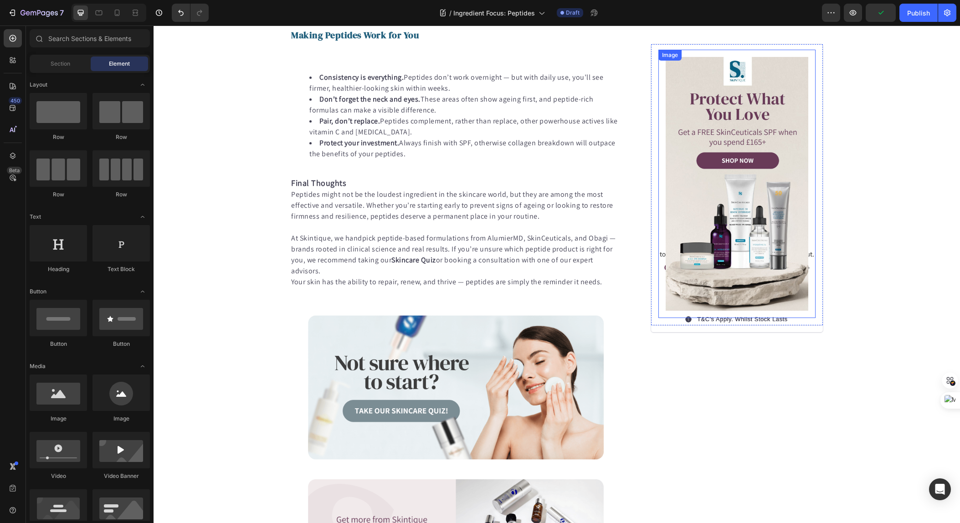
click at [741, 266] on img at bounding box center [737, 184] width 143 height 254
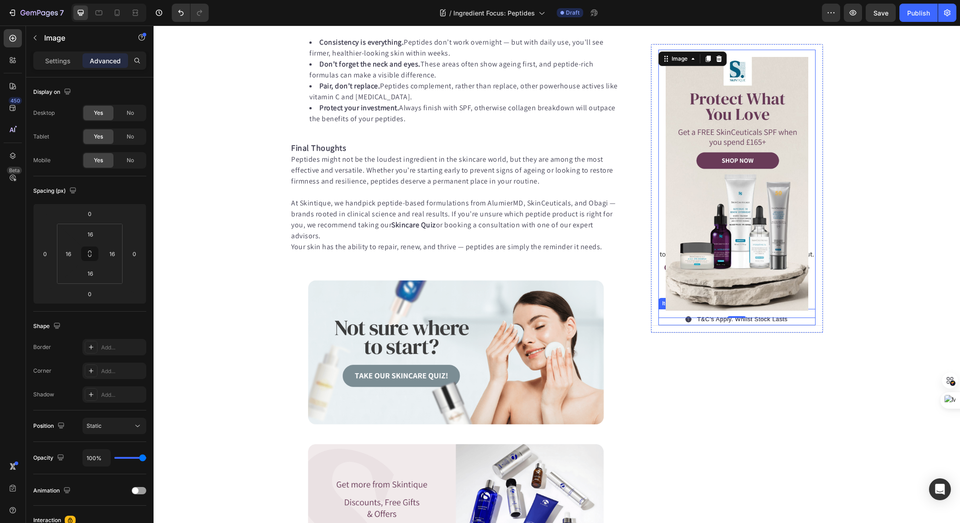
scroll to position [872, 0]
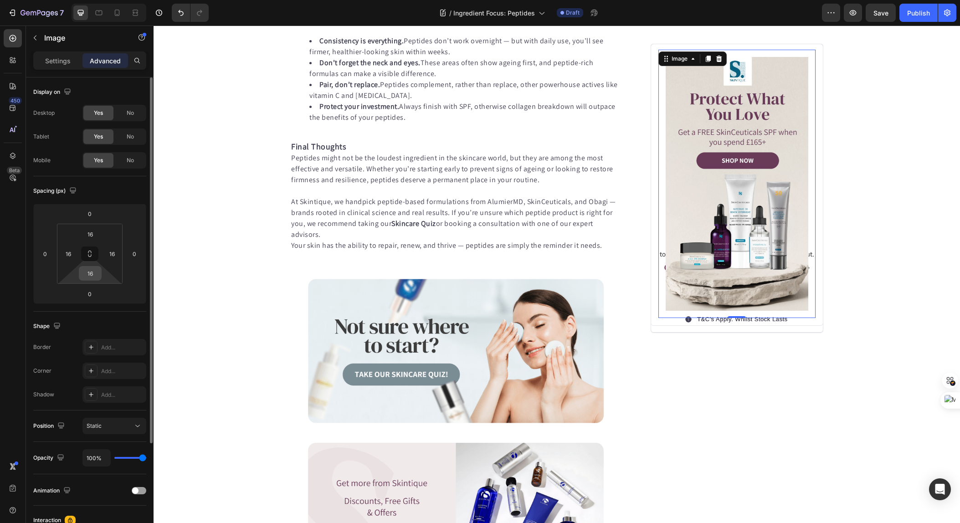
click at [90, 276] on input "16" at bounding box center [90, 274] width 18 height 14
click at [105, 0] on html "7 Version history / Ingredient Focus: Peptides Draft Preview Save Publish 450 B…" at bounding box center [480, 0] width 960 height 0
click at [91, 272] on input "16" at bounding box center [90, 274] width 18 height 14
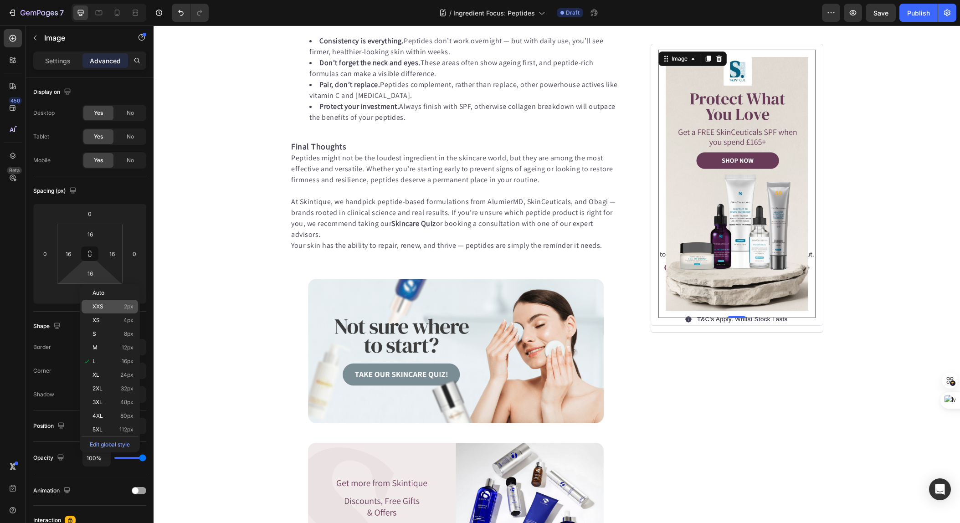
click at [108, 305] on p "XXS 2px" at bounding box center [113, 307] width 41 height 6
type input "2"
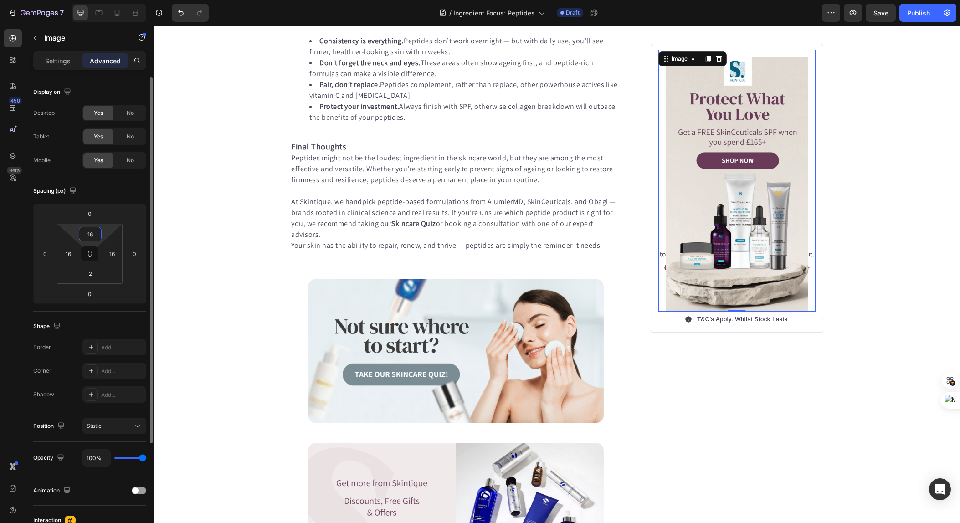
click at [97, 240] on input "16" at bounding box center [90, 234] width 18 height 14
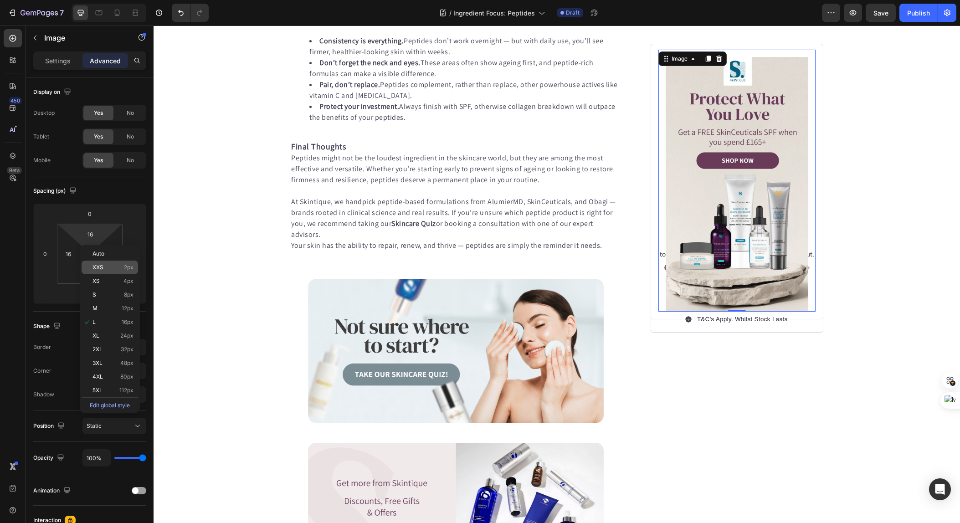
click at [103, 268] on p "XXS 2px" at bounding box center [113, 267] width 41 height 6
type input "2"
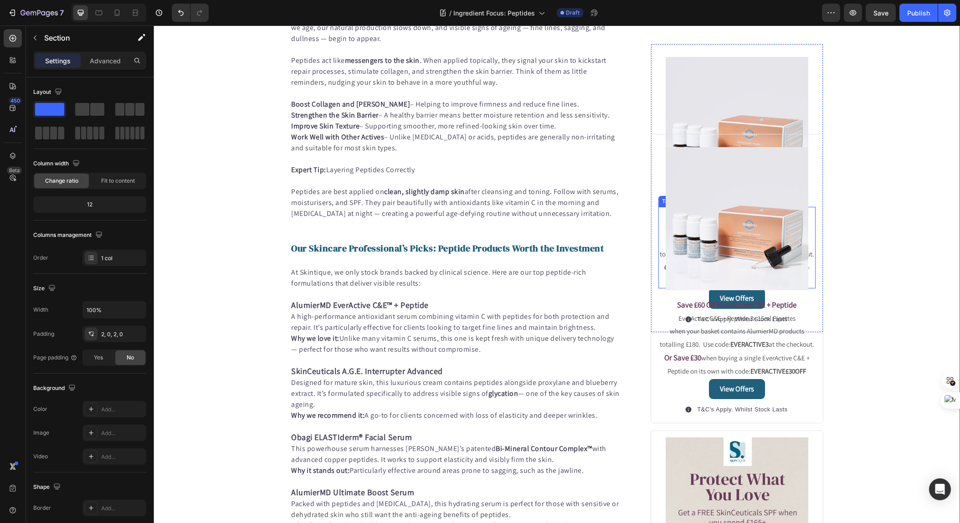
scroll to position [251, 0]
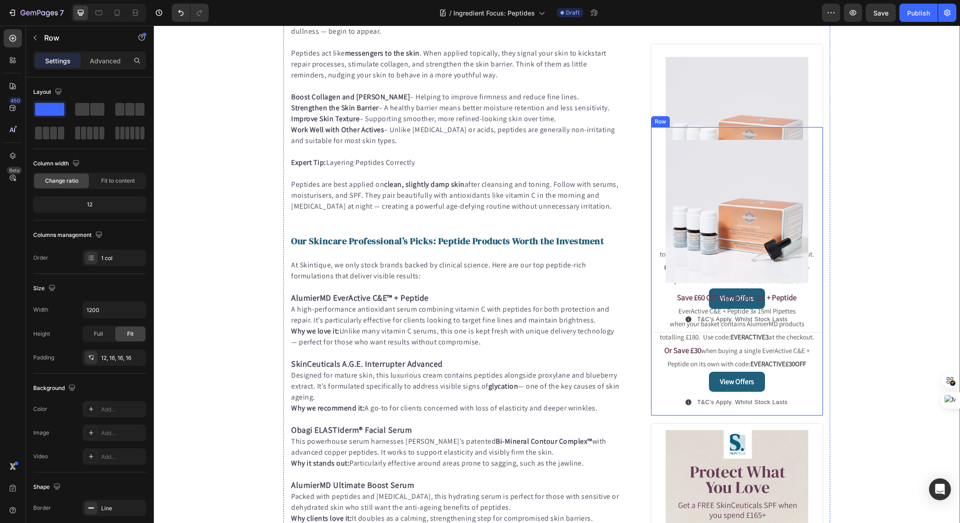
click at [816, 154] on div "Image Save £60 Off EverActive C&E + Peptide EverActive C&E + Peptide 3x 15ml Pi…" at bounding box center [737, 271] width 173 height 289
click at [710, 122] on icon at bounding box center [707, 118] width 7 height 7
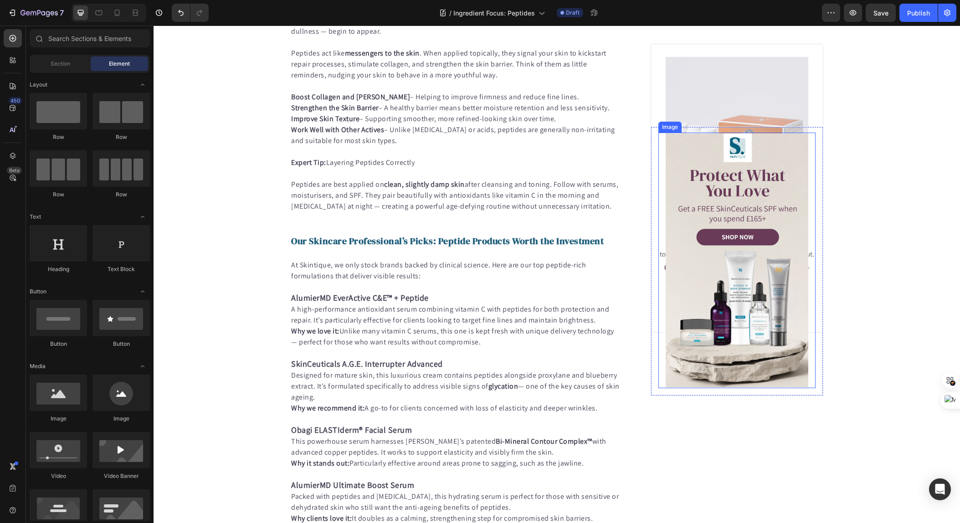
click at [810, 165] on div "Image" at bounding box center [737, 261] width 157 height 256
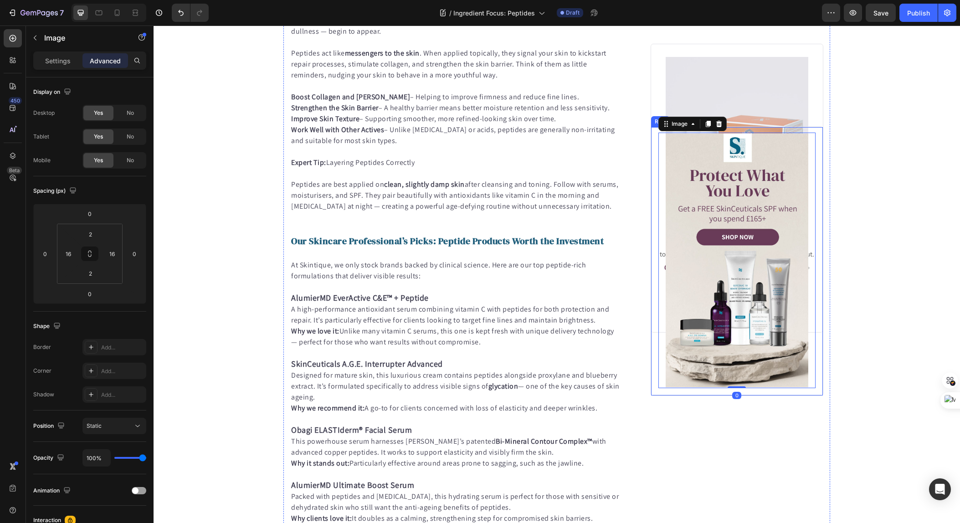
click at [819, 161] on div "Image 0 Row" at bounding box center [737, 261] width 173 height 269
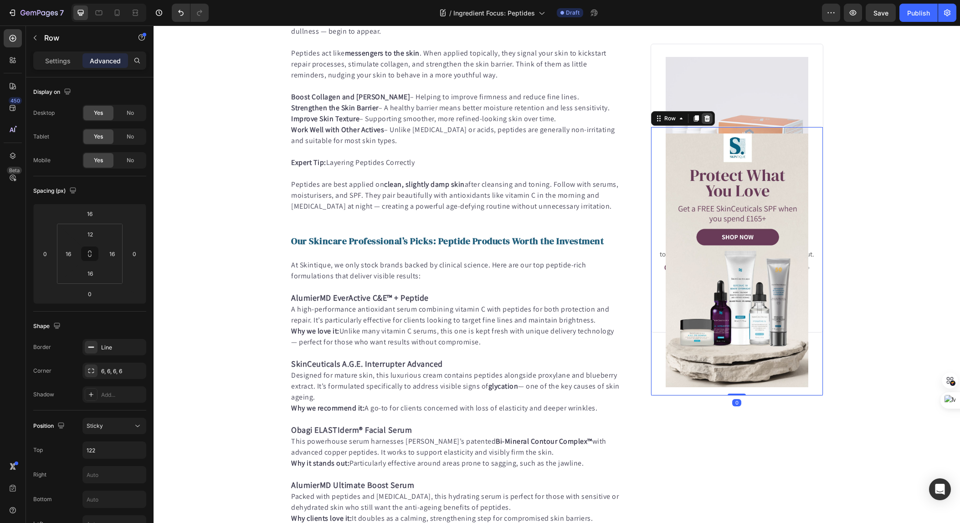
click at [704, 122] on icon at bounding box center [707, 118] width 7 height 7
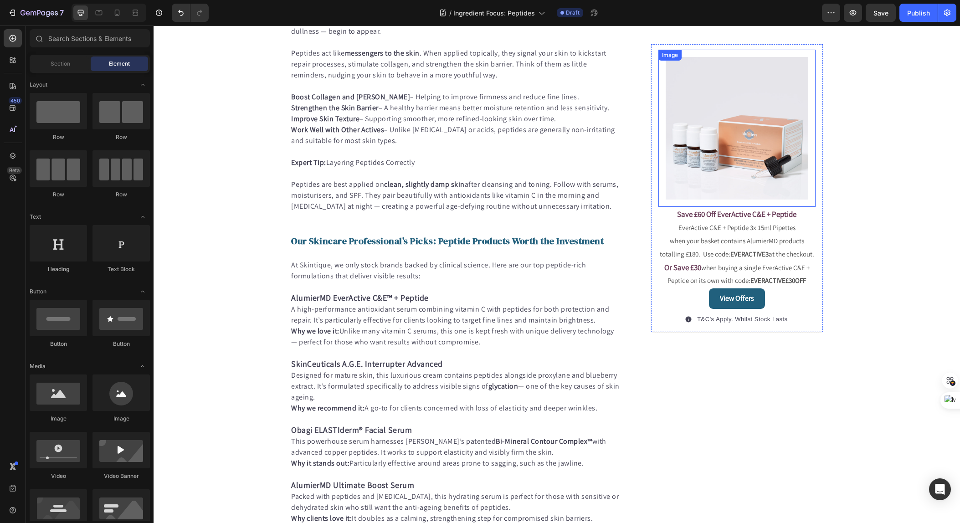
click at [723, 111] on img at bounding box center [737, 128] width 143 height 143
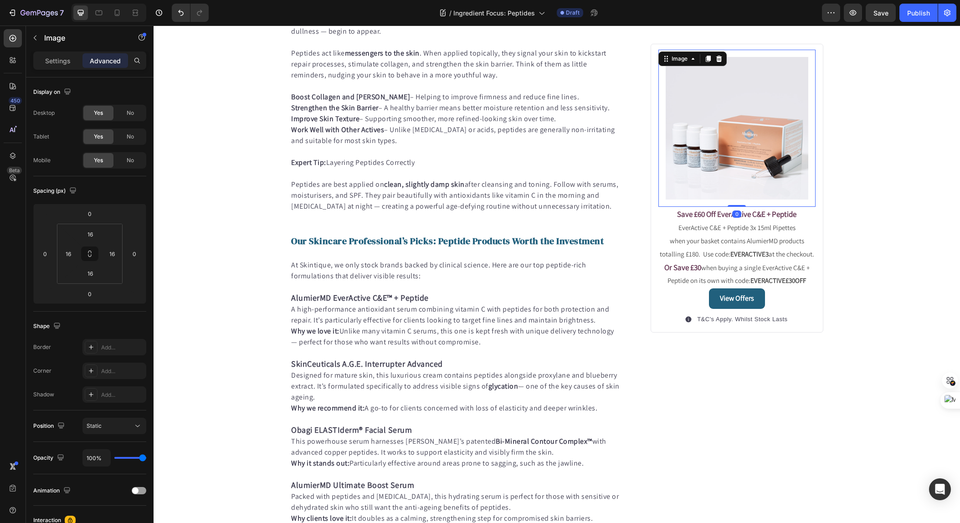
click at [68, 68] on div "Settings Advanced" at bounding box center [89, 61] width 113 height 18
click at [67, 64] on p "Settings" at bounding box center [58, 61] width 26 height 10
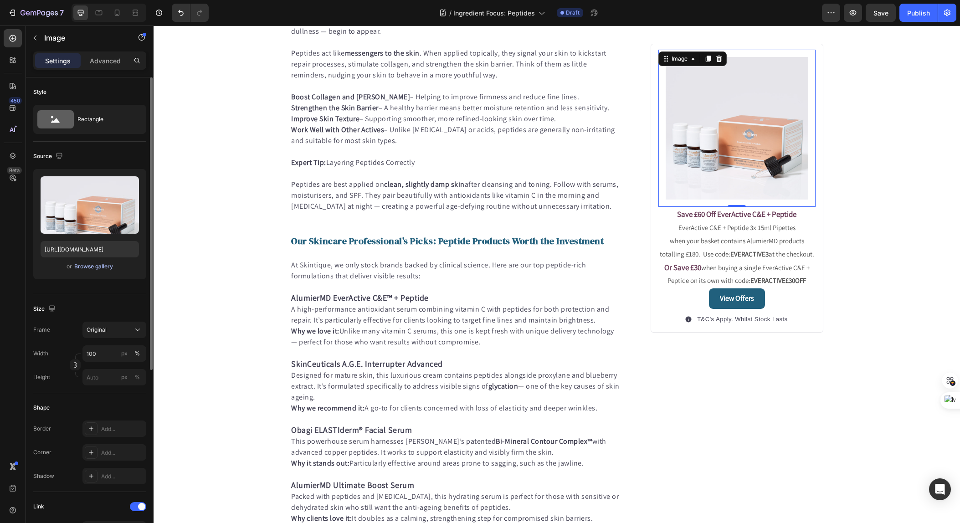
click at [100, 265] on div "Browse gallery" at bounding box center [93, 267] width 39 height 8
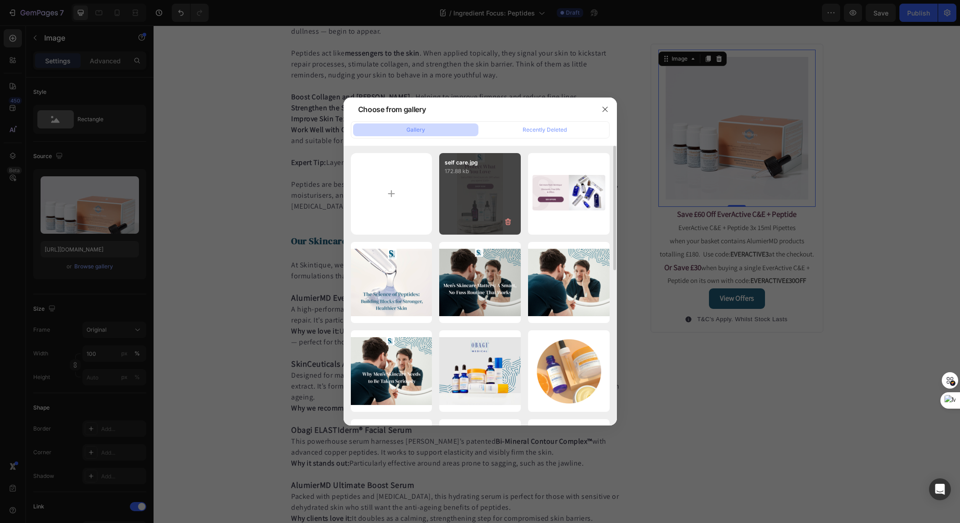
click at [500, 192] on div "self care.jpg 172.88 kb" at bounding box center [480, 194] width 82 height 82
type input "[URL][DOMAIN_NAME]"
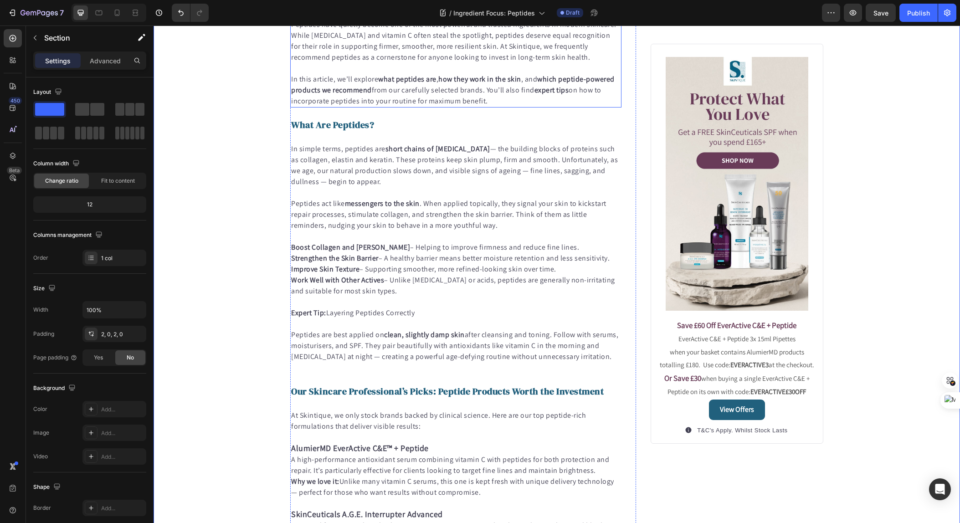
scroll to position [0, 0]
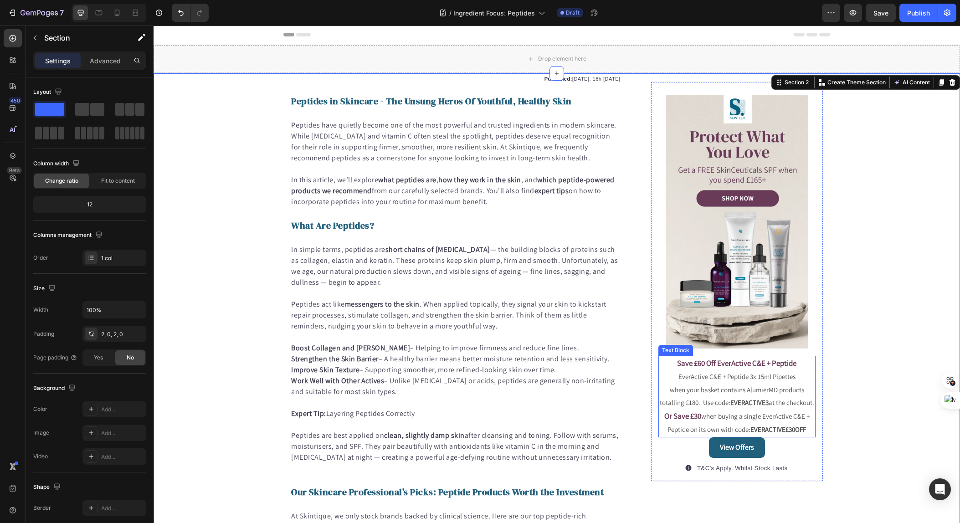
click at [743, 384] on p "when your basket contains AlumierMD products totalling £180. Use code: EVERACTI…" at bounding box center [737, 397] width 155 height 26
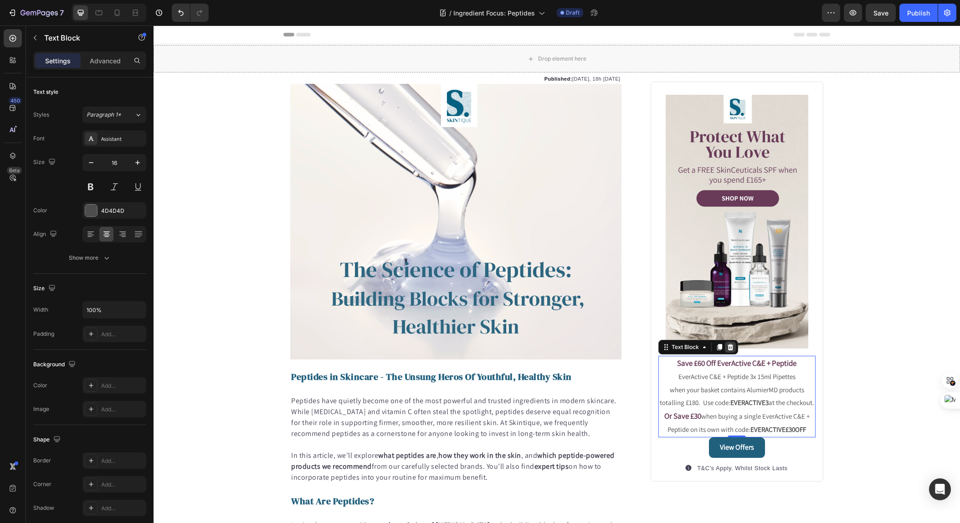
click at [732, 347] on icon at bounding box center [730, 347] width 6 height 6
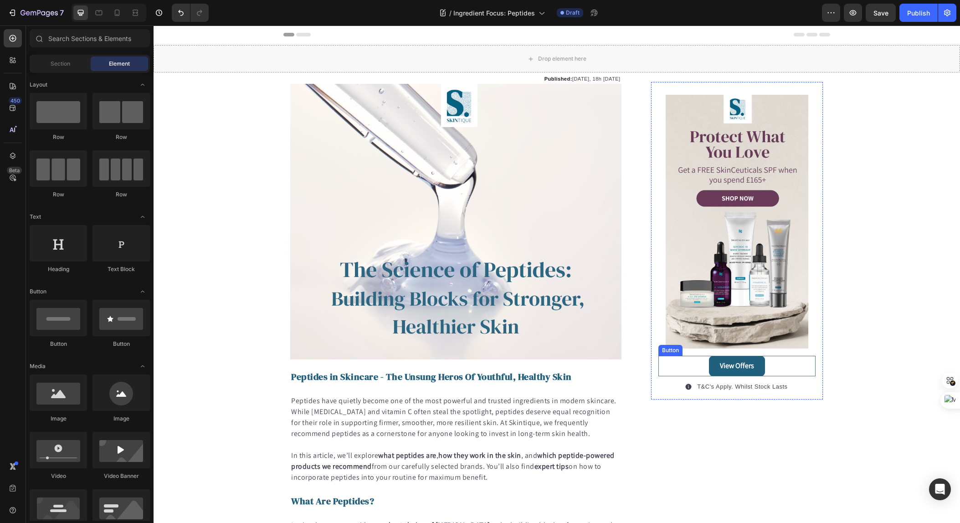
click at [769, 364] on div "View Offers Button" at bounding box center [737, 366] width 157 height 21
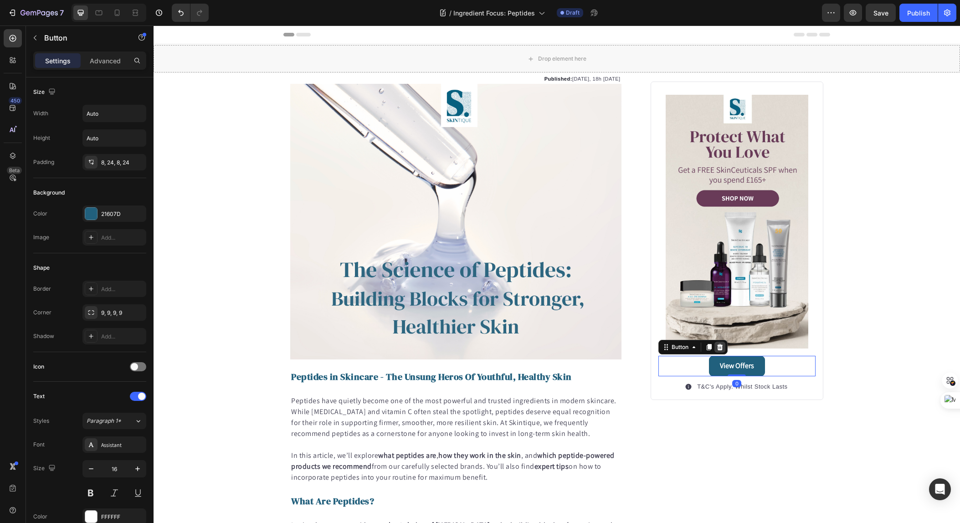
click at [719, 347] on icon at bounding box center [720, 347] width 7 height 7
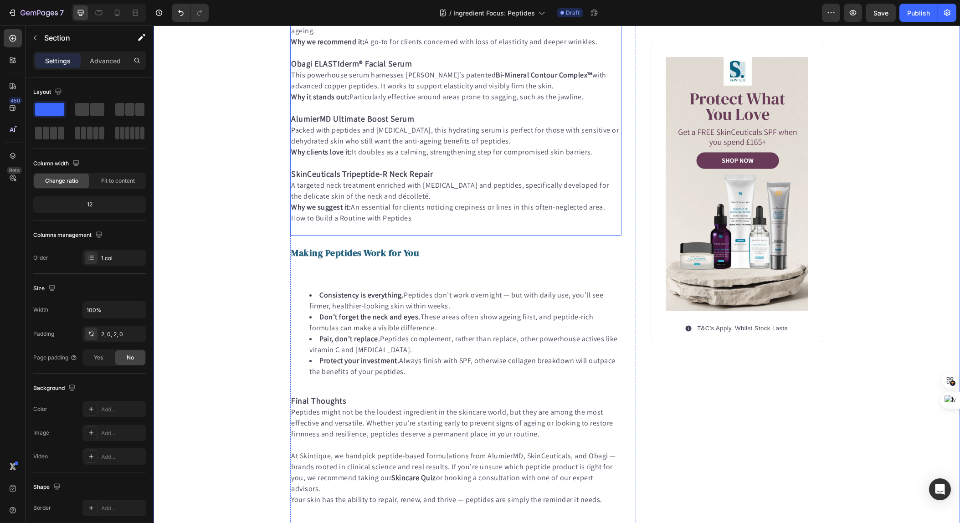
scroll to position [894, 0]
click at [365, 277] on p "Rich Text Editor. Editing area: main" at bounding box center [456, 276] width 330 height 11
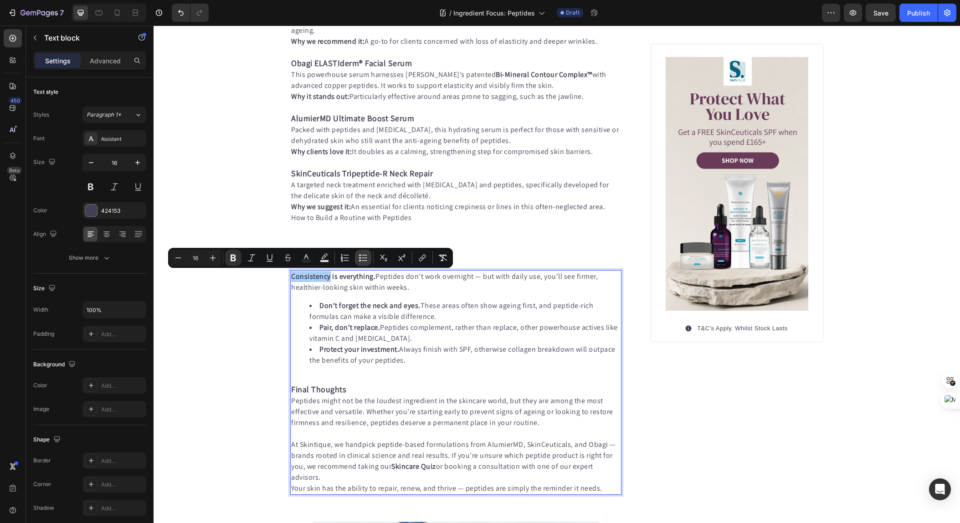
click at [364, 258] on icon "Editor contextual toolbar" at bounding box center [363, 257] width 9 height 9
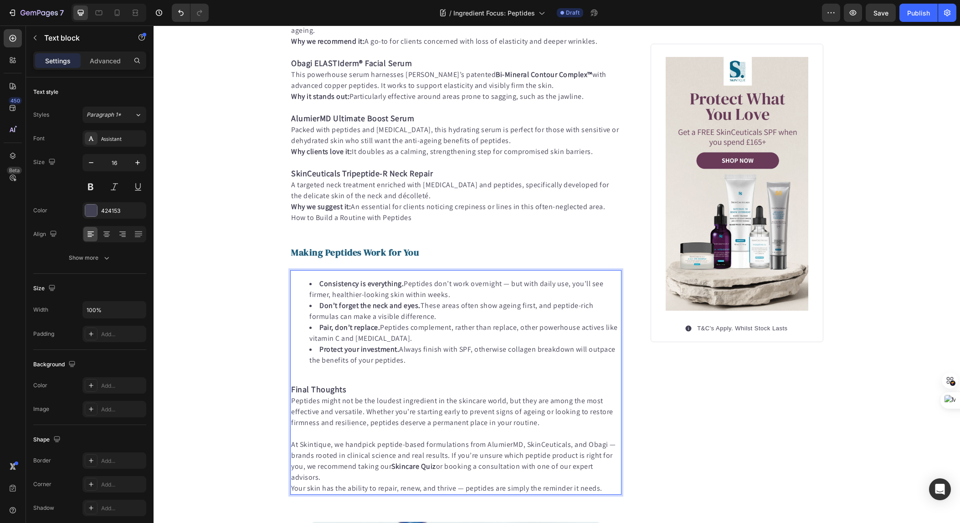
click at [474, 297] on li "Consistency is everything. Peptides don’t work overnight — but with daily use, …" at bounding box center [464, 289] width 311 height 22
click at [310, 380] on p "Rich Text Editor. Editing area: main" at bounding box center [456, 378] width 330 height 11
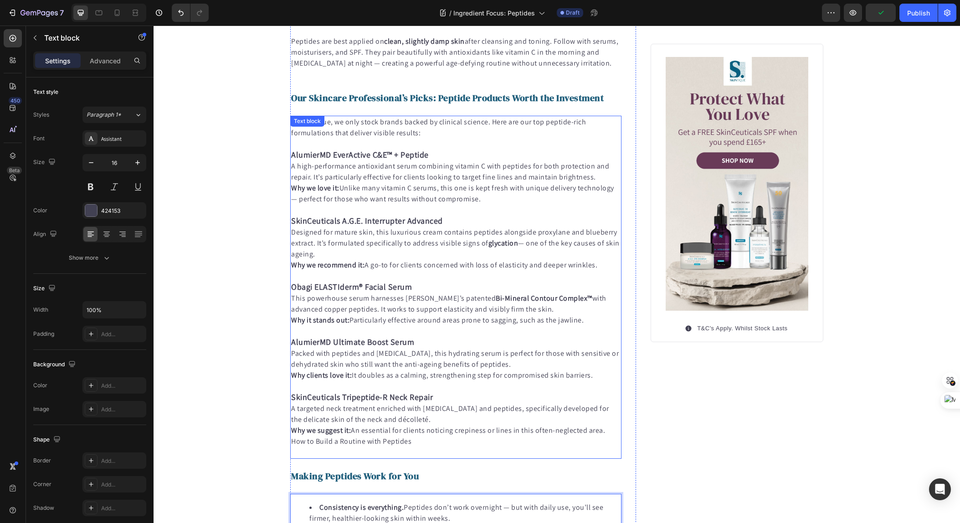
scroll to position [727, 0]
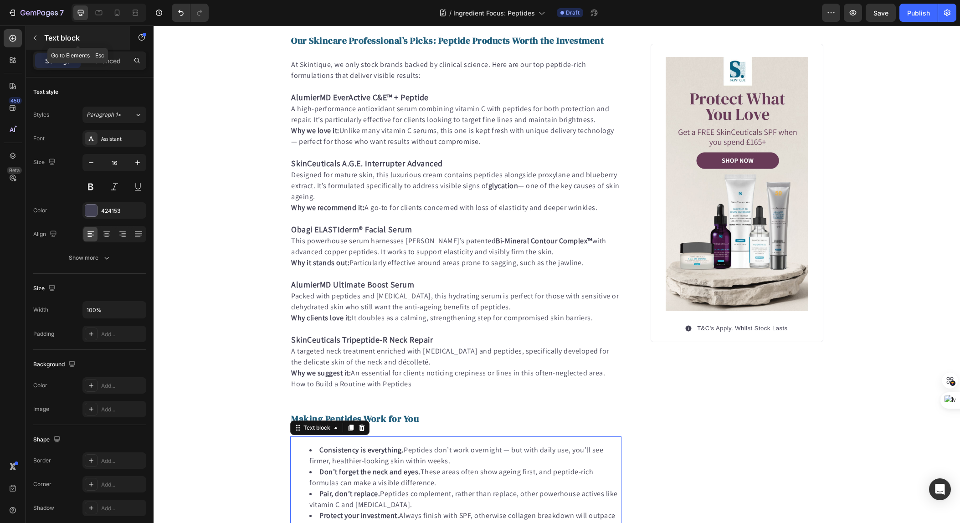
click at [30, 34] on button "button" at bounding box center [35, 38] width 15 height 15
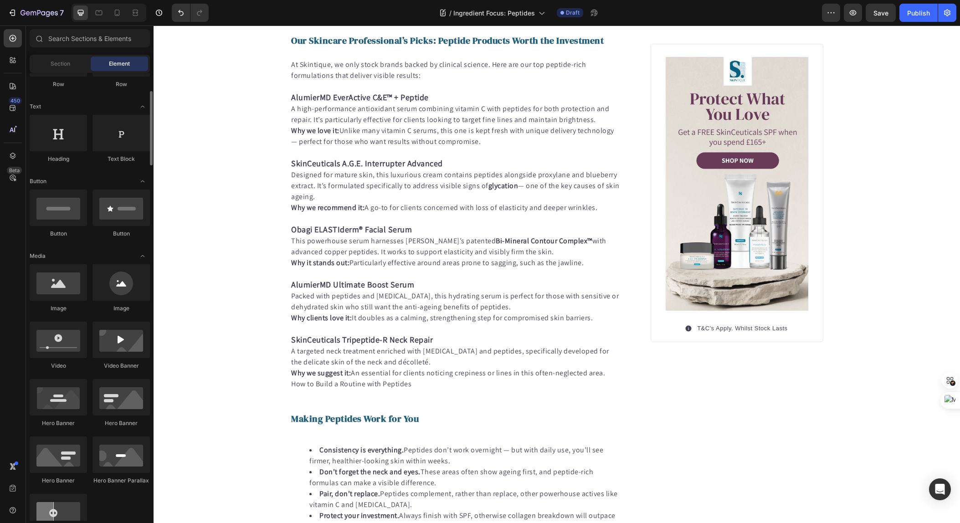
scroll to position [0, 0]
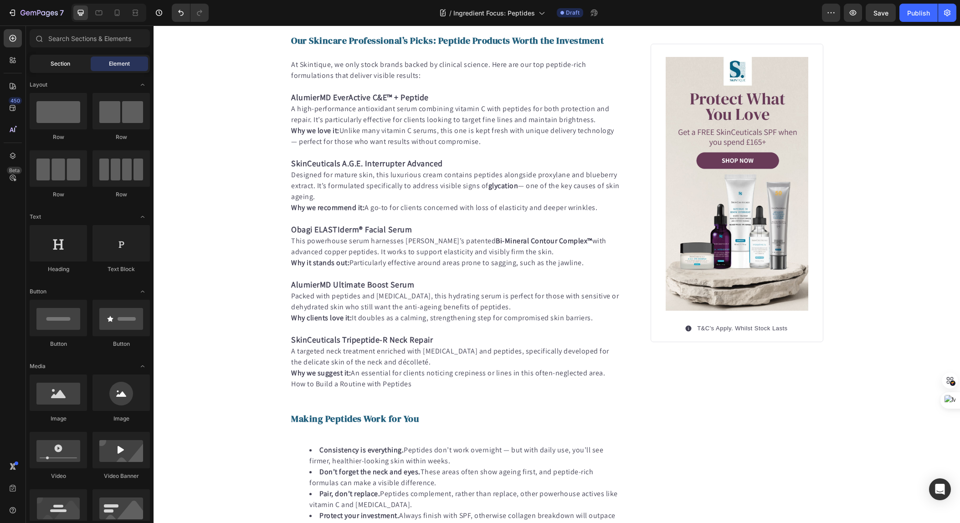
click at [53, 65] on span "Section" at bounding box center [61, 64] width 20 height 8
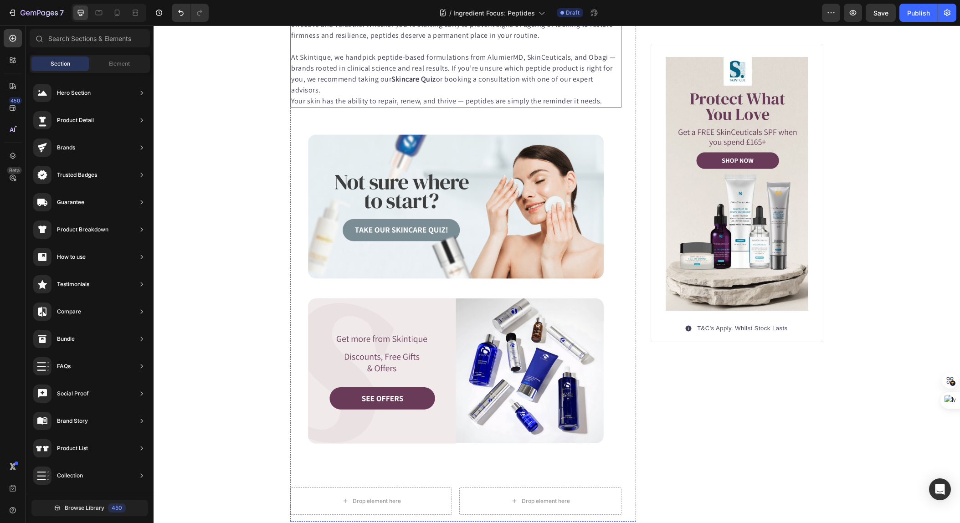
scroll to position [1556, 0]
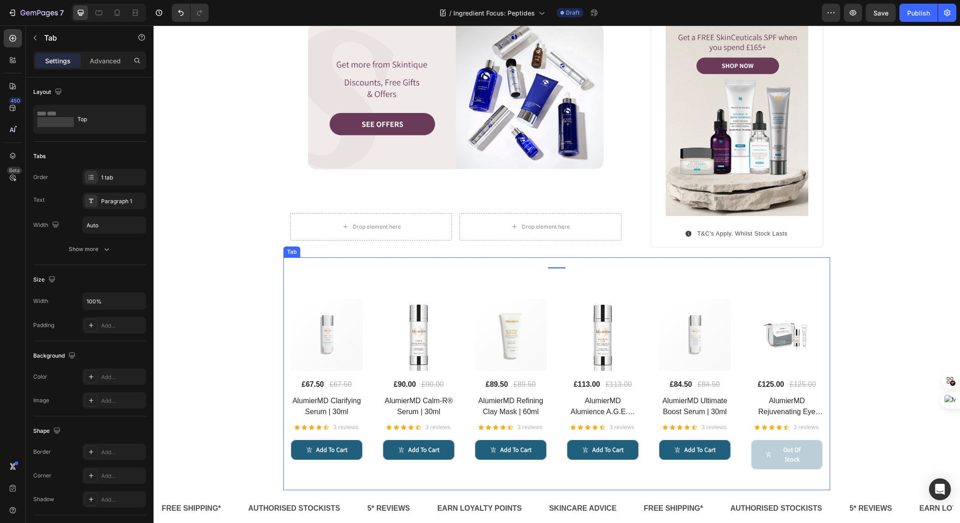
click at [404, 270] on div "Title Line (P) Images £67.50 (P) Price (P) Price £67.50 (P) Price (P) Price Row…" at bounding box center [557, 379] width 547 height 222
click at [326, 252] on icon at bounding box center [326, 248] width 7 height 7
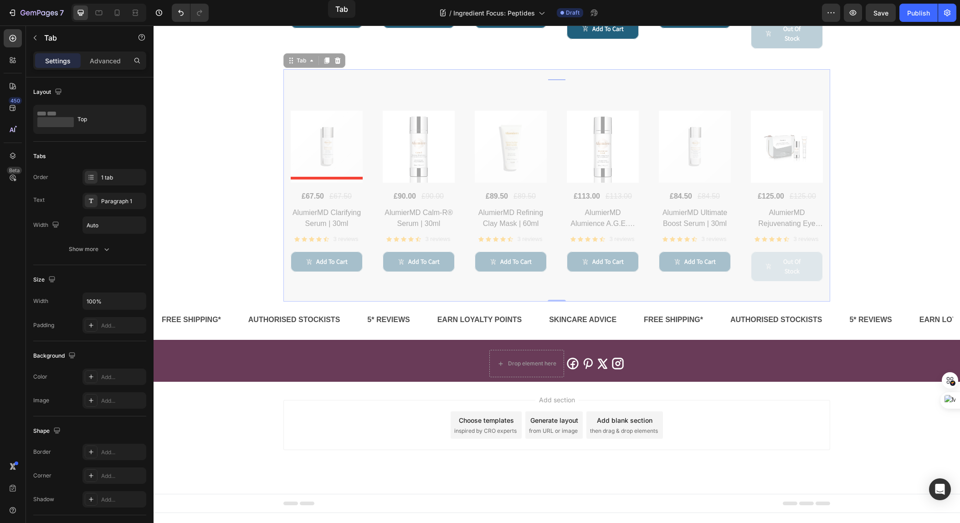
scroll to position [1560, 0]
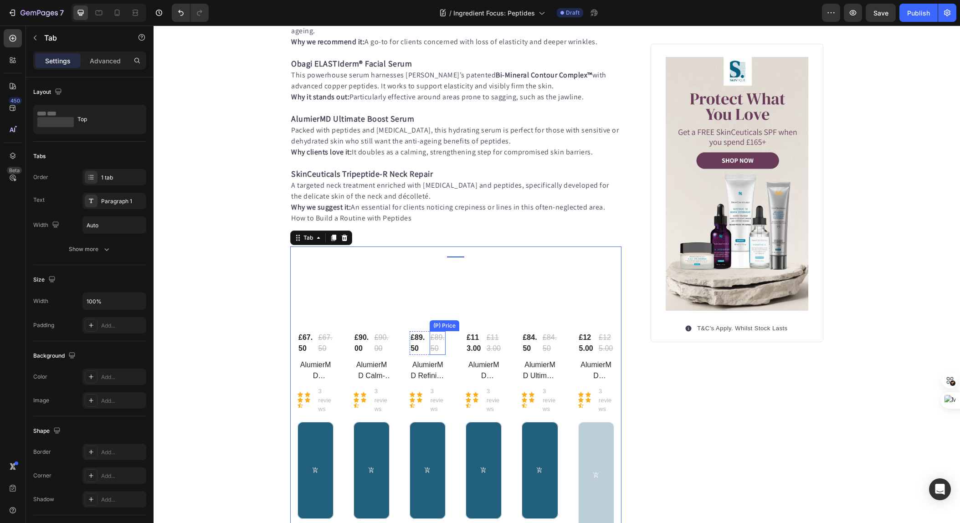
scroll to position [915, 0]
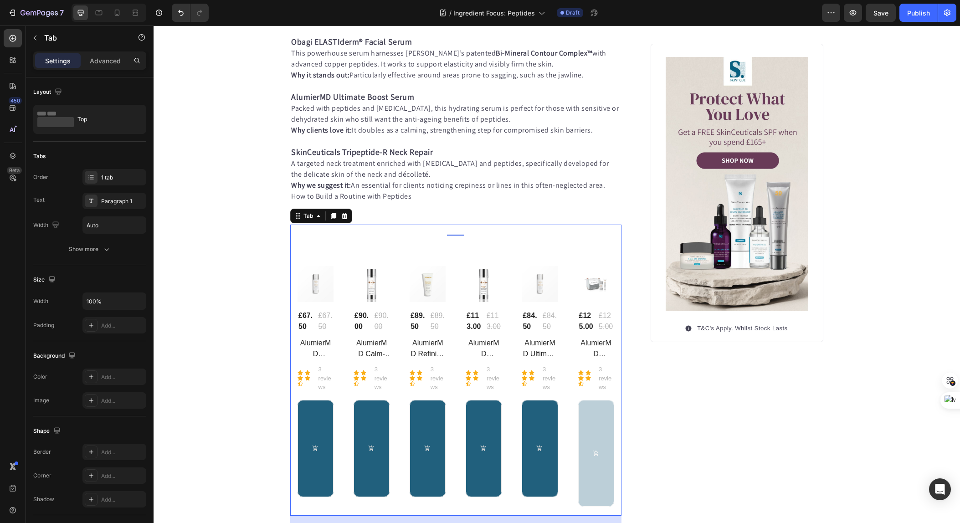
click at [341, 258] on div "Title Line (P) Images £67.50 (P) Price (P) Price £67.50 (P) Price (P) Price Row…" at bounding box center [456, 376] width 317 height 266
click at [341, 273] on div "(P) Images £67.50 (P) Price (P) Price £67.50 (P) Price (P) Price Row AlumierMD …" at bounding box center [456, 387] width 317 height 242
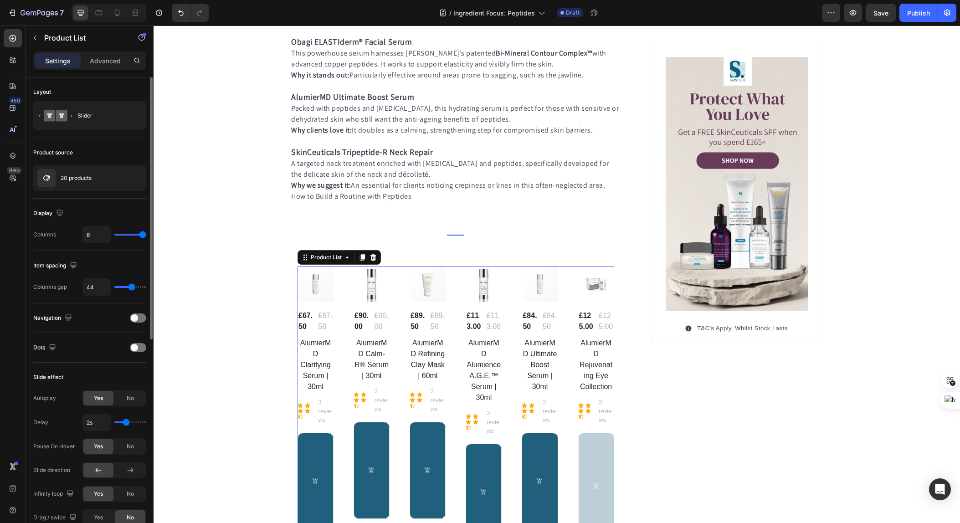
type input "3"
type input "2"
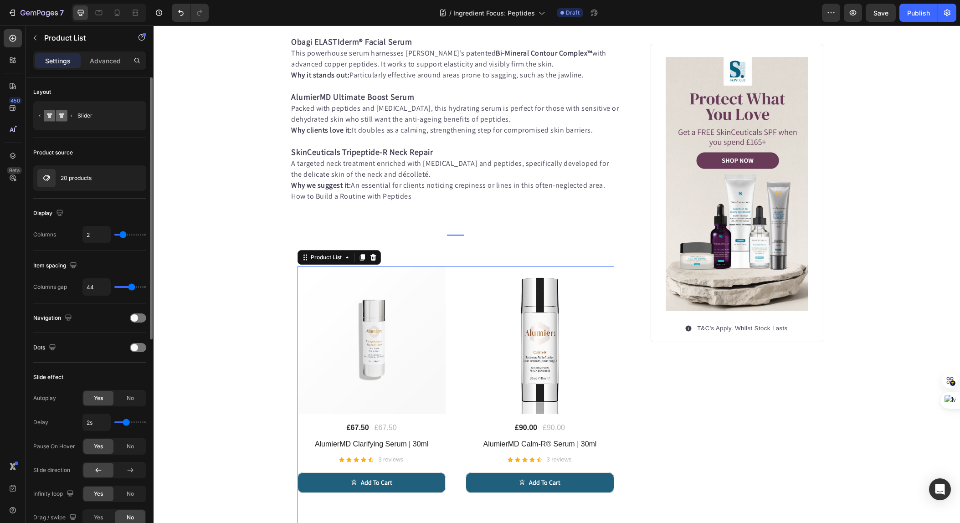
type input "3"
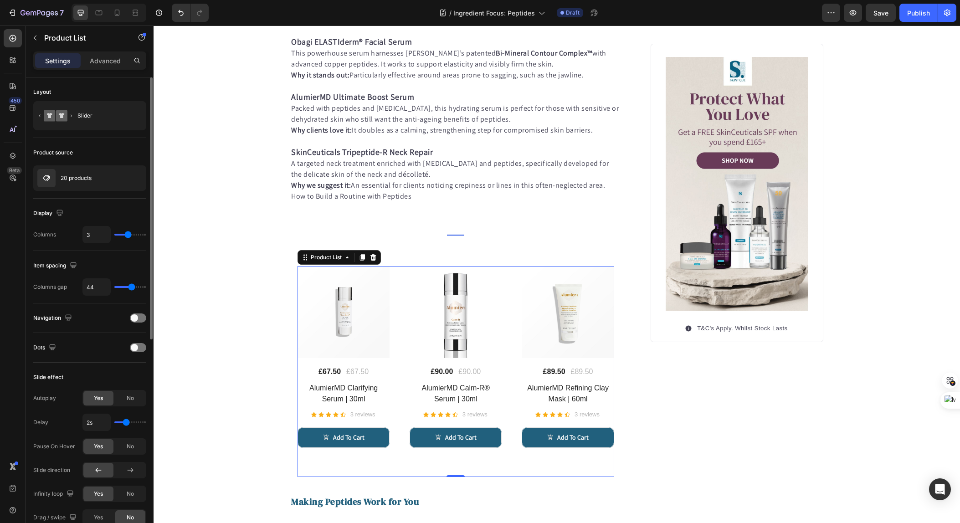
drag, startPoint x: 143, startPoint y: 237, endPoint x: 128, endPoint y: 236, distance: 15.5
type input "3"
click at [128, 236] on input "range" at bounding box center [130, 235] width 32 height 2
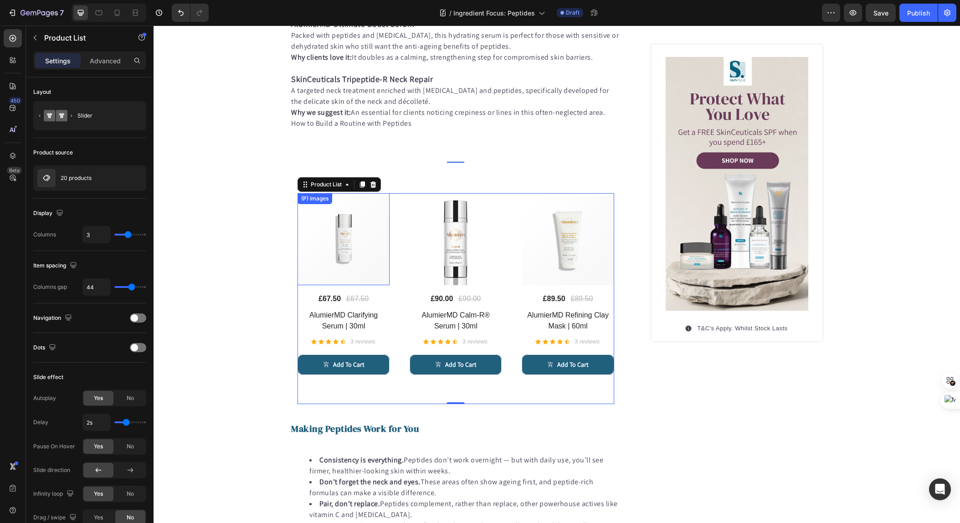
scroll to position [991, 0]
